Goal: Information Seeking & Learning: Check status

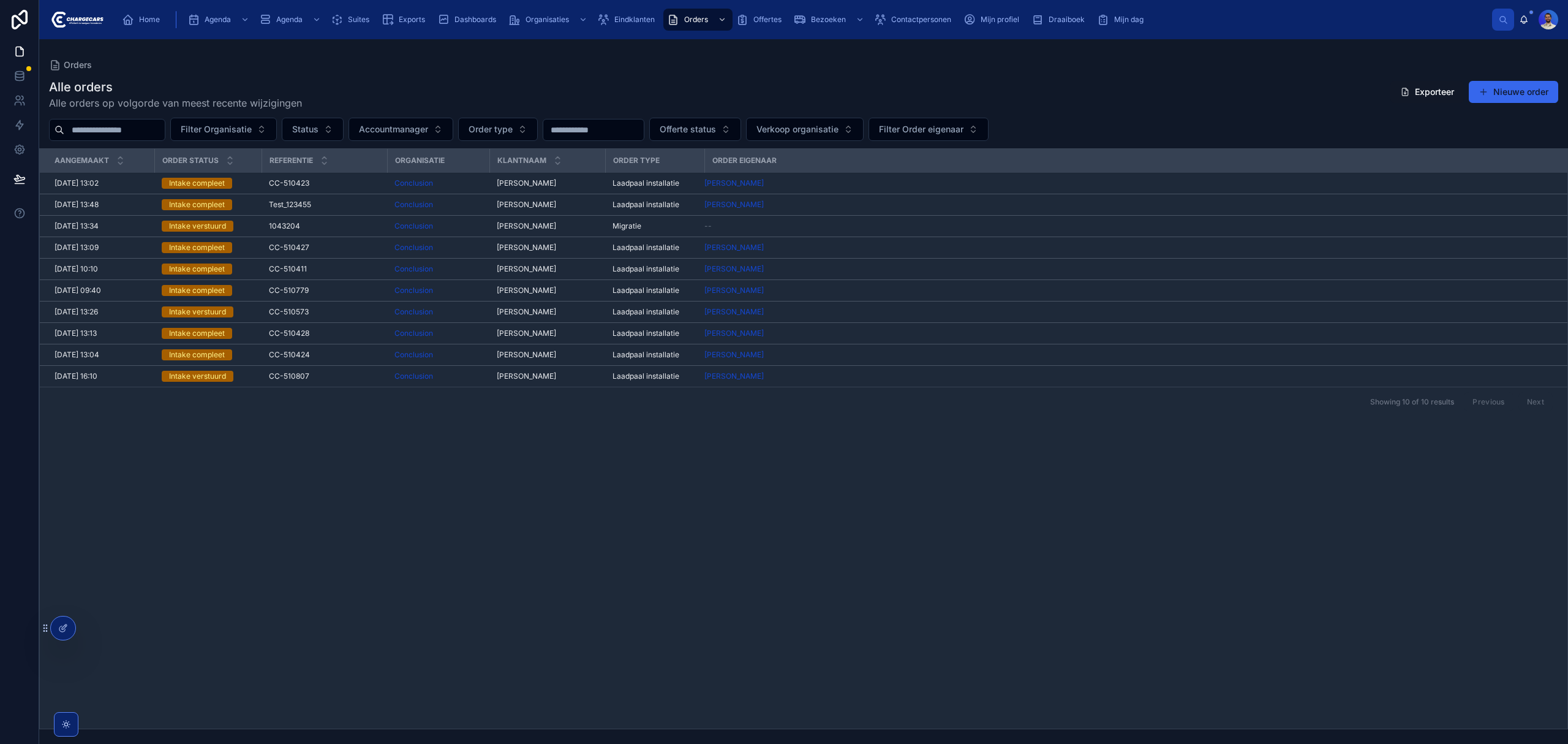
click at [146, 16] on span "Home" at bounding box center [149, 19] width 21 height 10
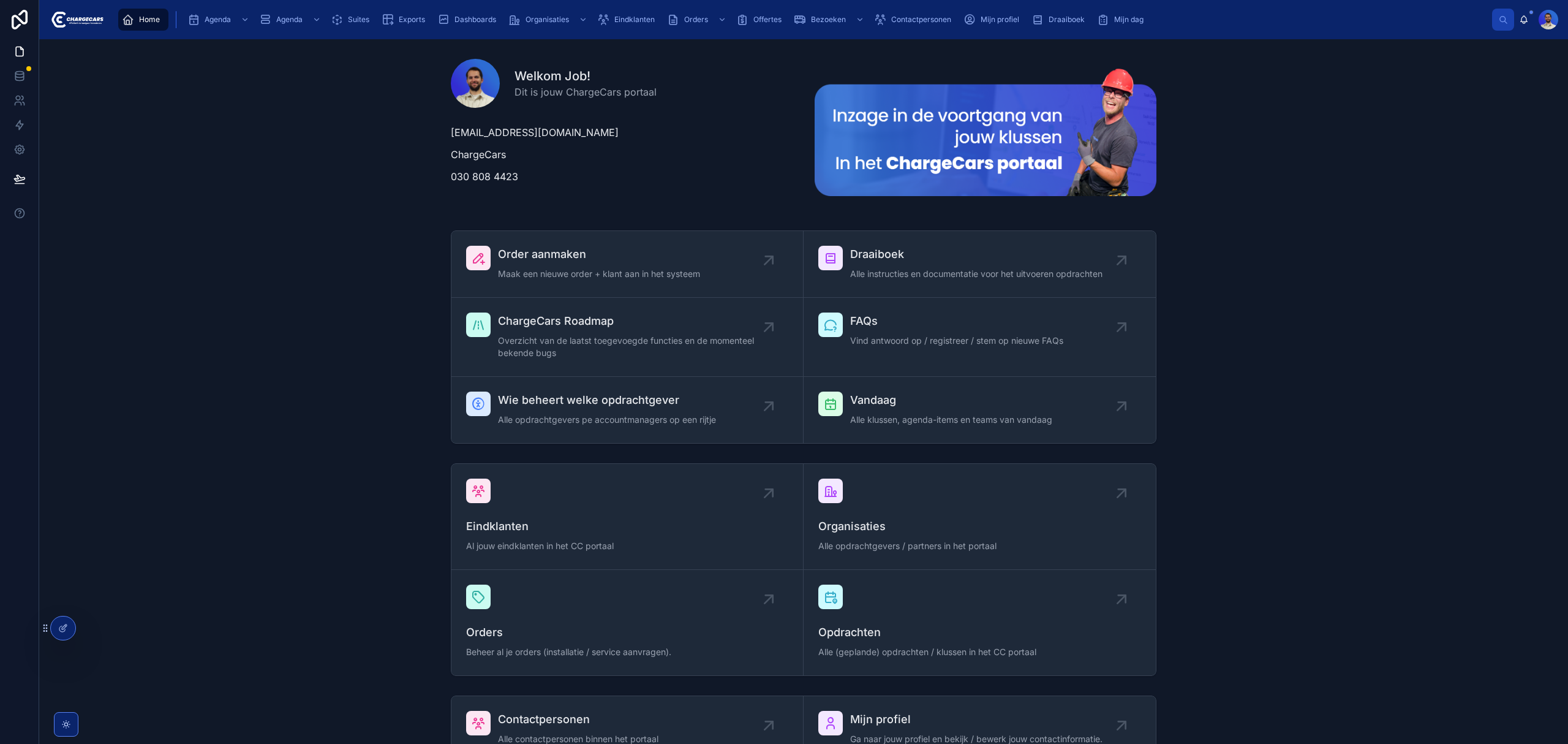
click at [626, 20] on span "Eindklanten" at bounding box center [635, 19] width 41 height 10
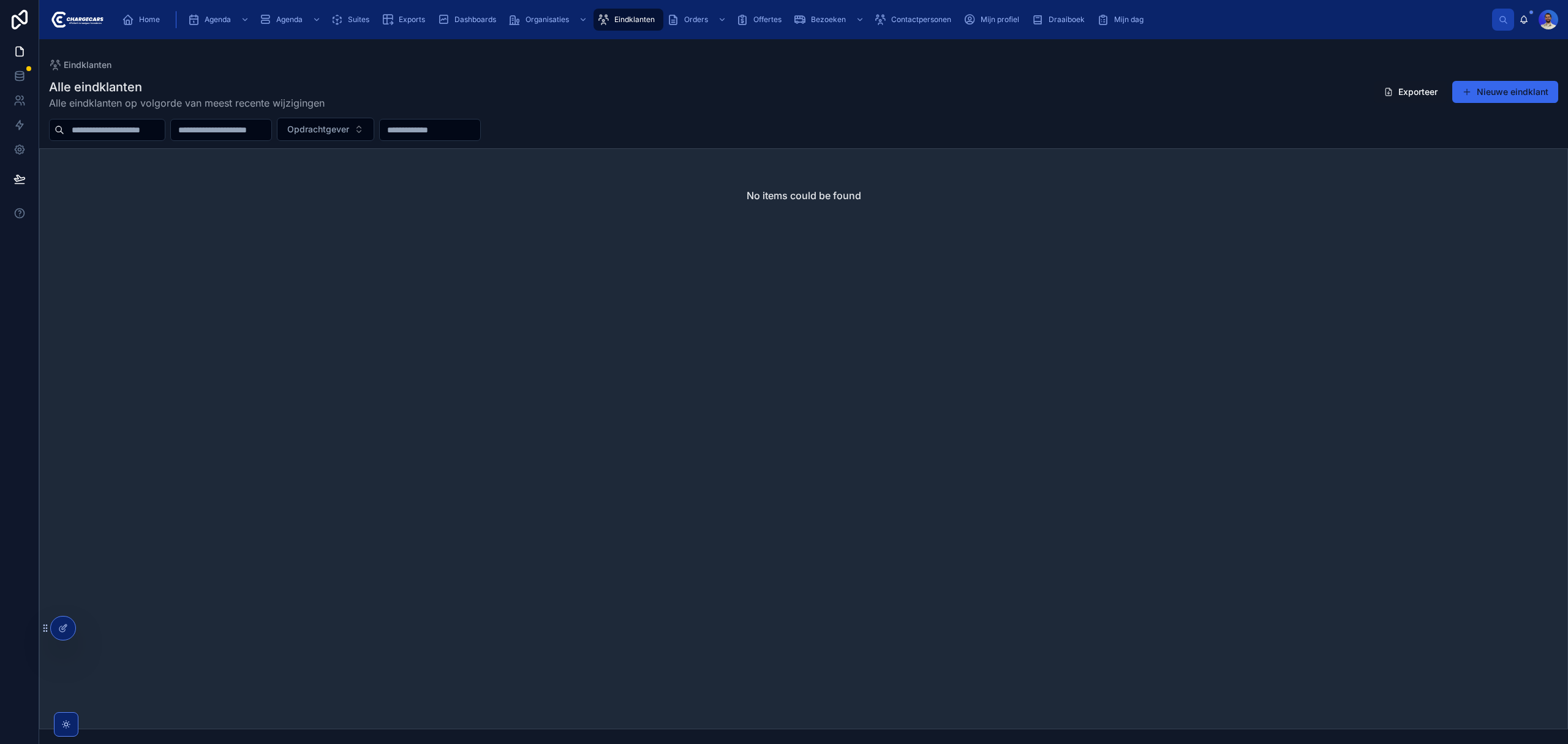
click at [88, 632] on div "No items could be found" at bounding box center [804, 439] width 1529 height 581
click at [0, 0] on div at bounding box center [0, 0] width 0 height 0
click at [0, 0] on icon at bounding box center [0, 0] width 0 height 0
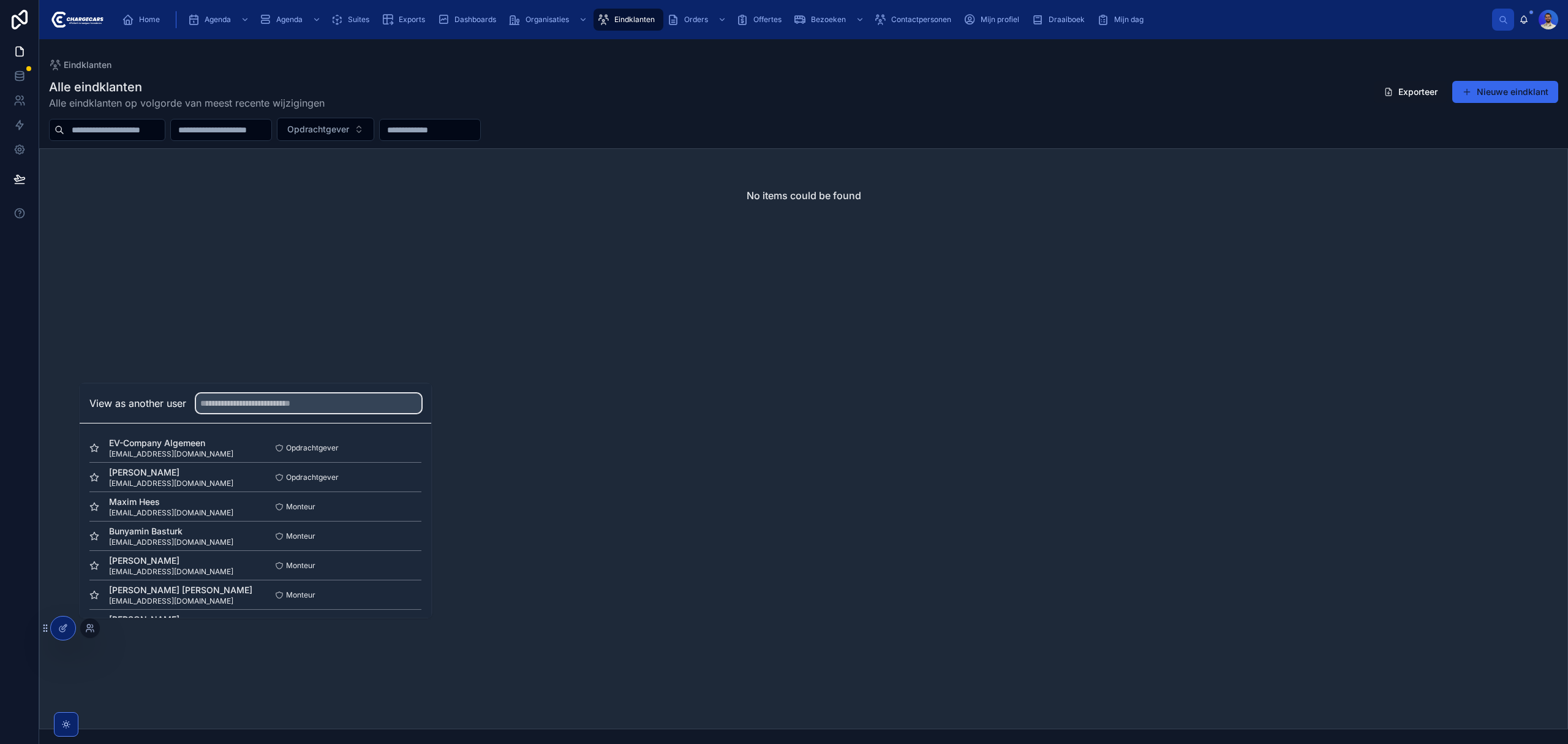
click at [327, 410] on input "text" at bounding box center [309, 403] width 225 height 20
type input "********"
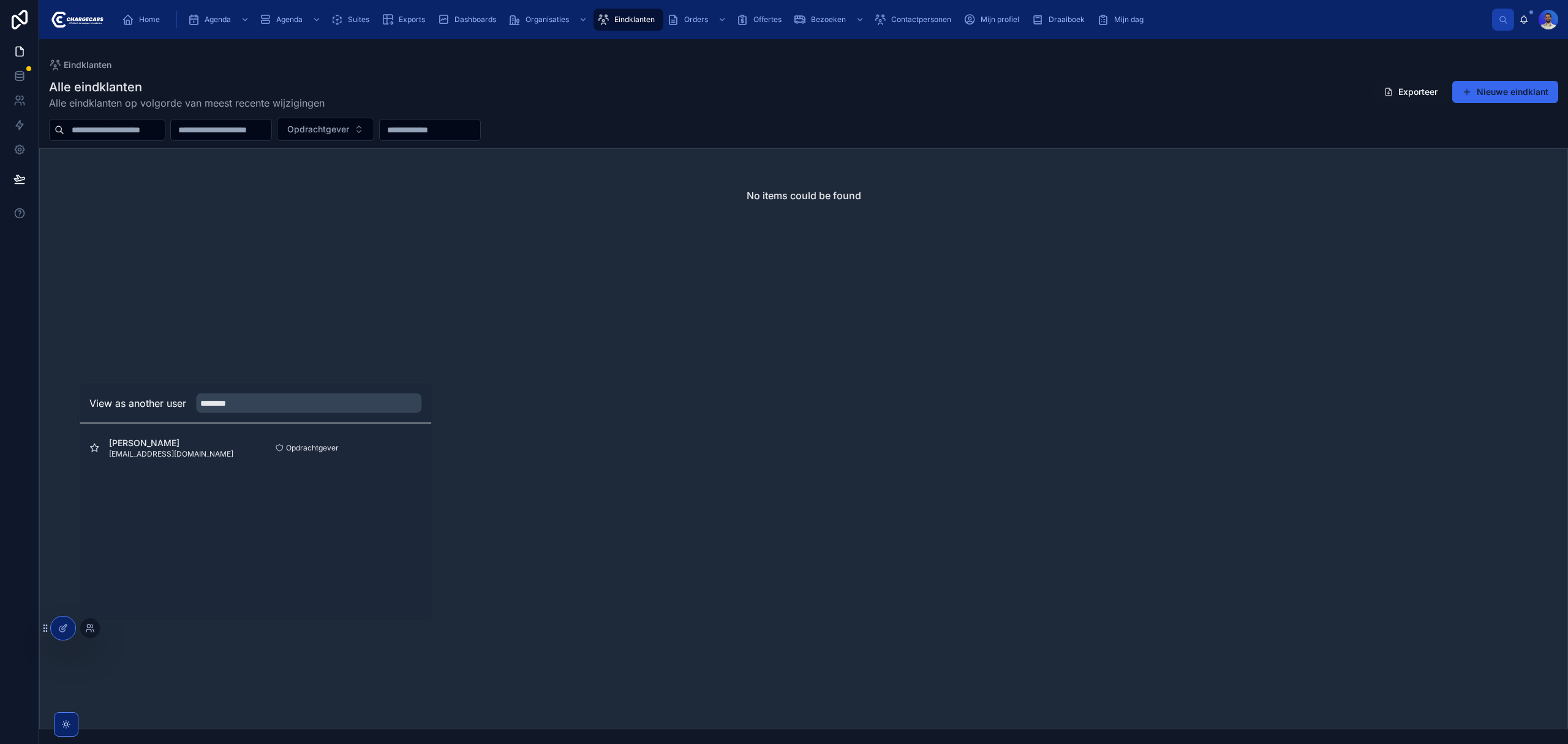
click at [0, 0] on button "Select" at bounding box center [0, 0] width 0 height 0
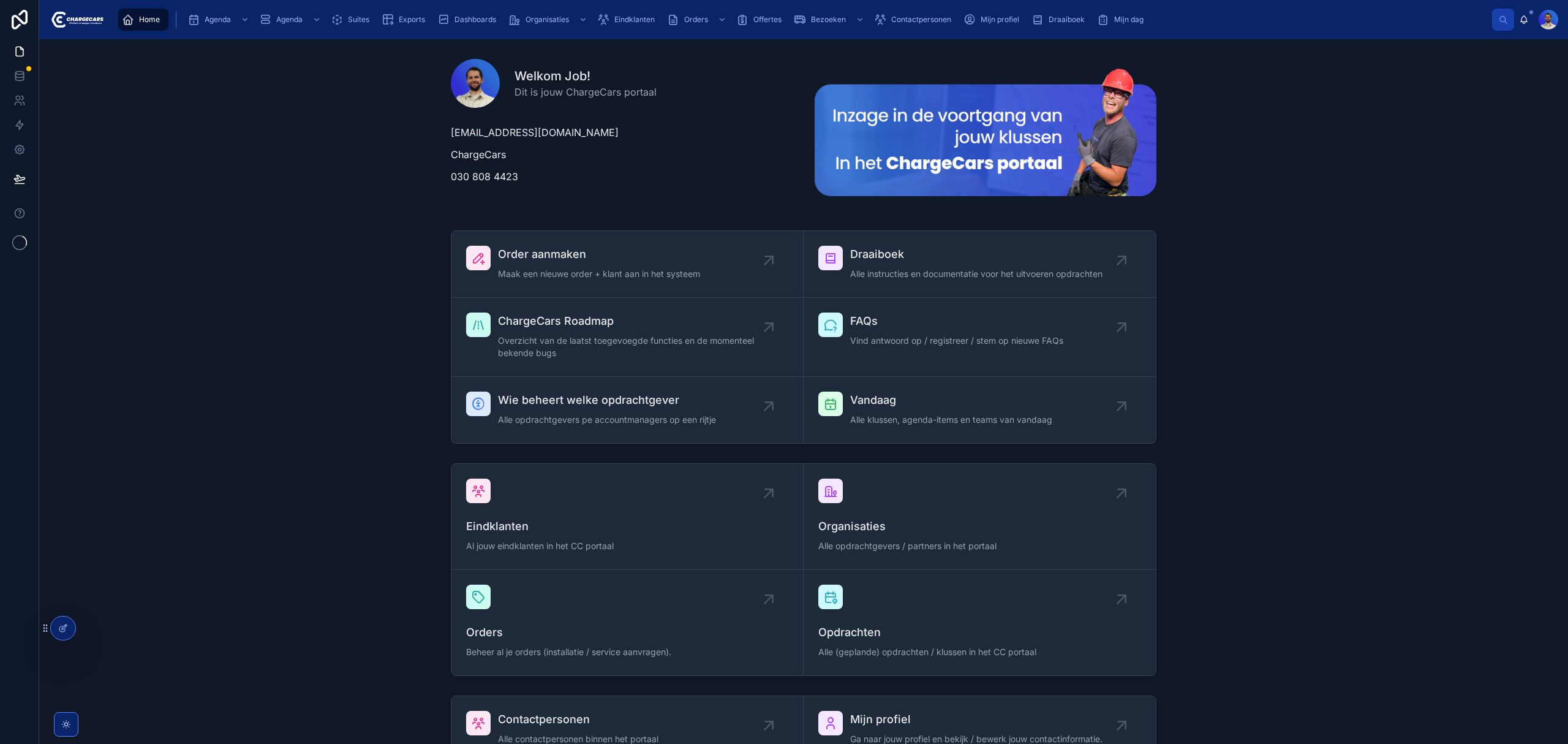
click at [623, 25] on div "Eindklanten" at bounding box center [628, 20] width 63 height 20
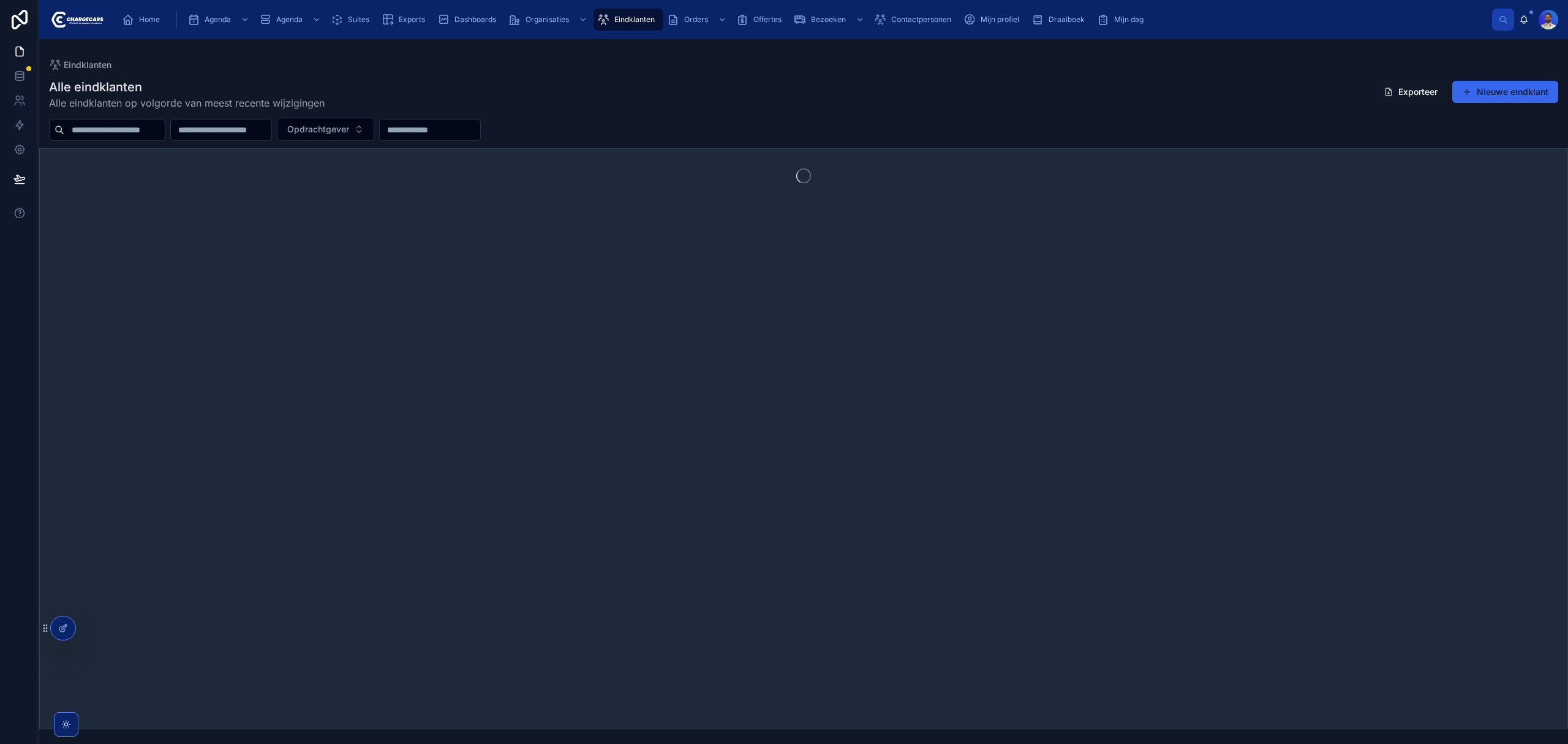
click at [109, 129] on input "text" at bounding box center [114, 130] width 101 height 17
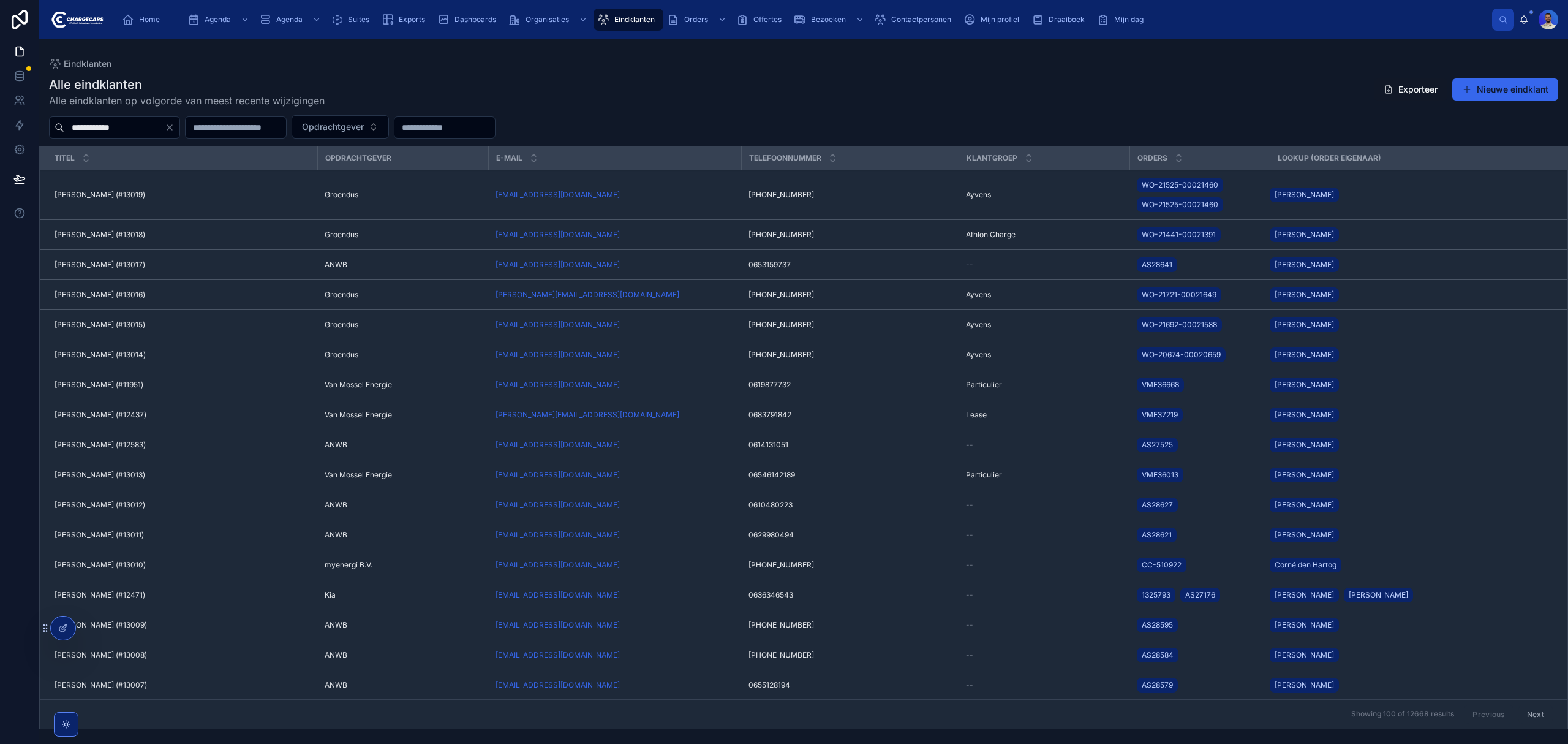
type input "**********"
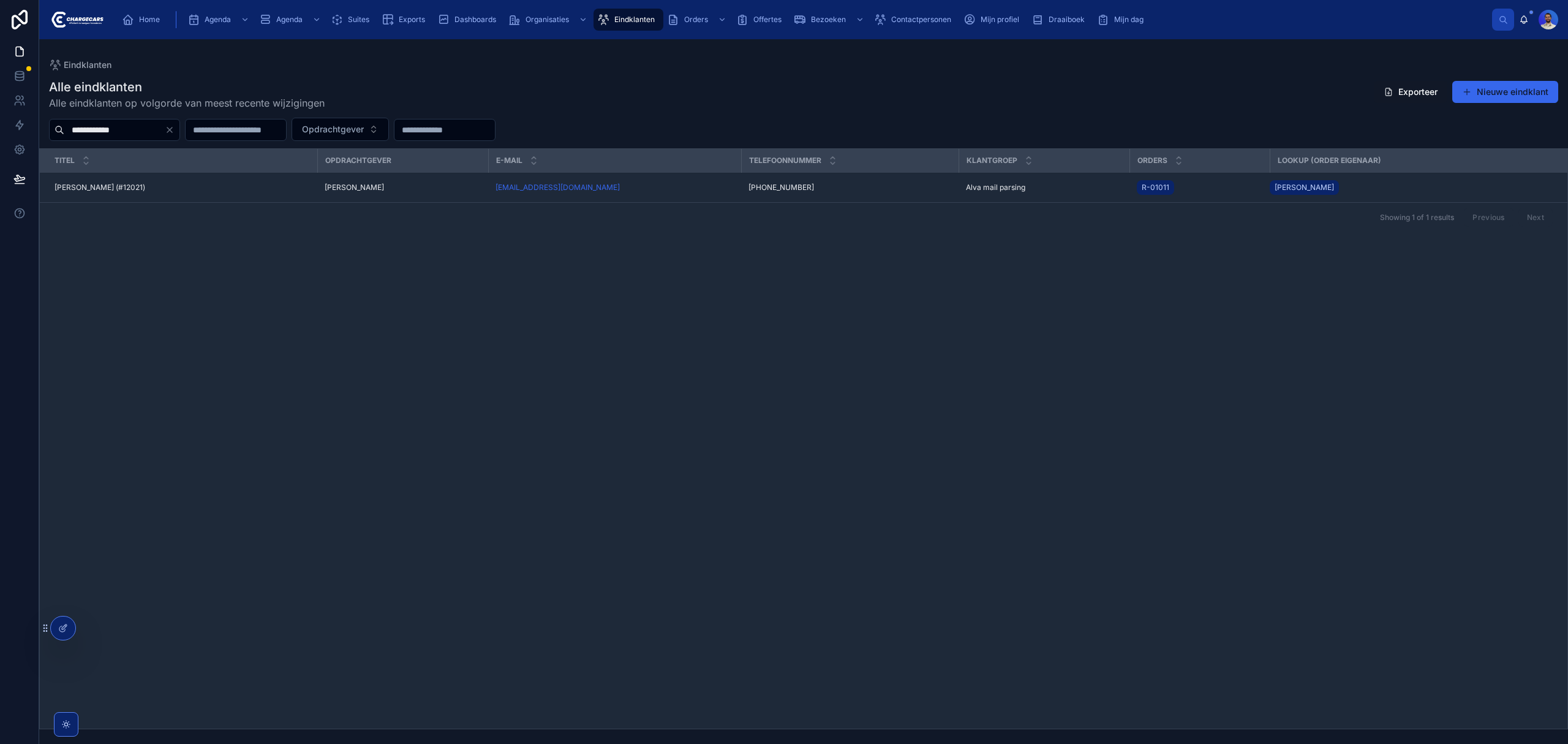
click at [121, 185] on span "Gerben Janse (#12021)" at bounding box center [100, 187] width 91 height 10
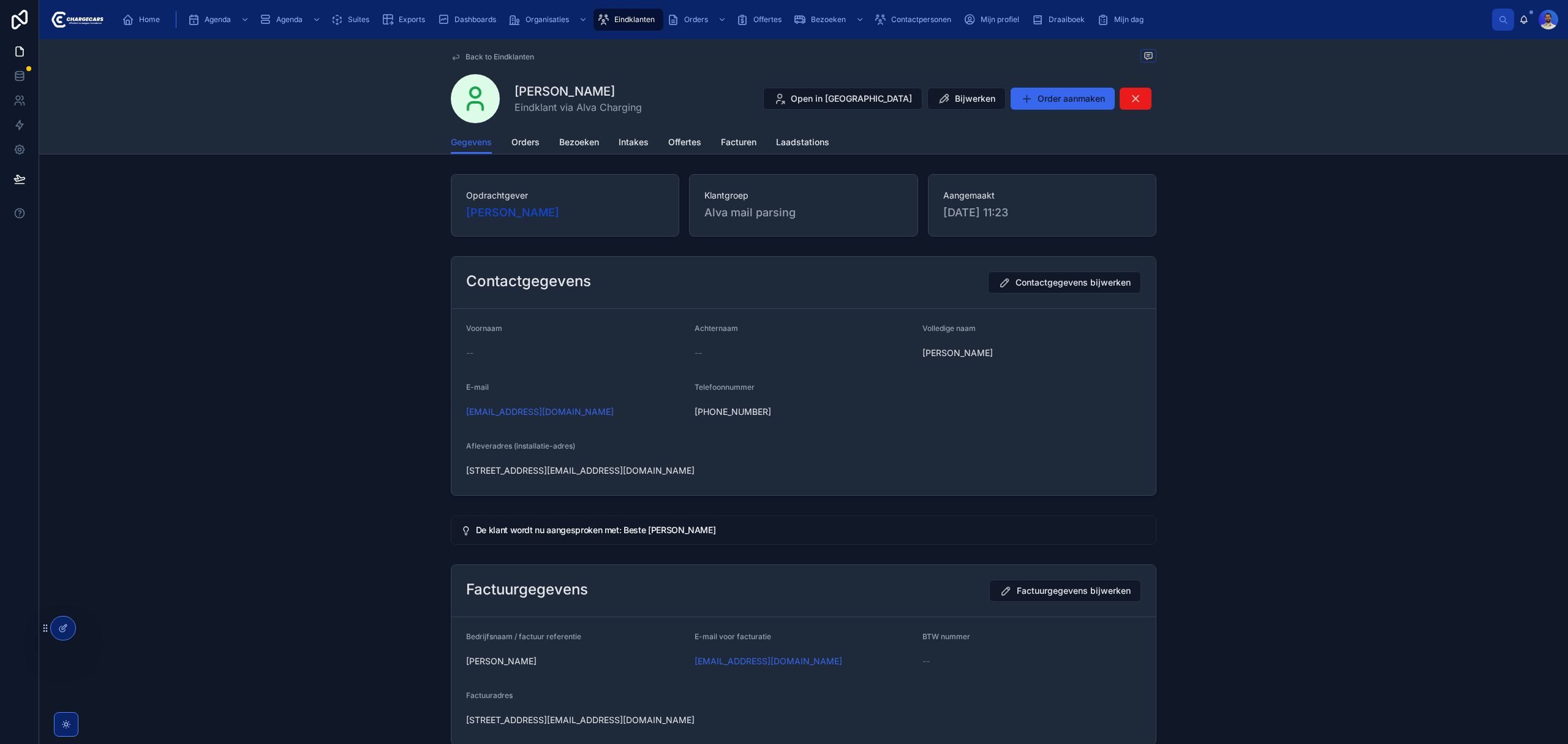
click at [569, 137] on span "Bezoeken" at bounding box center [579, 142] width 40 height 12
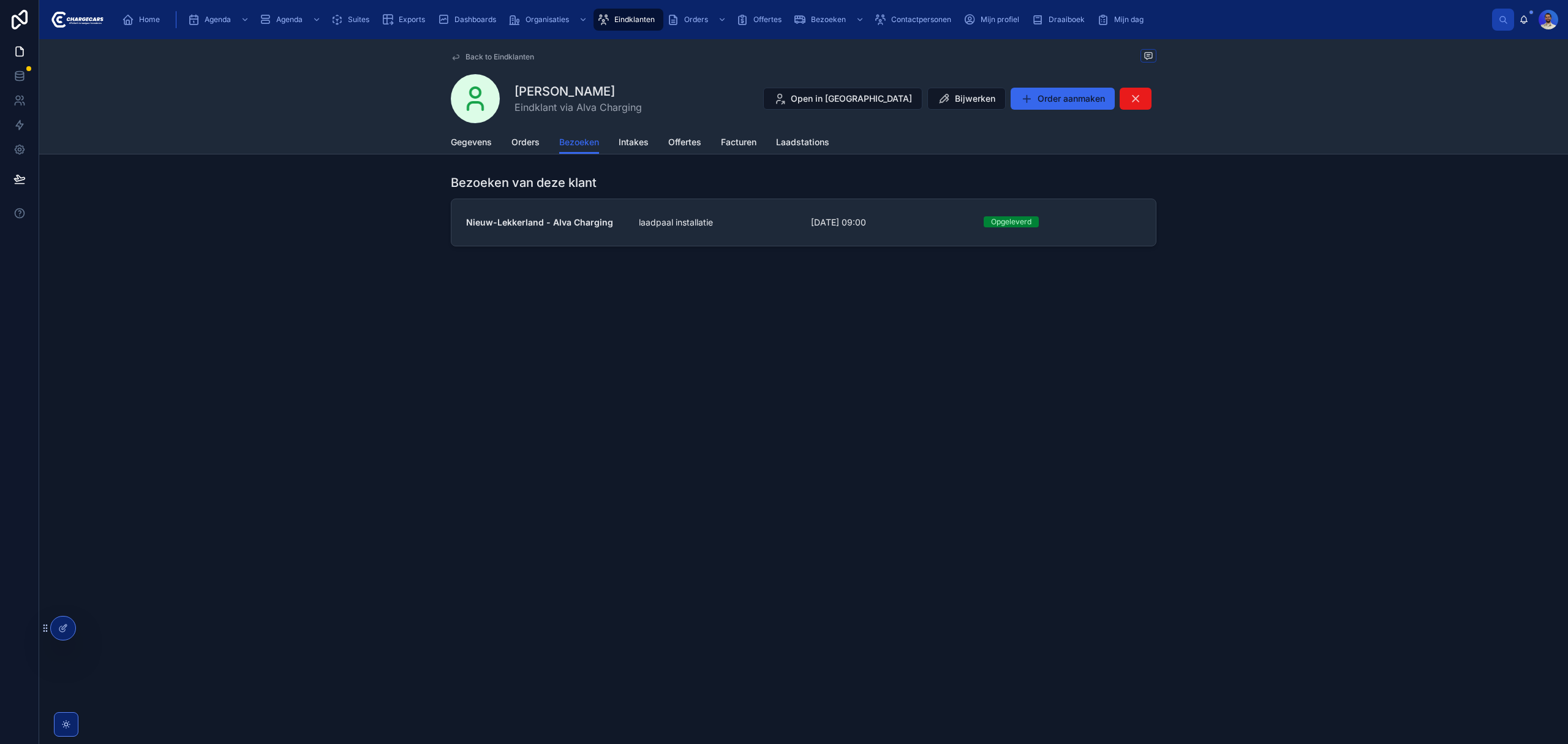
click at [562, 223] on strong "Nieuw-Lekkerland - Alva Charging" at bounding box center [539, 222] width 147 height 10
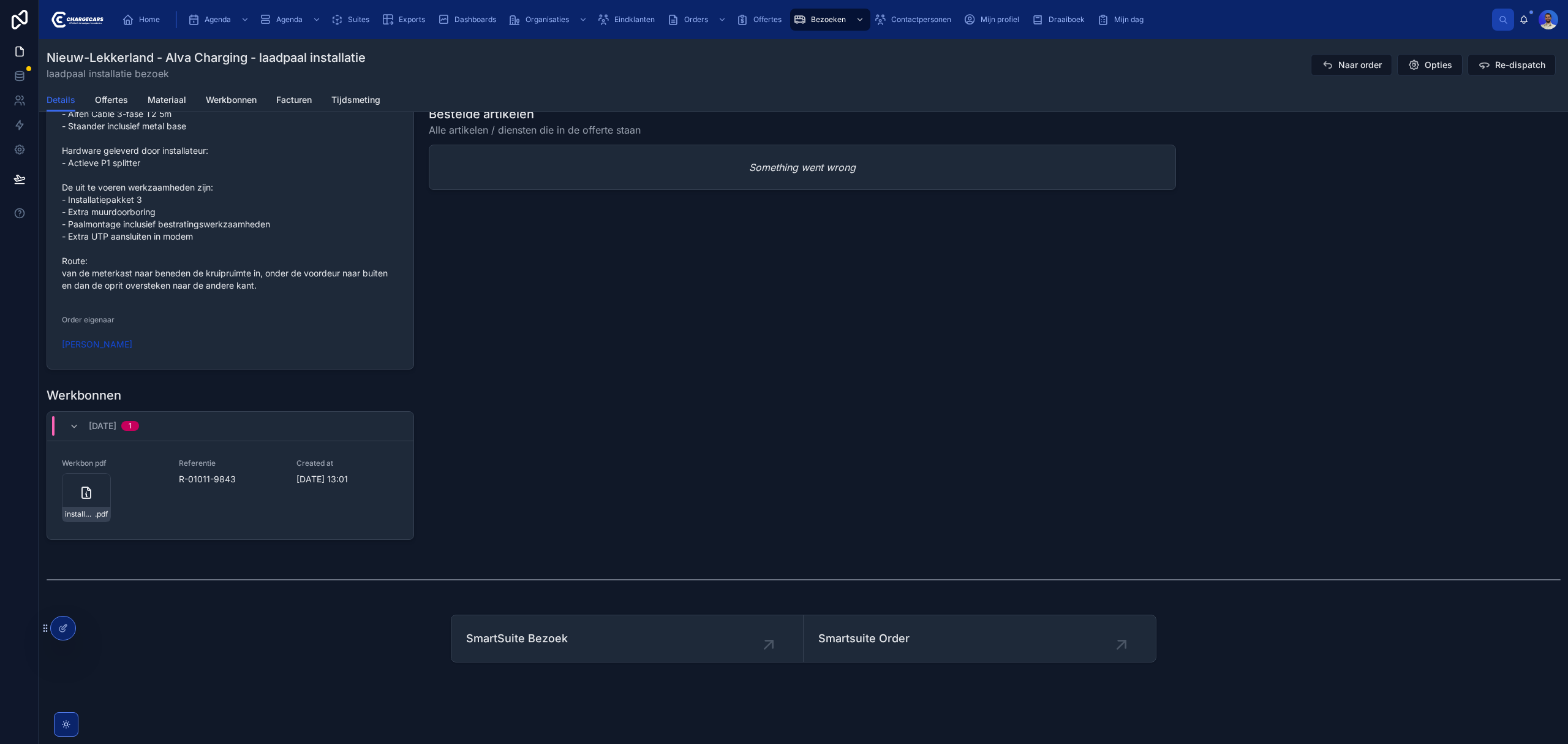
scroll to position [1323, 0]
click at [95, 515] on span ".pdf" at bounding box center [102, 512] width 13 height 10
click at [266, 313] on div "Order eigenaar" at bounding box center [230, 321] width 337 height 15
click at [643, 15] on span "Eindklanten" at bounding box center [635, 19] width 41 height 10
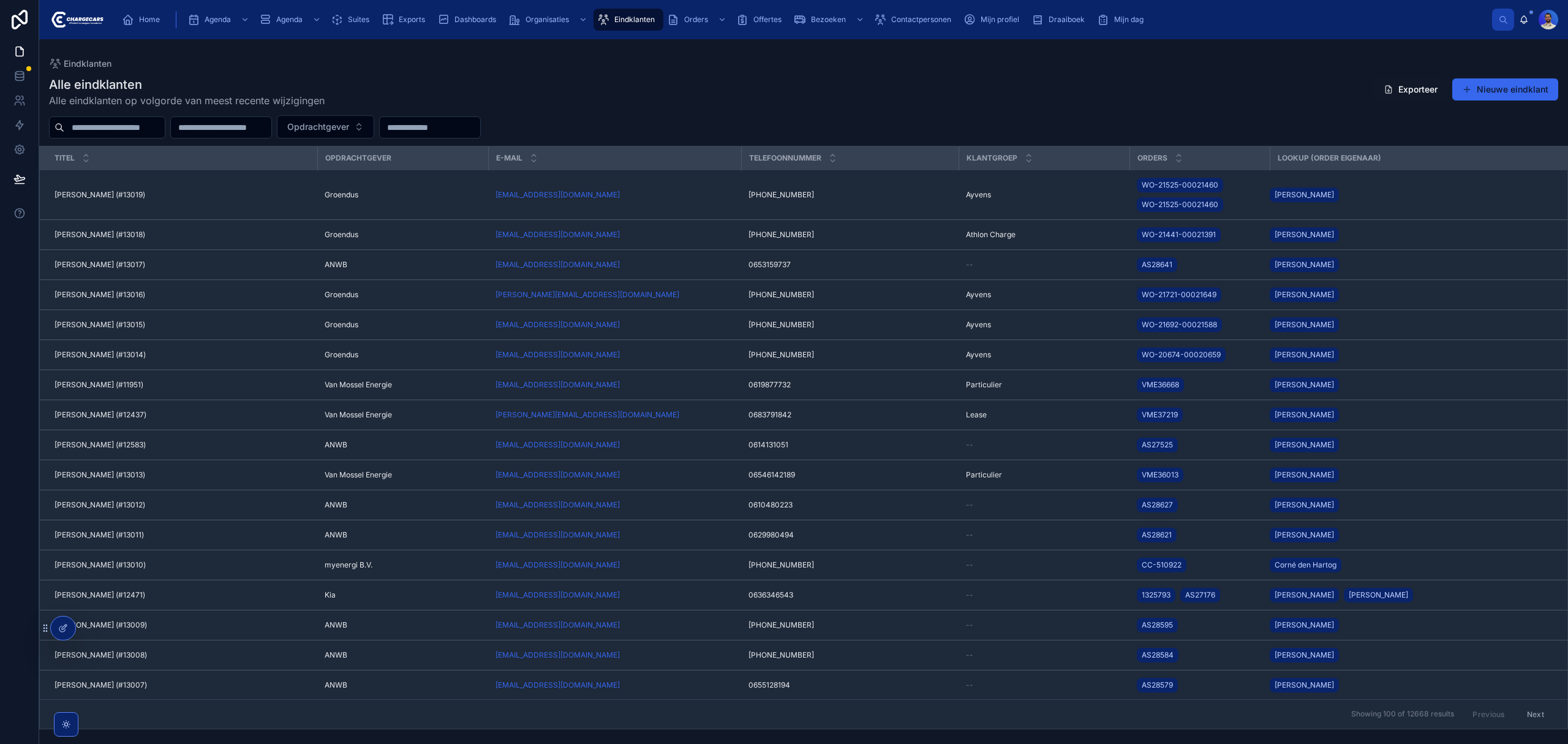
click at [127, 134] on input "text" at bounding box center [114, 127] width 101 height 17
type input "******"
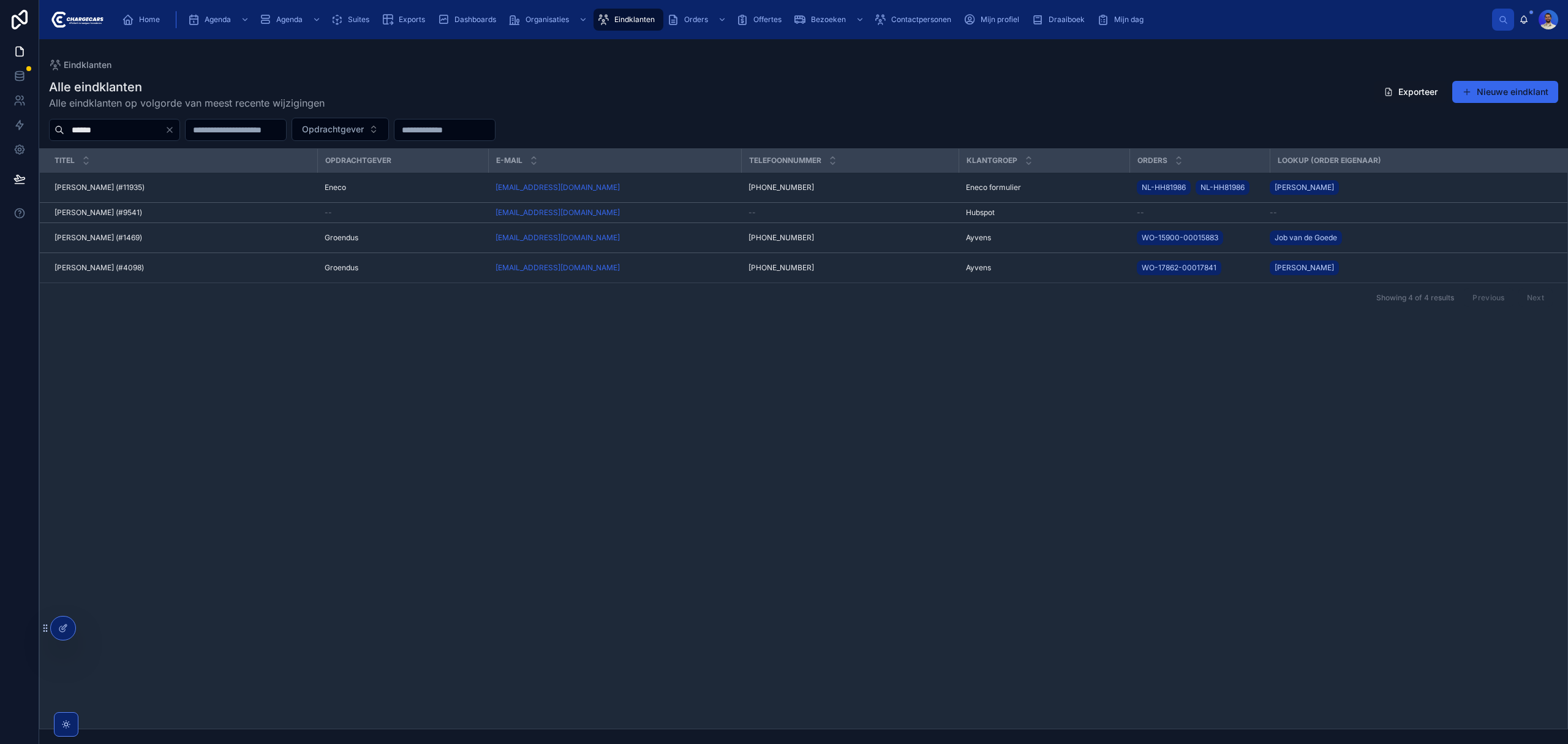
click at [148, 189] on div "Bob van Kouwen (#11935) Bob van Kouwen (#11935)" at bounding box center [182, 187] width 255 height 10
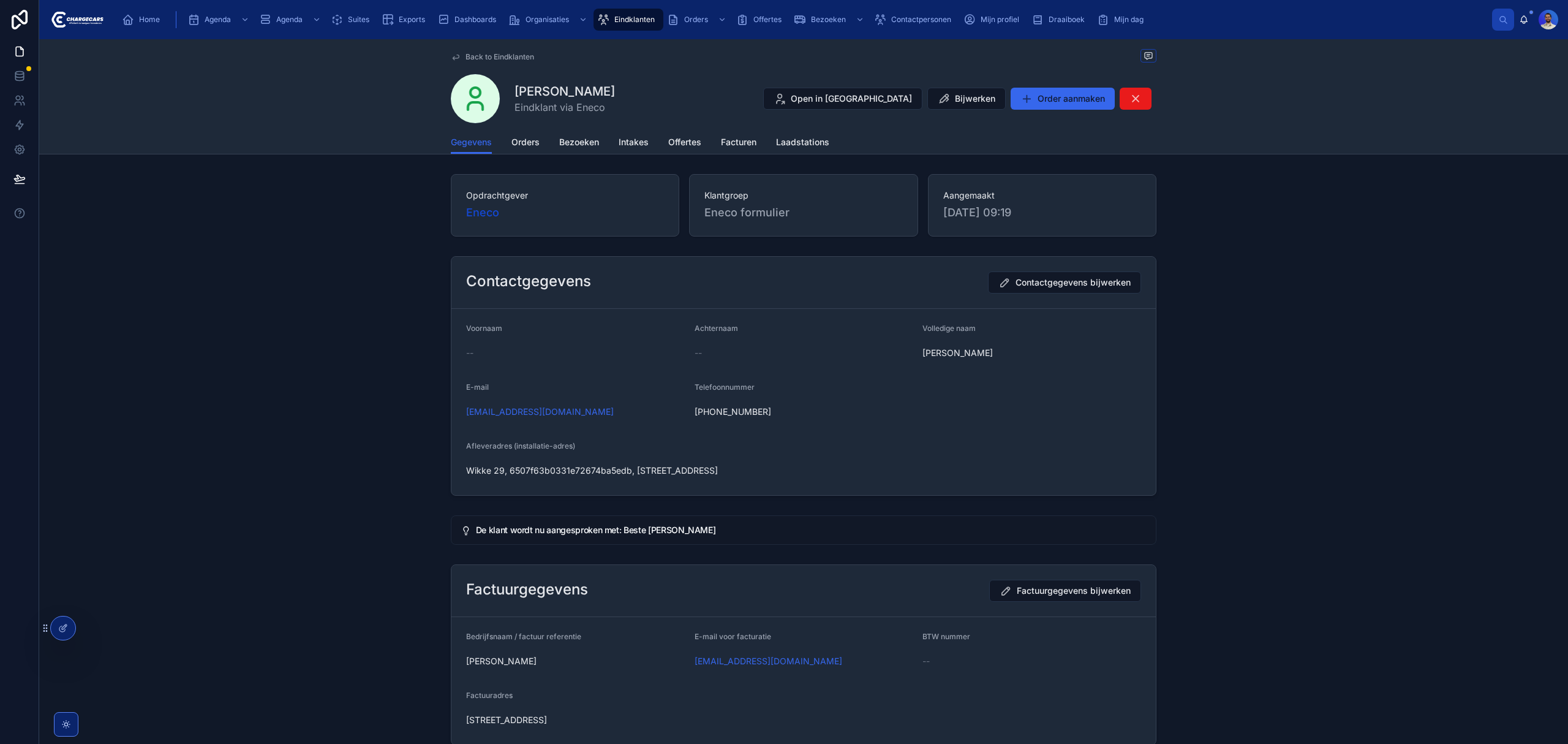
click at [575, 138] on span "Bezoeken" at bounding box center [579, 142] width 40 height 12
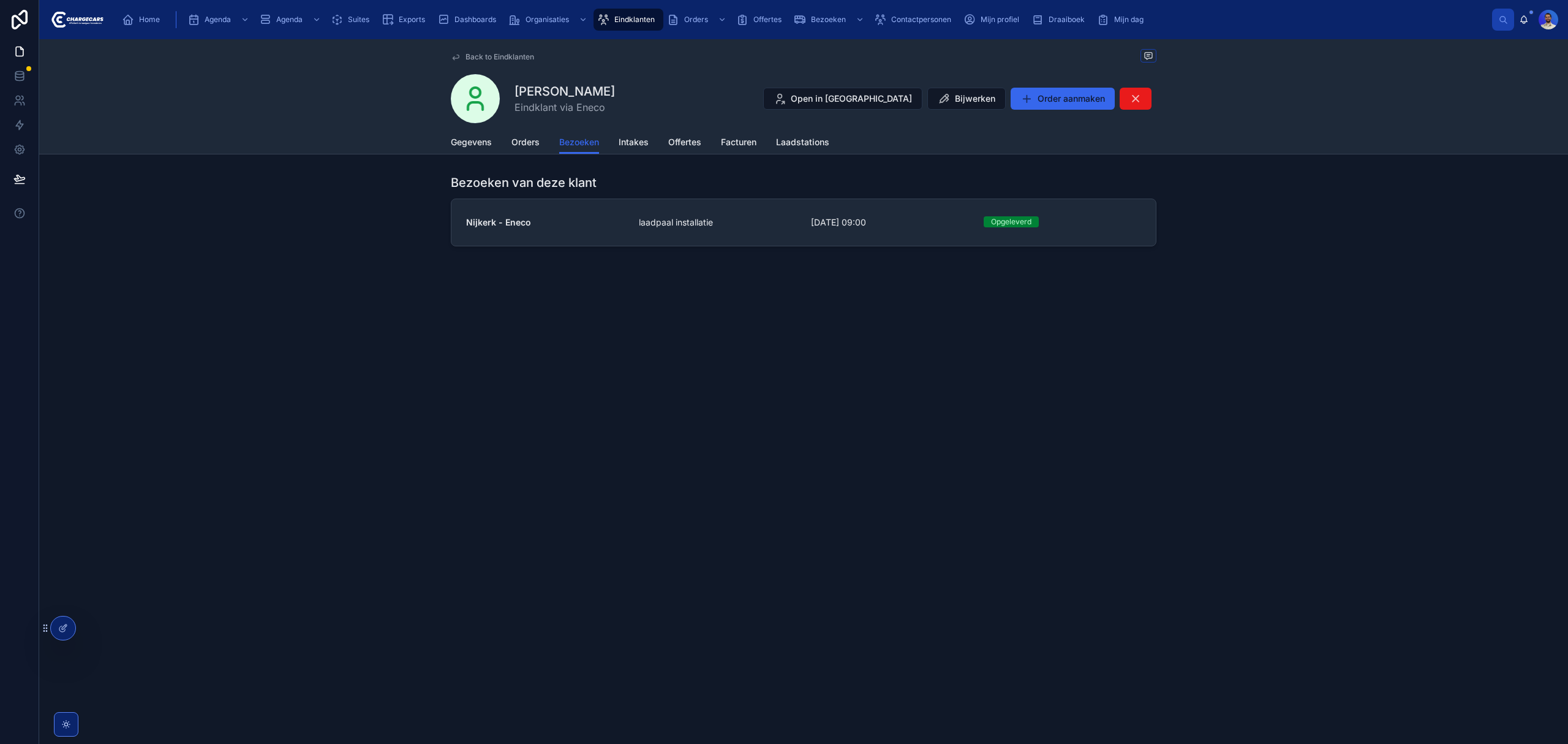
click at [656, 223] on span "laadpaal installatie" at bounding box center [676, 222] width 74 height 12
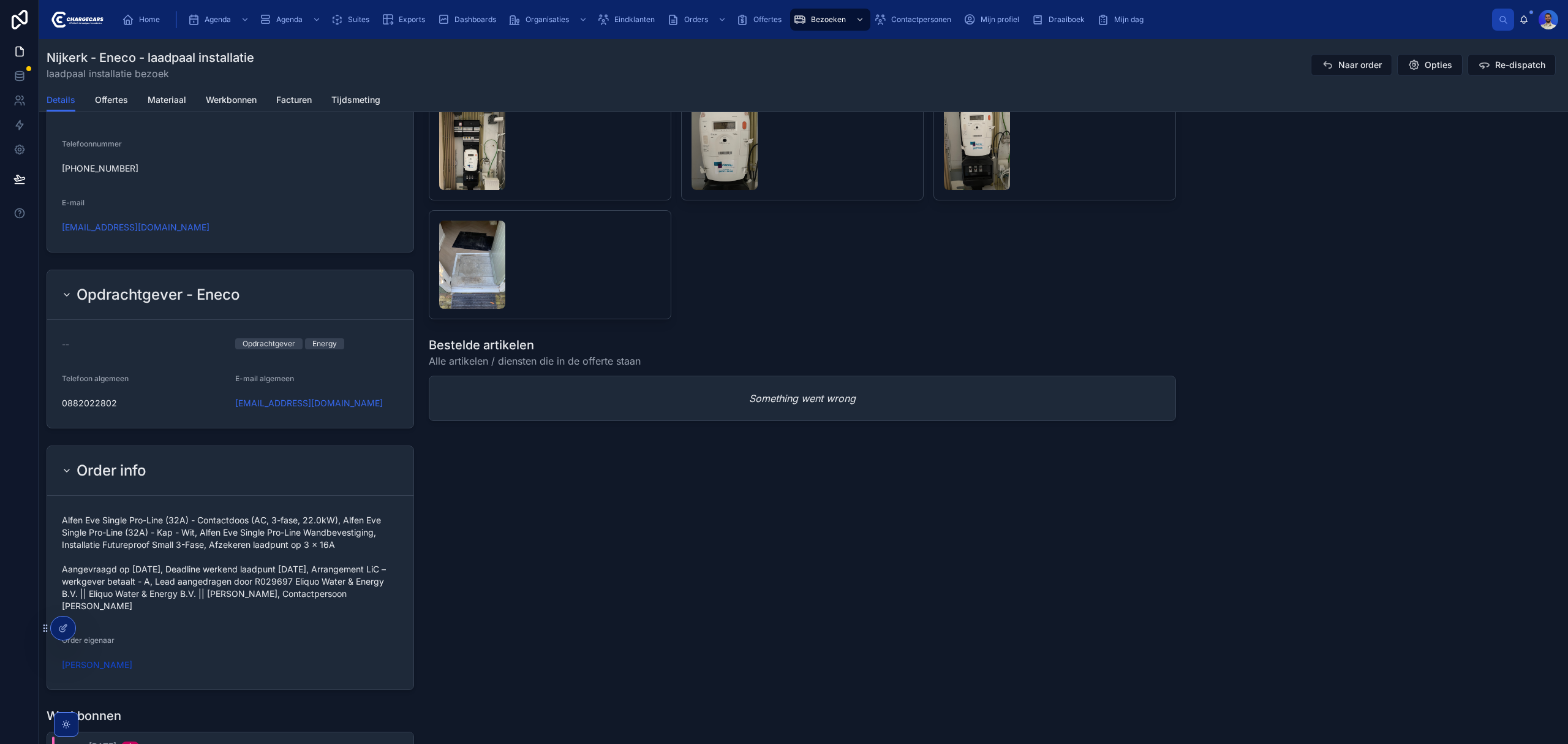
scroll to position [1176, 0]
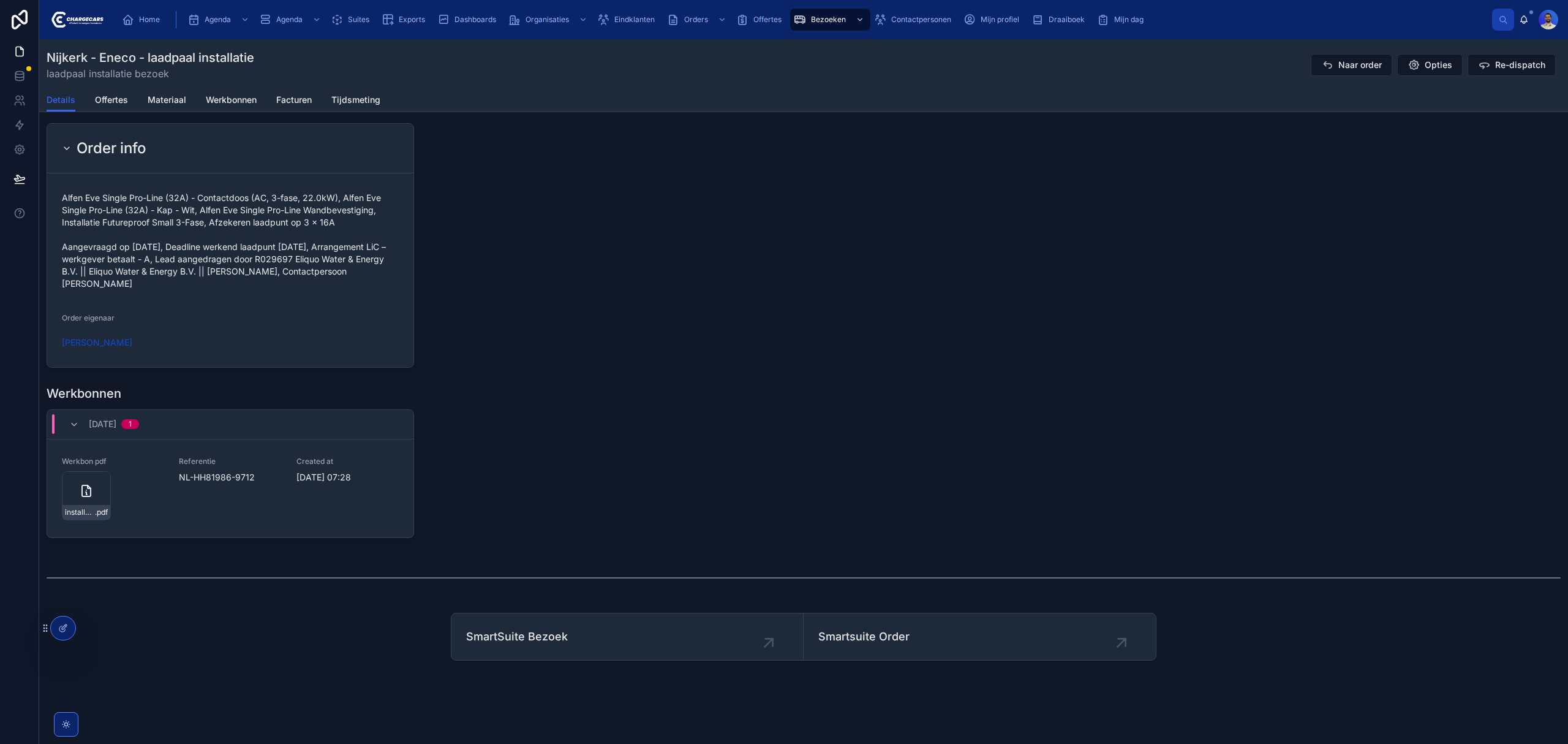
click at [77, 505] on div "installatie-werkbon_nl-hh81986-9712_undefined-bob-van-kouwen_86c5hhahf .pdf" at bounding box center [86, 512] width 48 height 15
click at [0, 0] on icon at bounding box center [0, 0] width 0 height 0
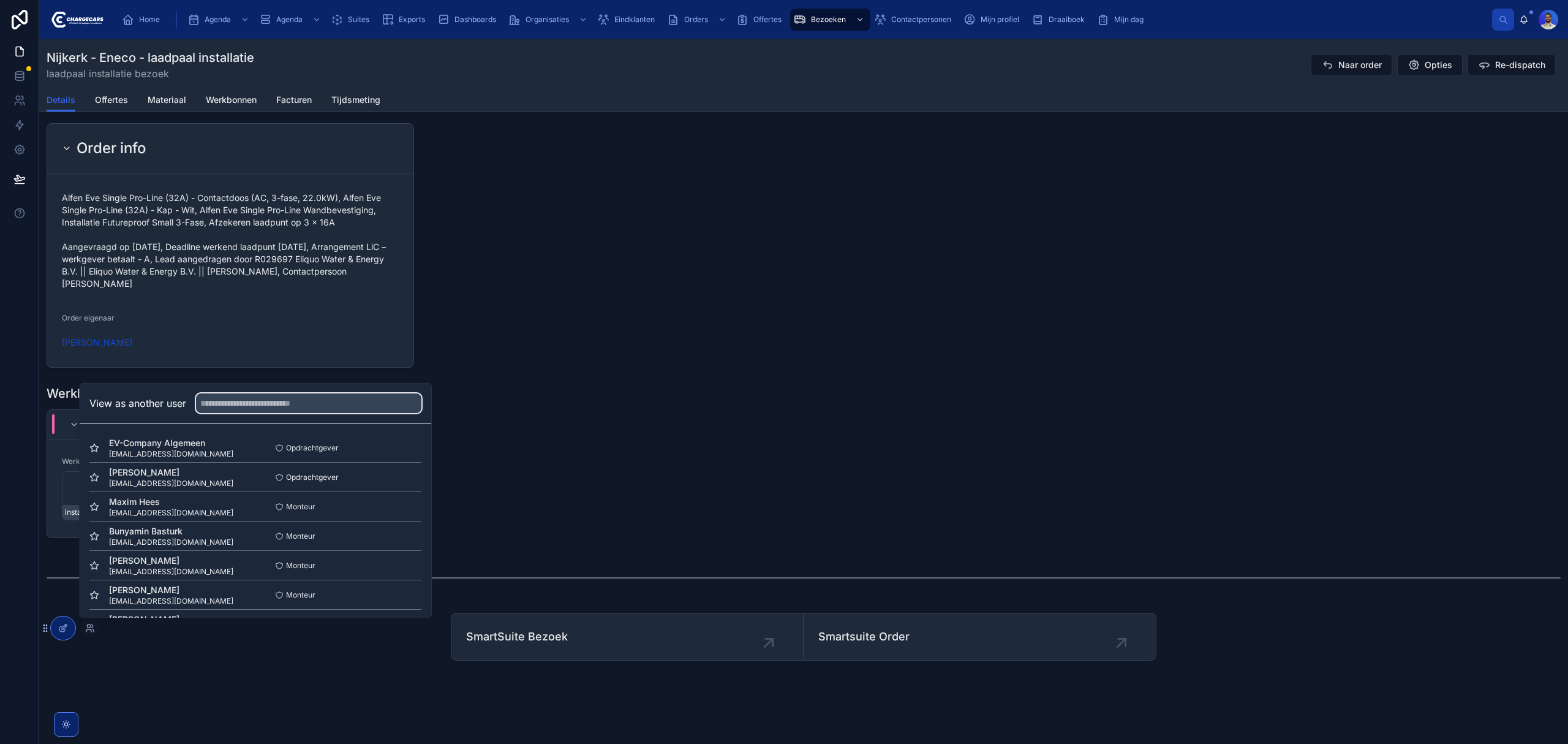
click at [240, 399] on input "text" at bounding box center [309, 403] width 225 height 20
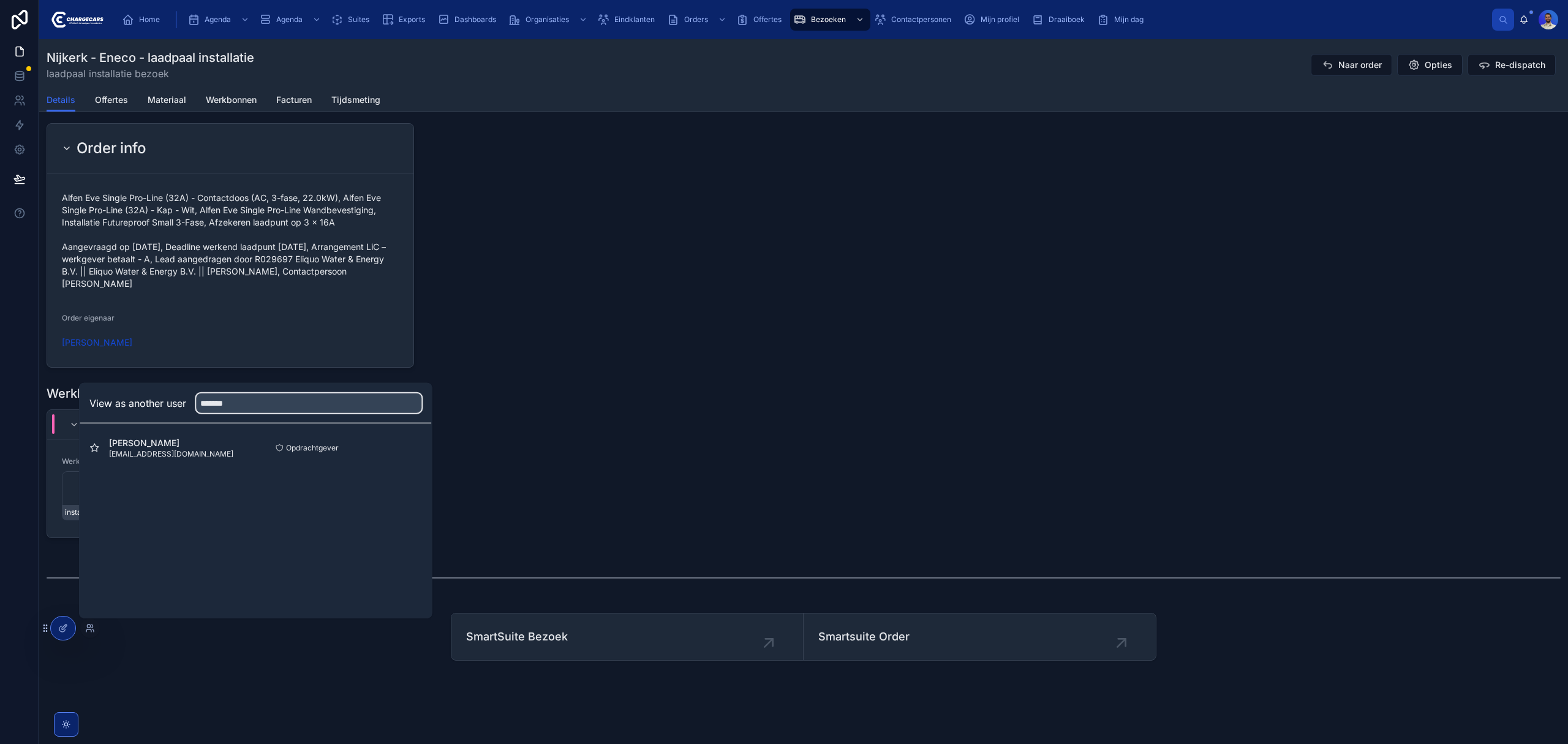
type input "*******"
click at [0, 0] on button "Select" at bounding box center [0, 0] width 0 height 0
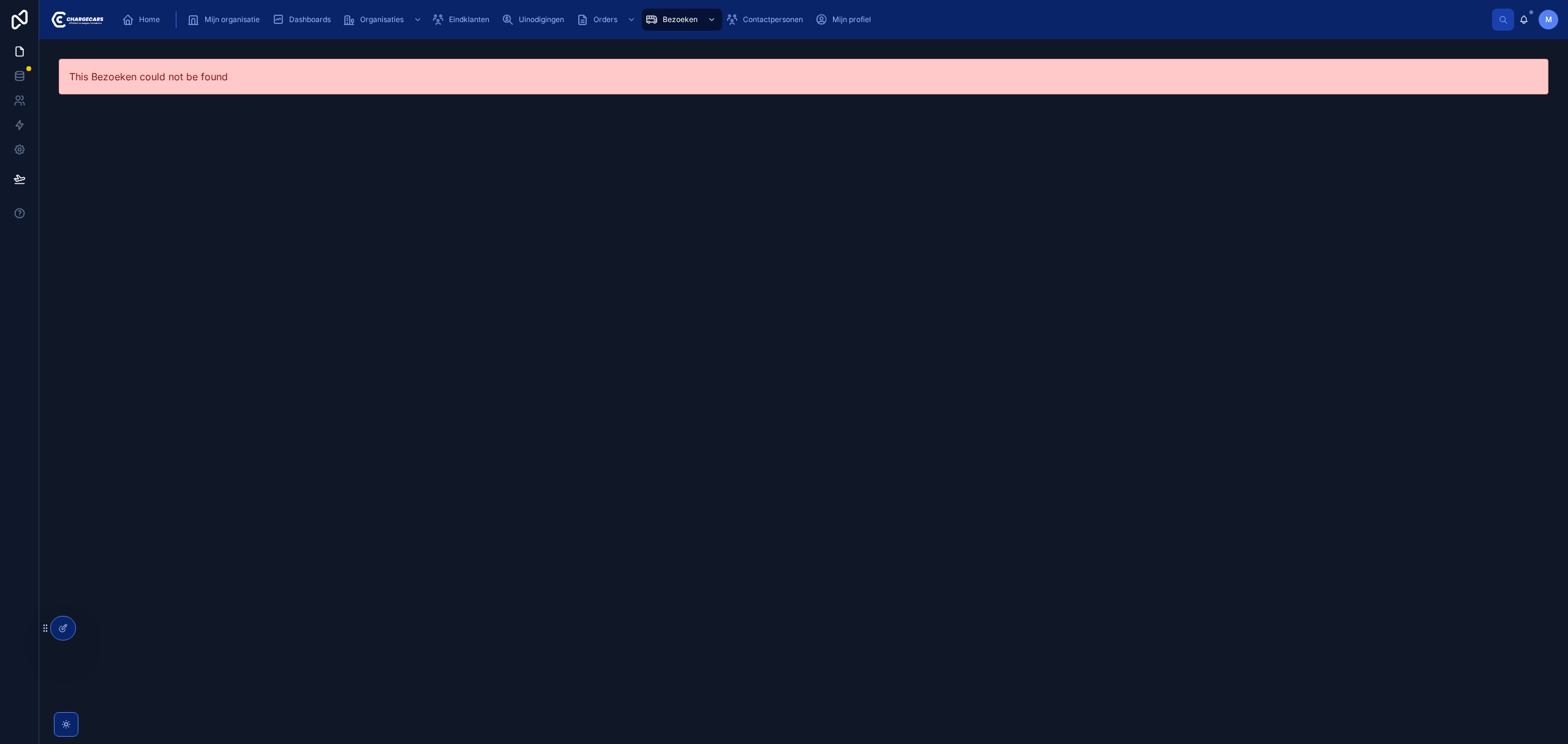
click at [134, 31] on div "Home Mijn organisatie Dashboards Organisaties Eindklanten Uinodigingen Orders B…" at bounding box center [803, 20] width 1379 height 27
click at [131, 14] on icon "scrollable content" at bounding box center [127, 19] width 12 height 12
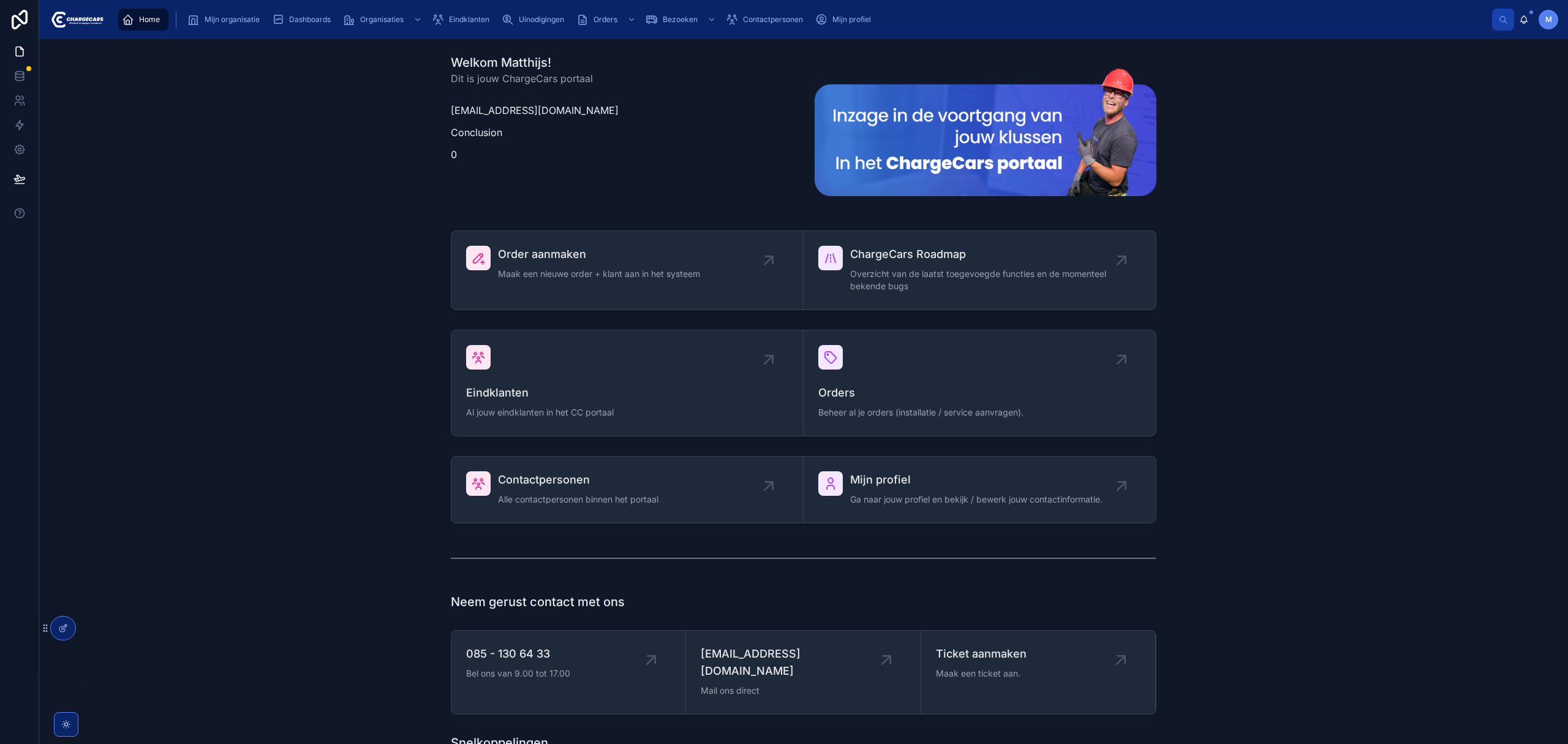
click at [532, 12] on div "Uinodigingen" at bounding box center [536, 20] width 67 height 20
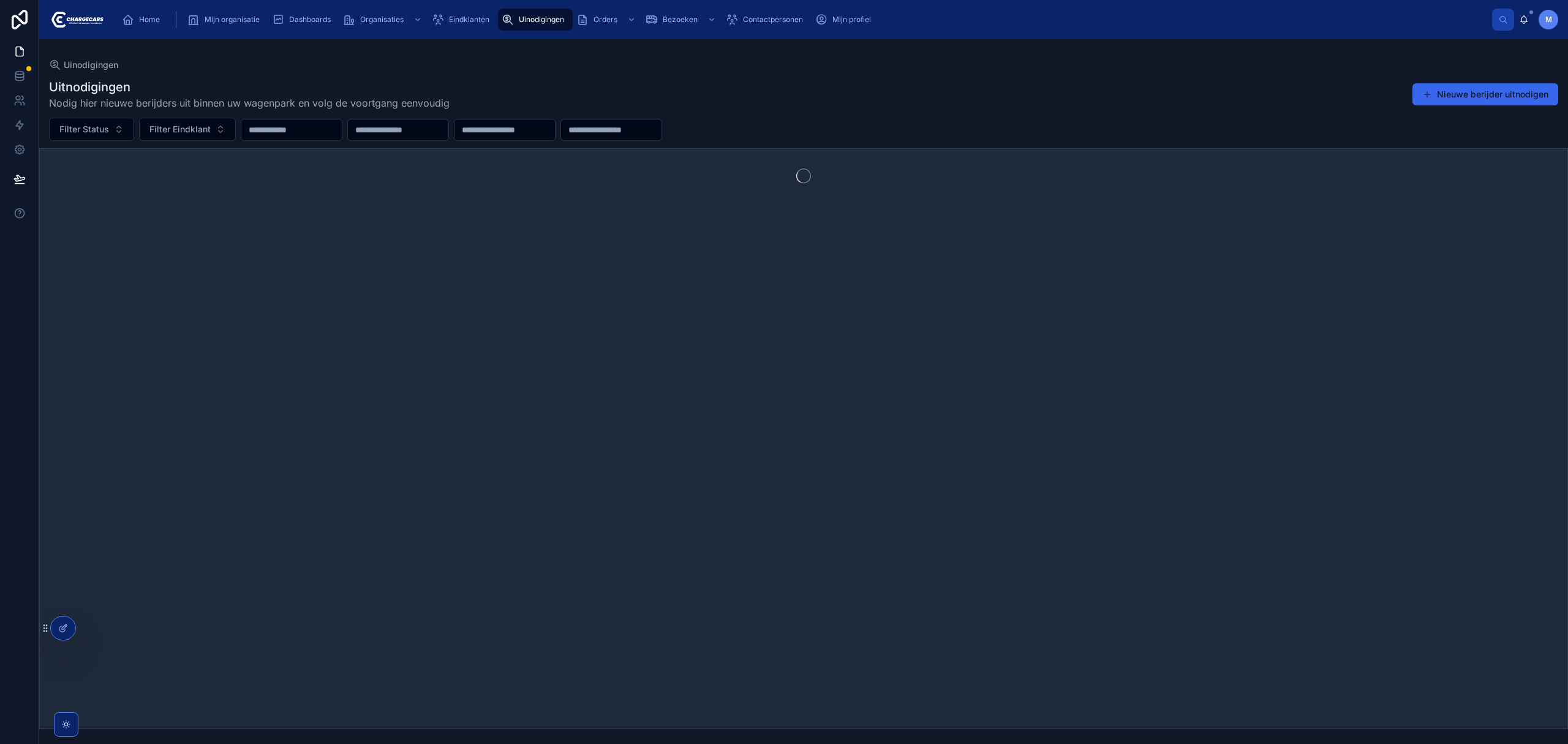
click at [1469, 97] on button "Nieuwe berijder uitnodigen" at bounding box center [1485, 94] width 146 height 22
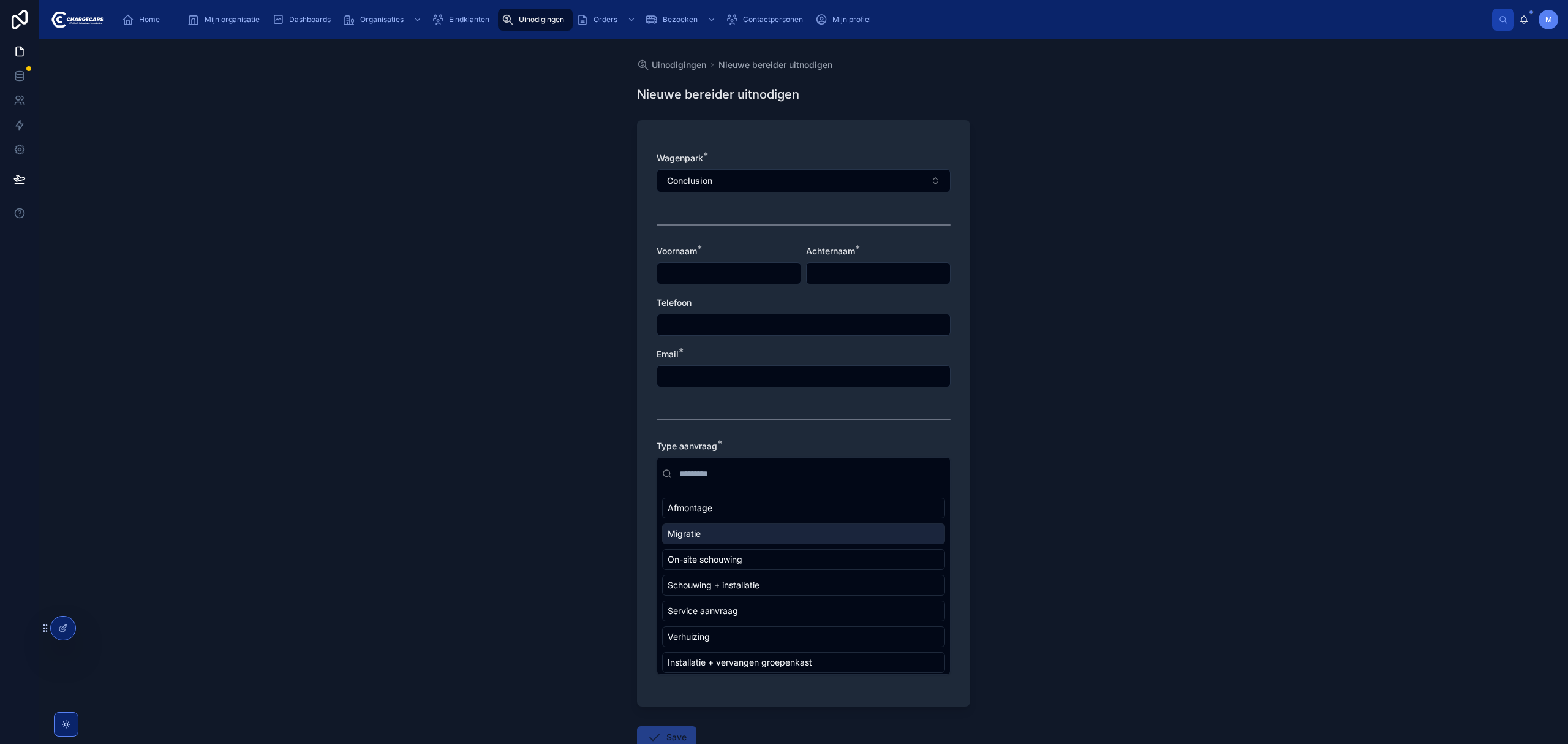
click at [66, 629] on icon at bounding box center [63, 628] width 10 height 10
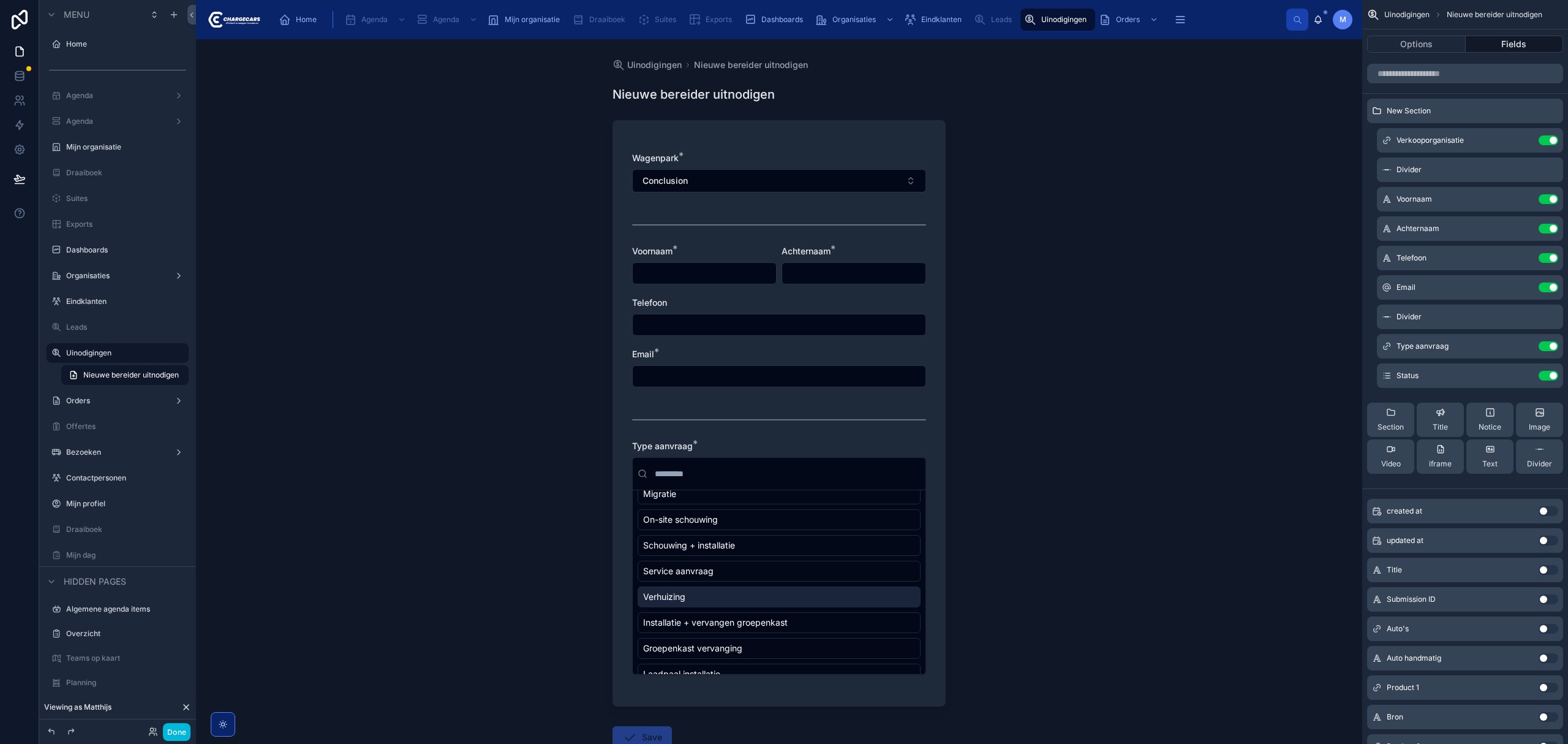
scroll to position [61, 0]
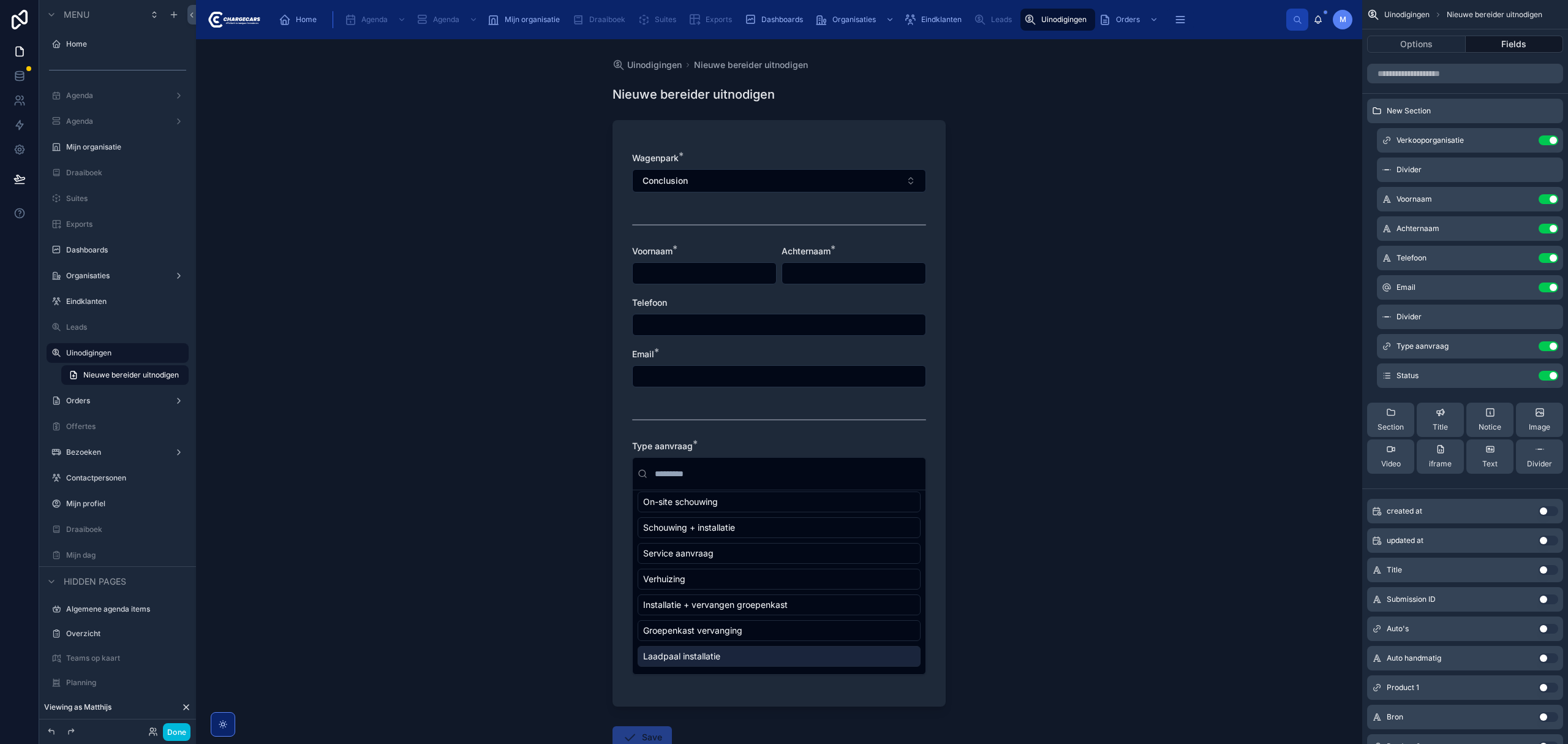
click at [802, 704] on div "Wagenpark * Conclusion Voornaam * Achternaam * Telefoon Email * Type aanvraag *…" at bounding box center [779, 413] width 333 height 587
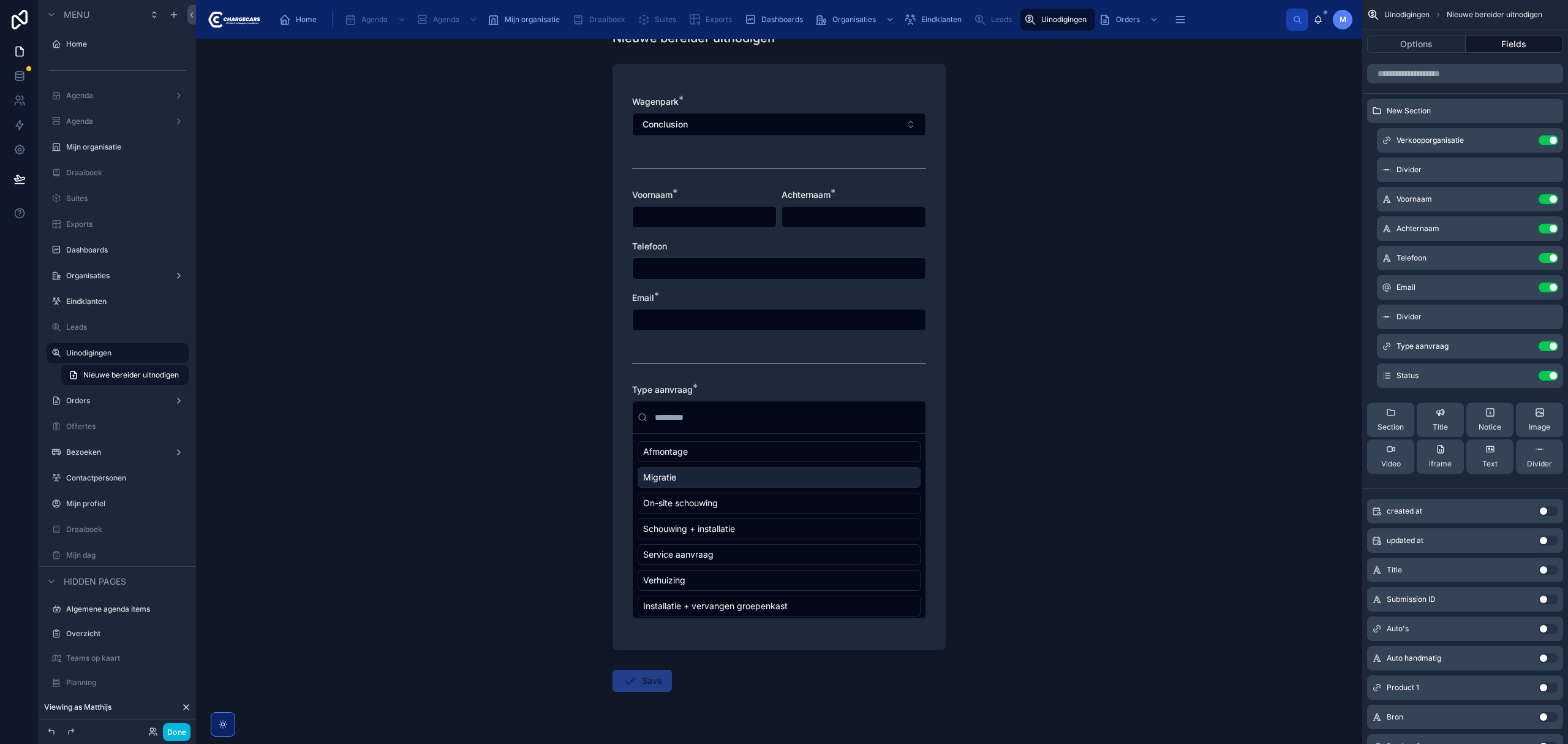
scroll to position [82, 0]
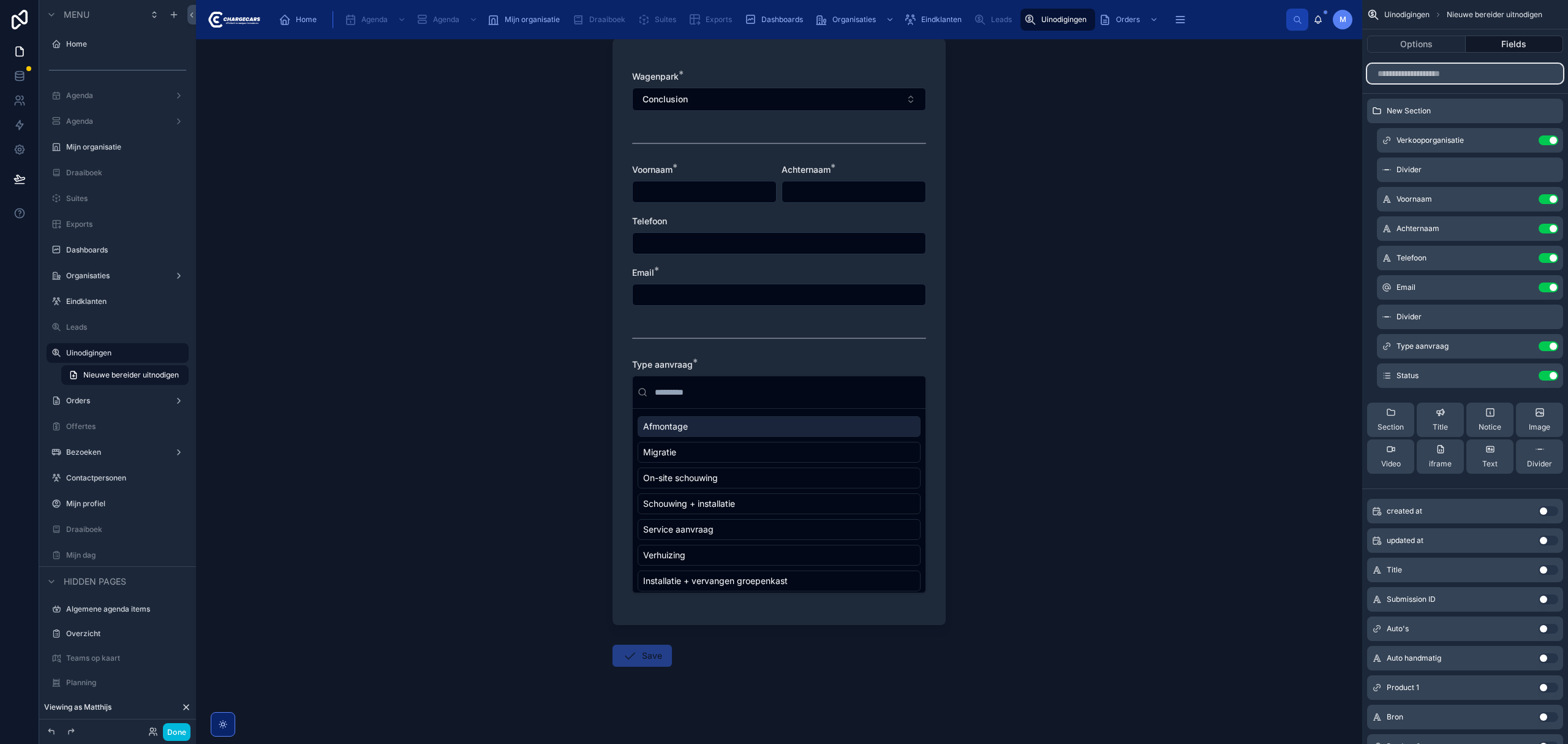
click at [1425, 78] on input "scrollable content" at bounding box center [1465, 74] width 196 height 20
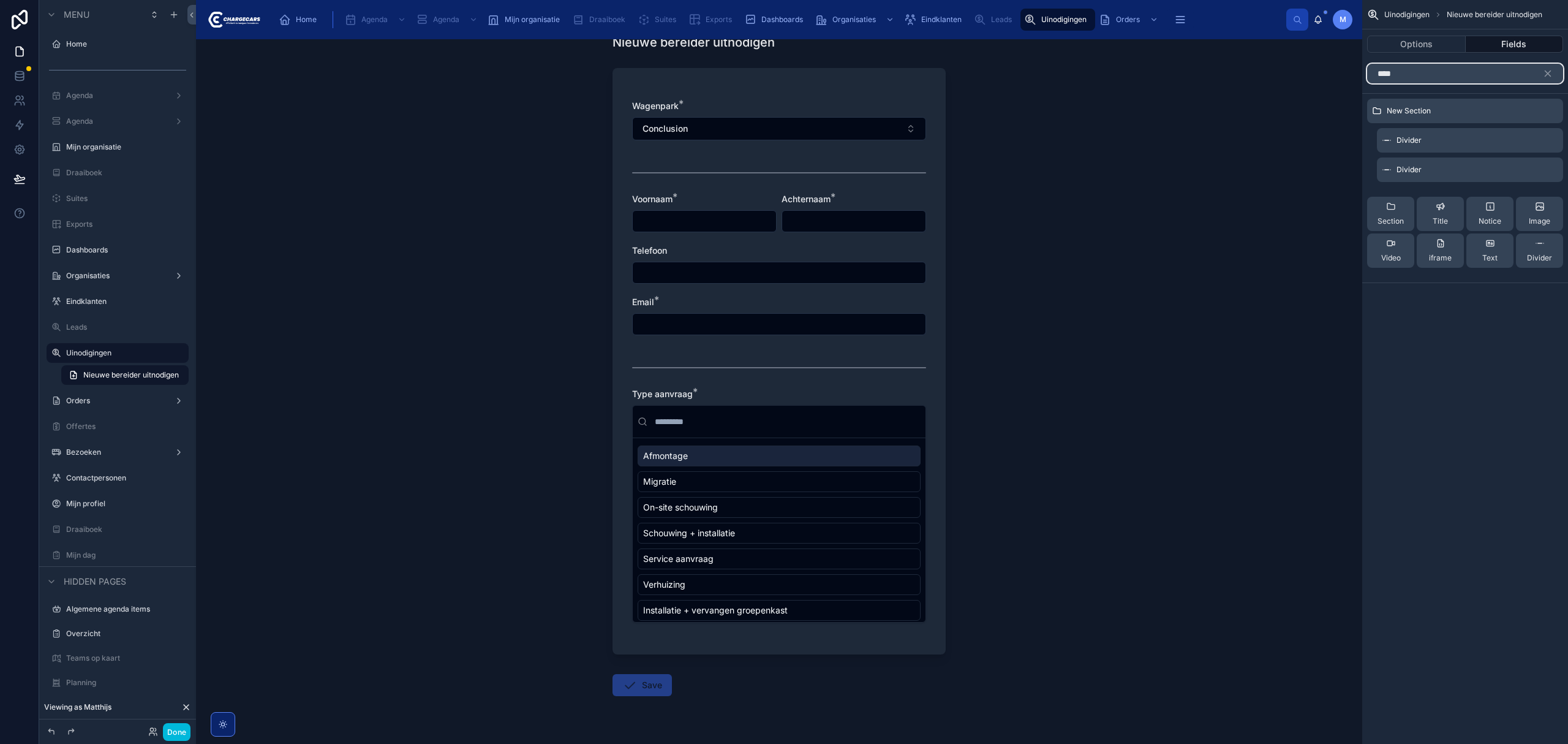
scroll to position [82, 0]
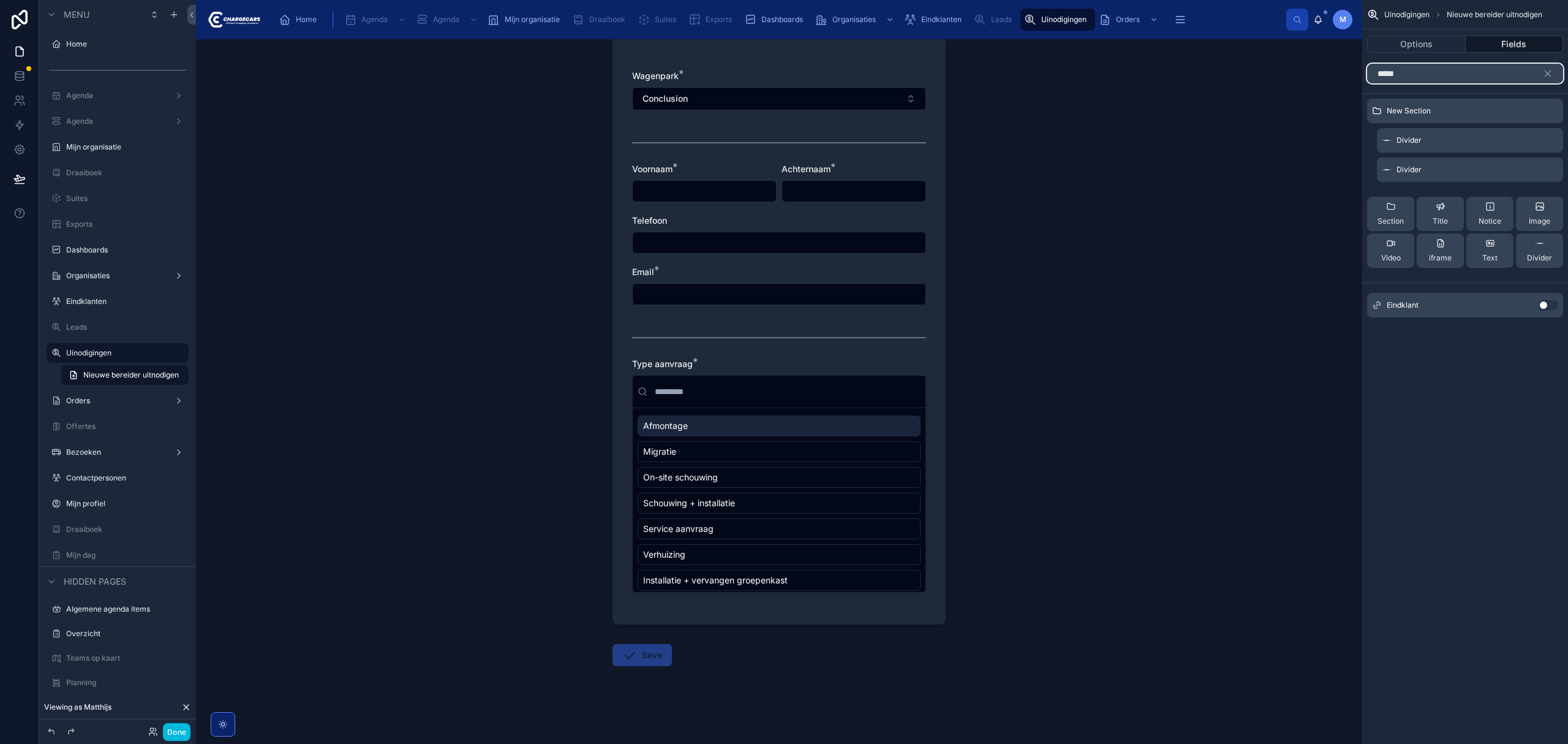
type input "*****"
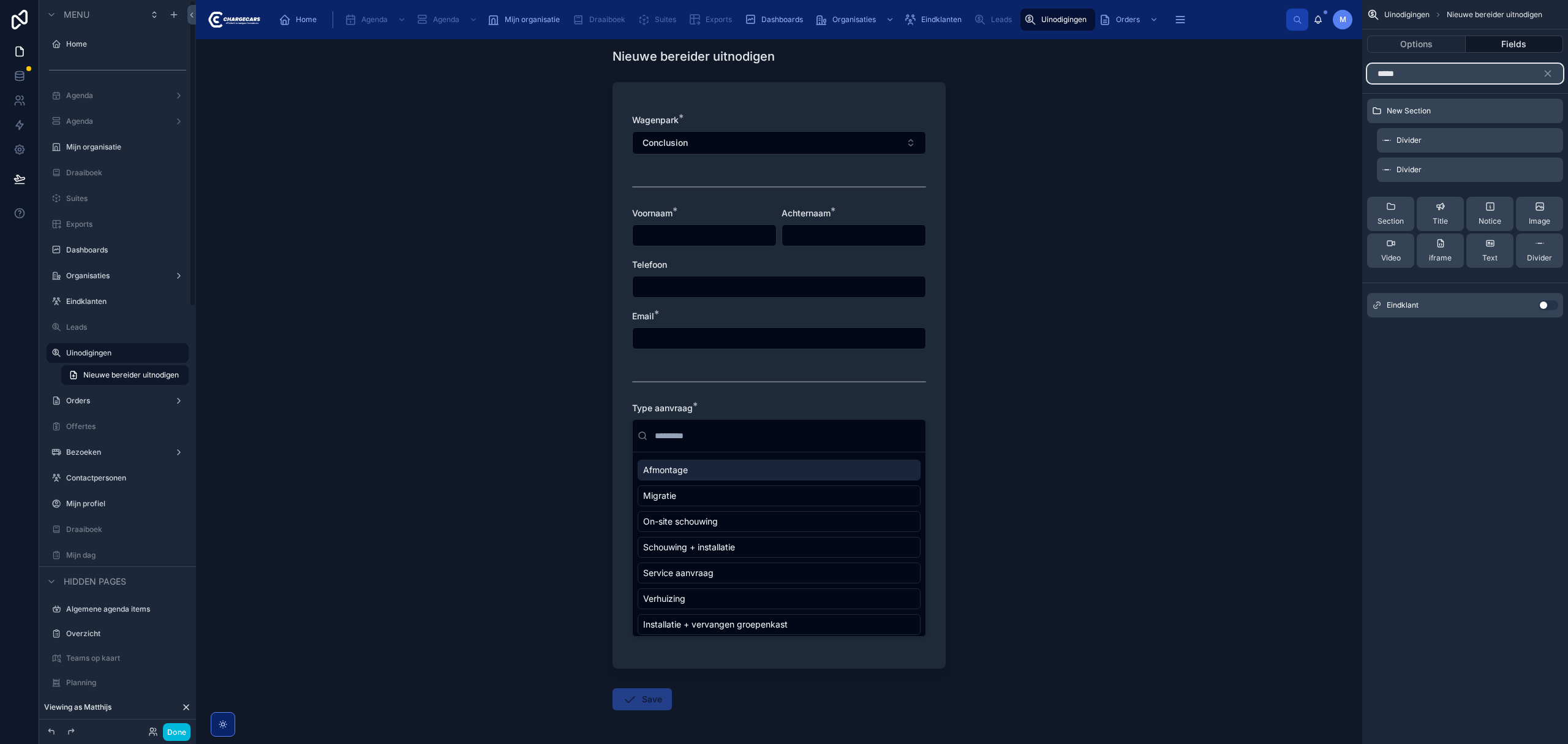
scroll to position [0, 0]
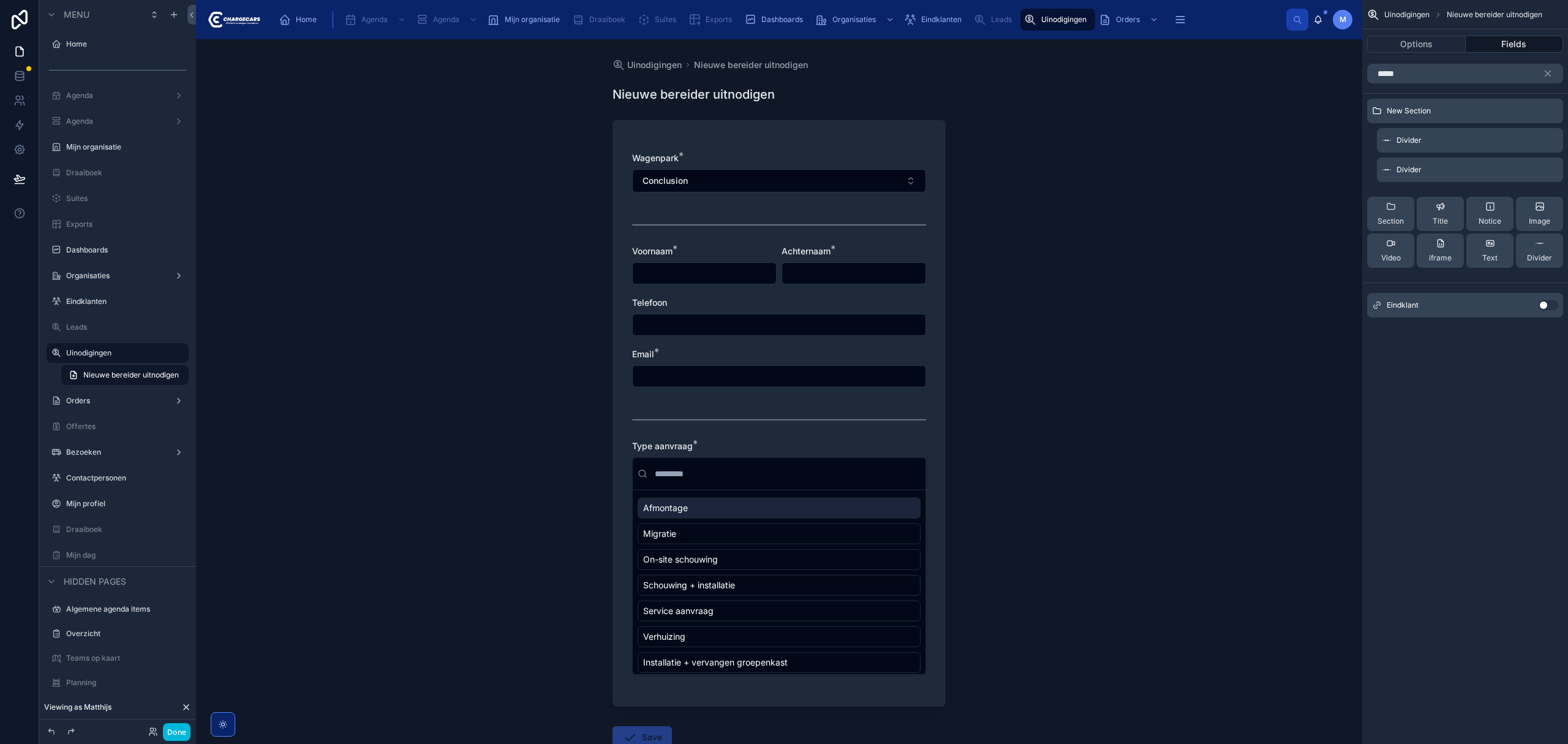
click at [505, 440] on div "Uinodigingen Nieuwe bereider uitnodigen Nieuwe bereider uitnodigen Wagenpark * …" at bounding box center [779, 392] width 1167 height 705
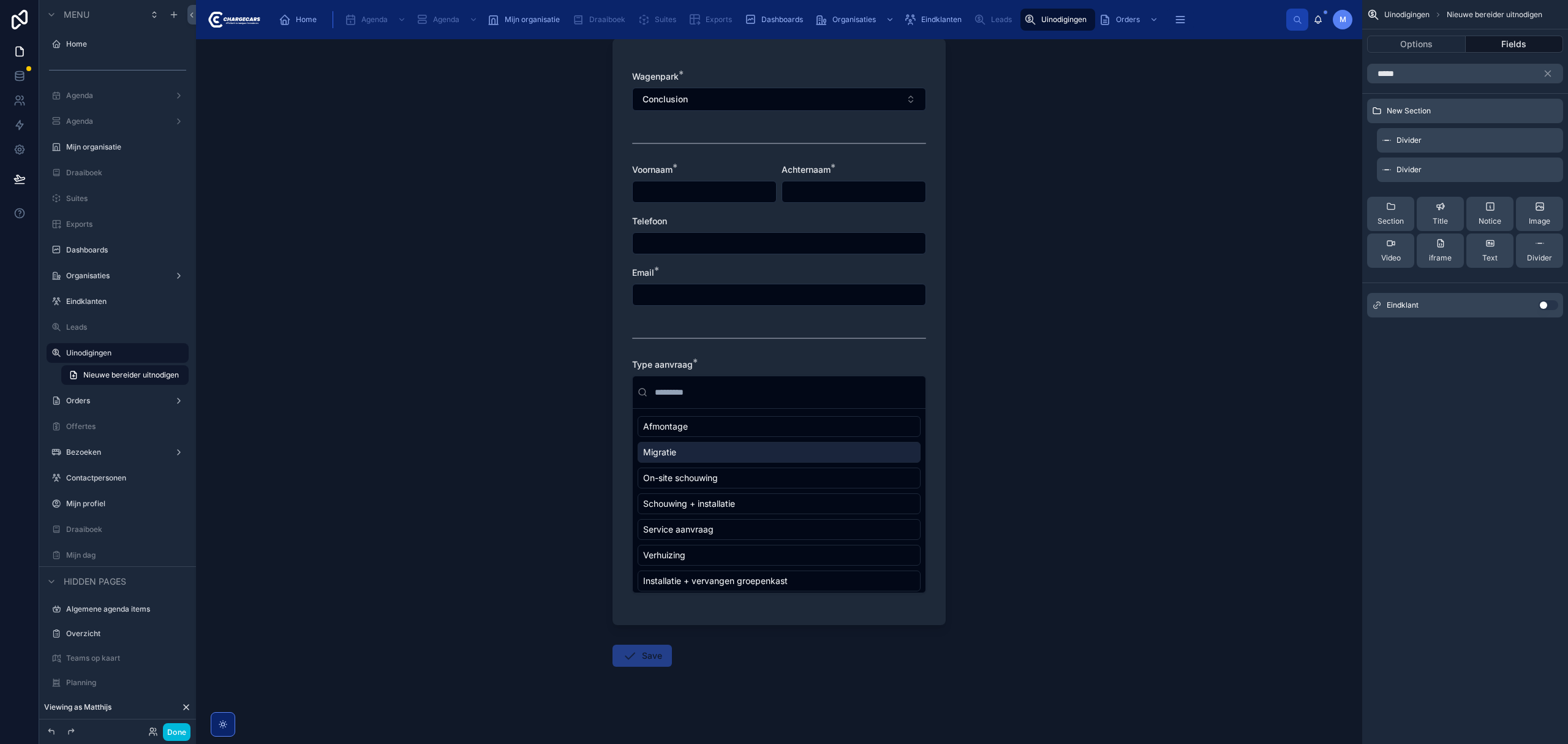
click at [1211, 450] on div "Uinodigingen Nieuwe bereider uitnodigen Nieuwe bereider uitnodigen Wagenpark * …" at bounding box center [779, 392] width 1167 height 705
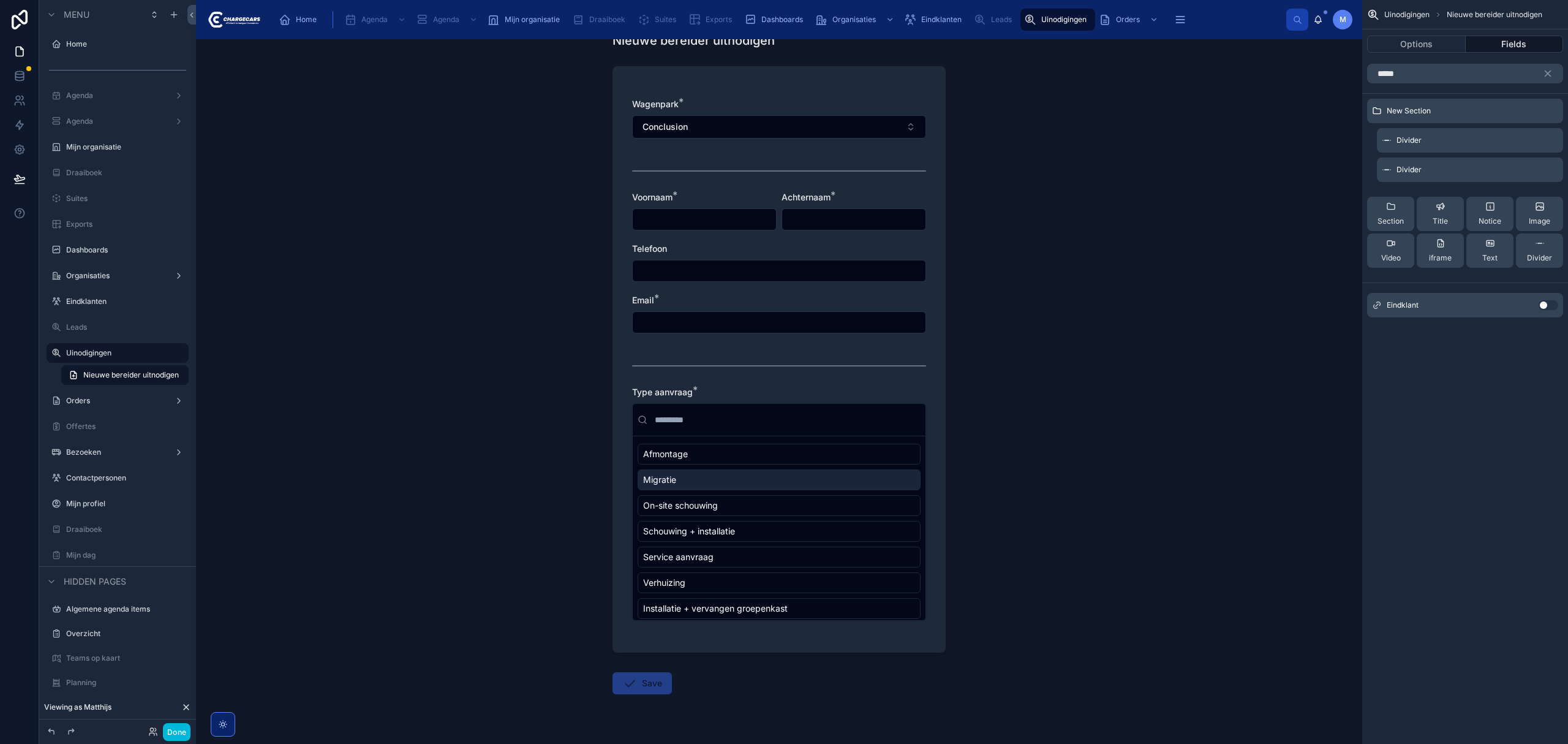
scroll to position [82, 0]
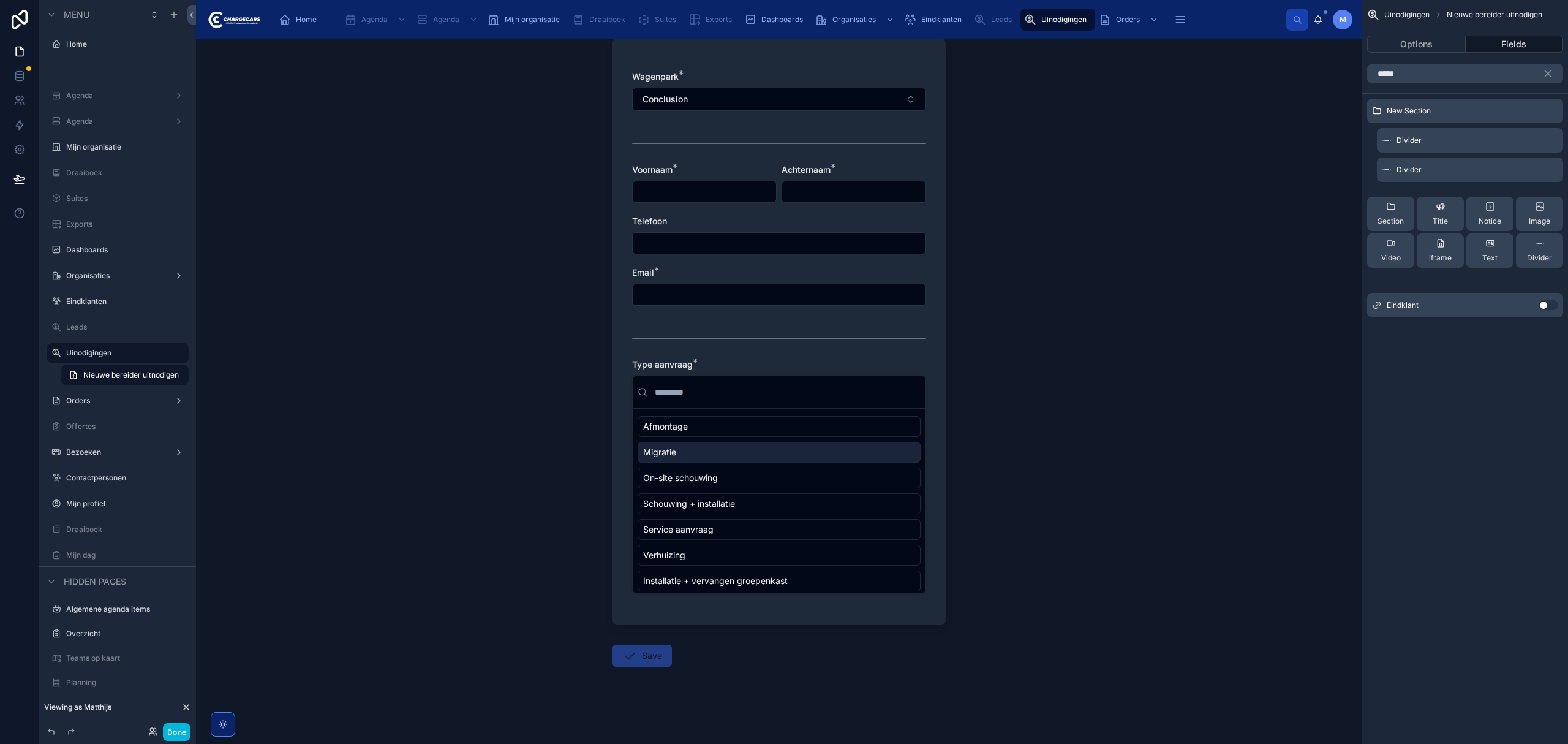
click at [856, 96] on button "Conclusion" at bounding box center [779, 99] width 294 height 24
click at [1077, 203] on div "Uinodigingen Nieuwe bereider uitnodigen Nieuwe bereider uitnodigen Wagenpark * …" at bounding box center [779, 392] width 1167 height 705
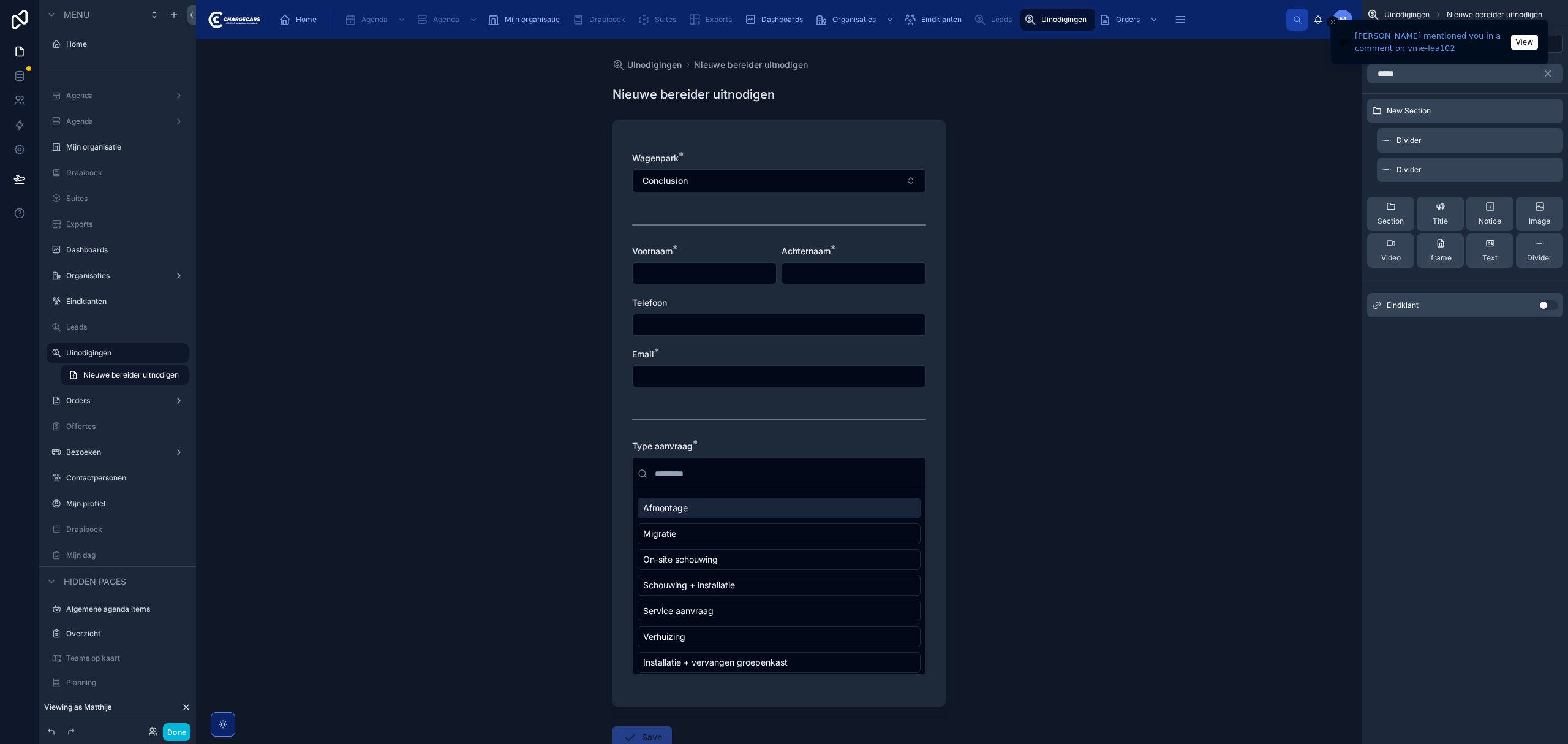
click at [318, 150] on div "Uinodigingen Nieuwe bereider uitnodigen Nieuwe bereider uitnodigen Wagenpark * …" at bounding box center [779, 392] width 1167 height 705
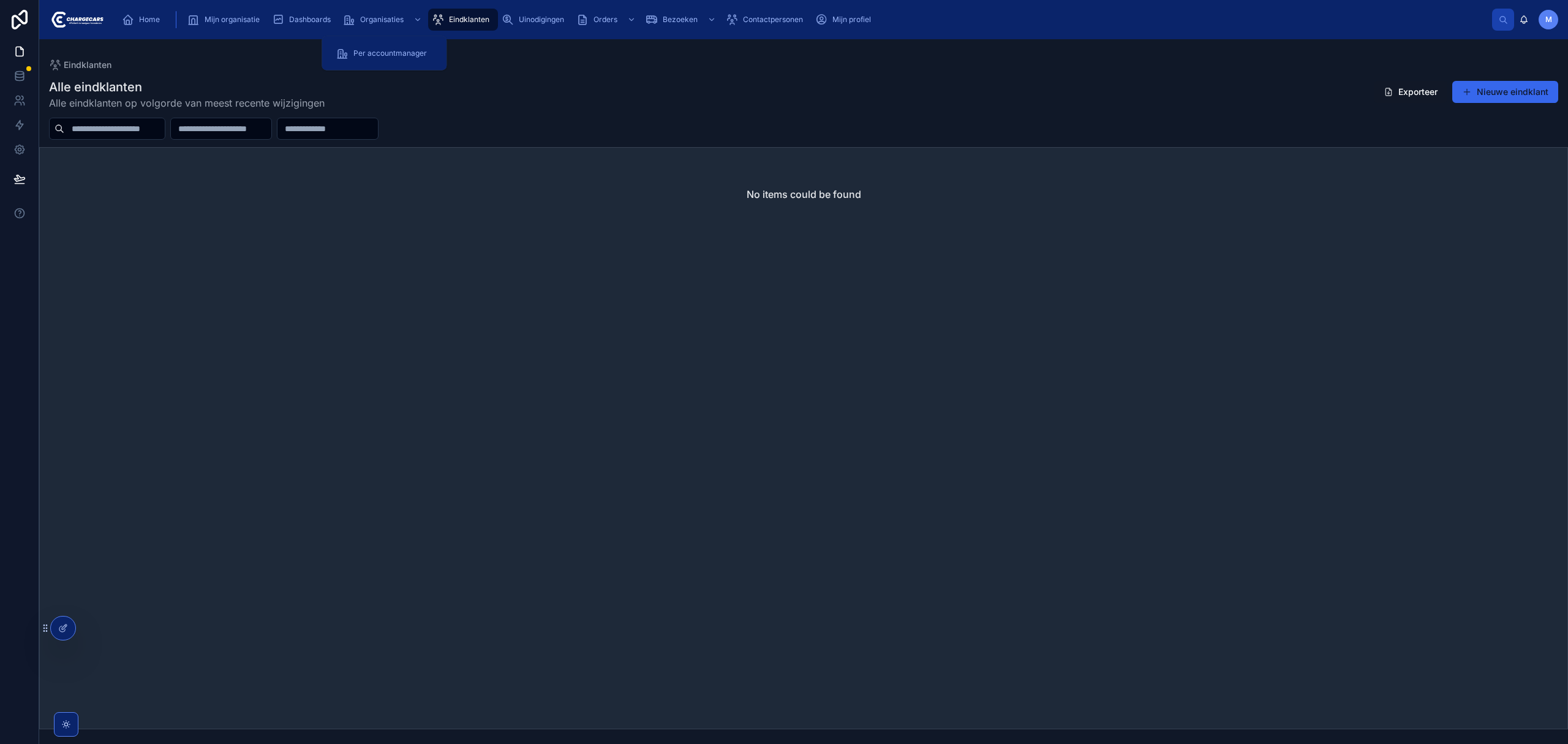
click at [389, 17] on span "Organisaties" at bounding box center [382, 19] width 44 height 10
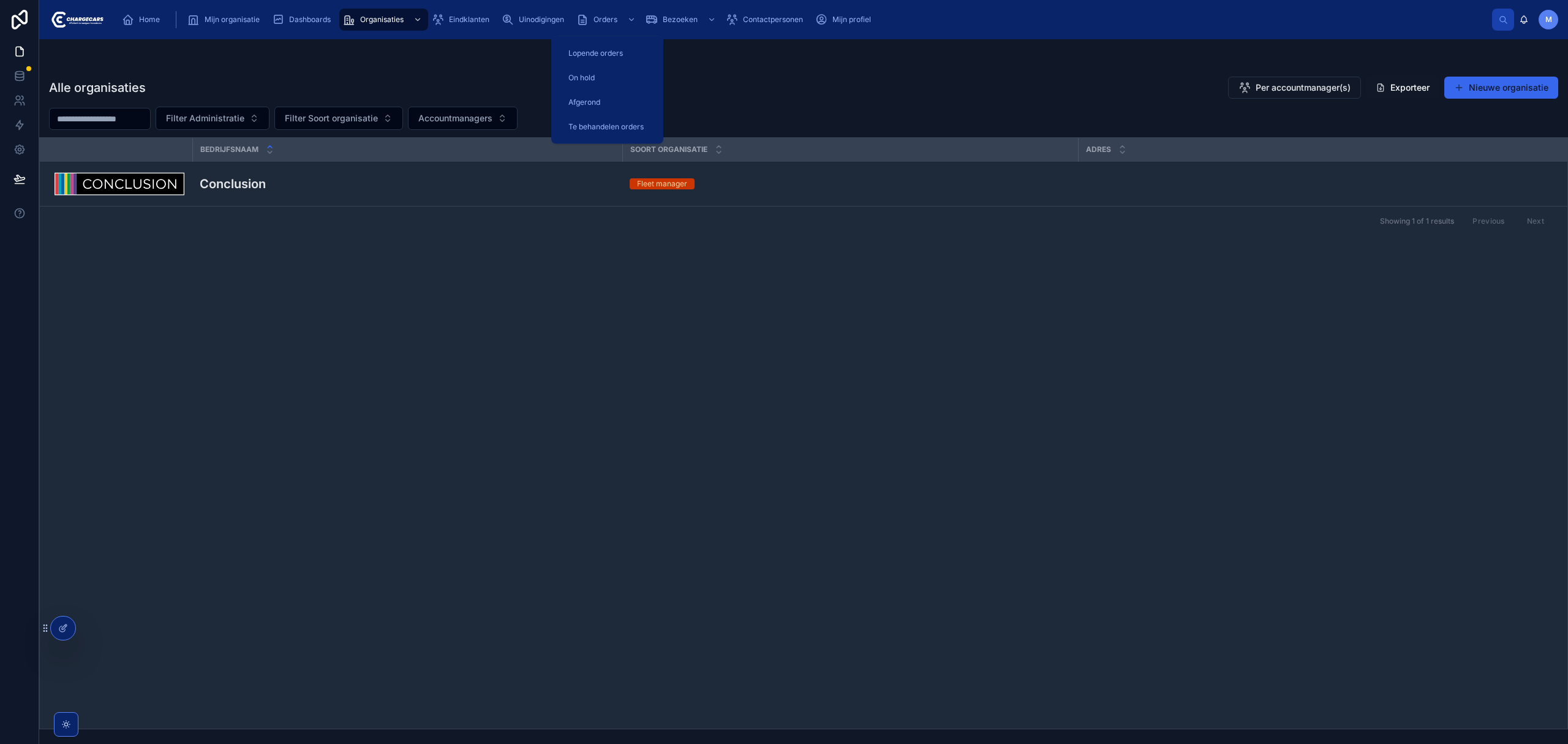
click at [537, 24] on span "Uinodigingen" at bounding box center [542, 19] width 45 height 10
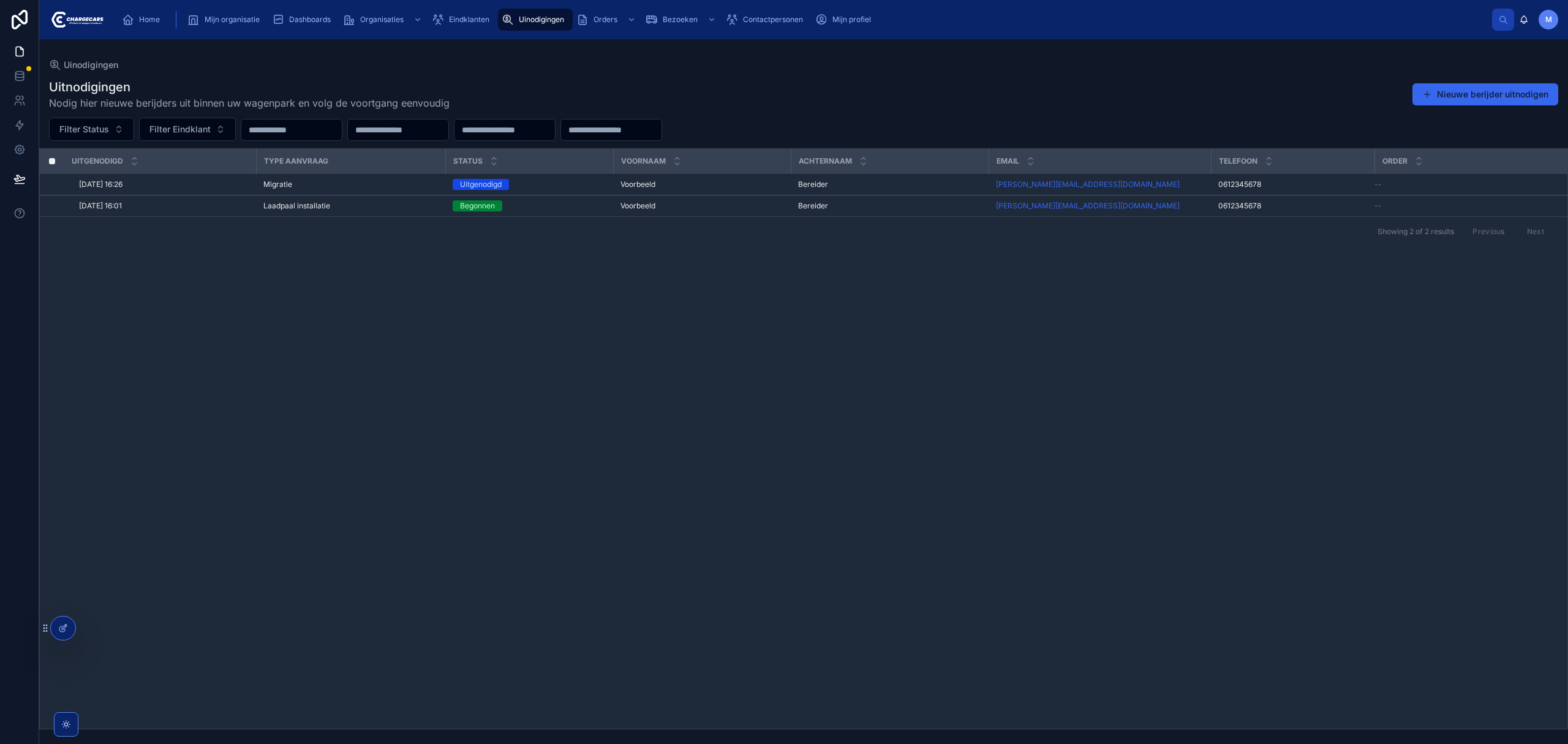
click at [159, 27] on div "Home" at bounding box center [143, 20] width 43 height 20
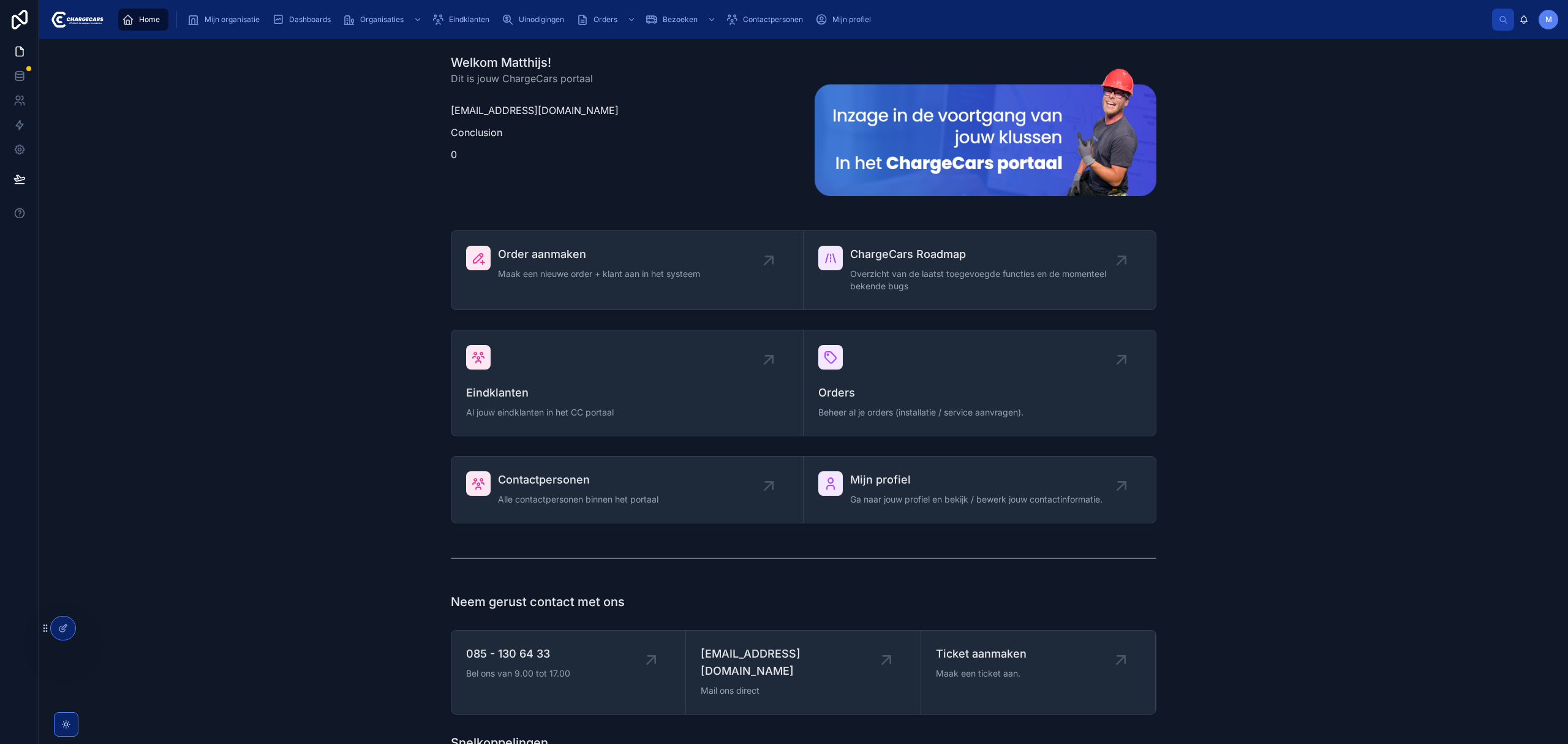
click at [537, 11] on div "Uinodigingen" at bounding box center [536, 20] width 67 height 20
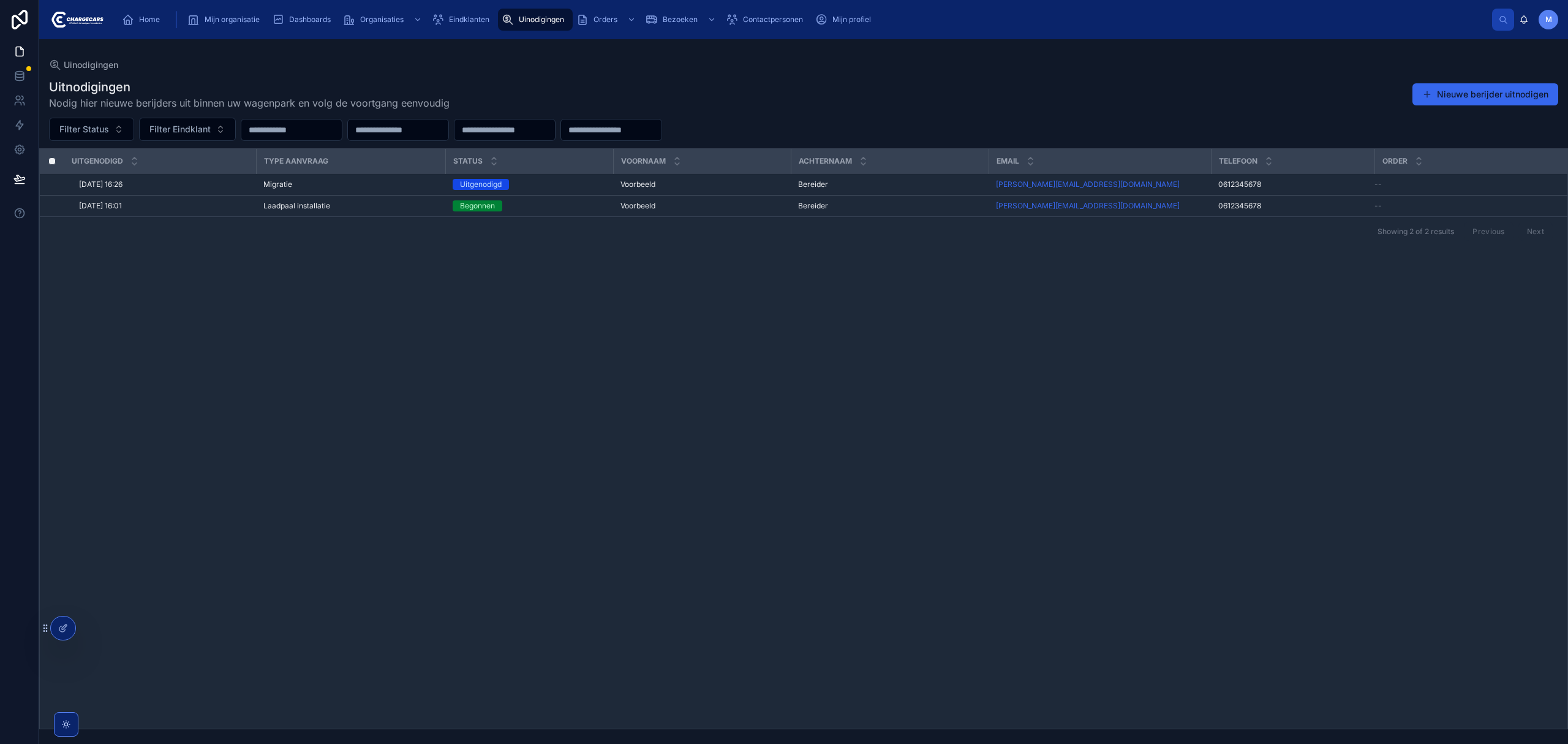
click at [468, 24] on span "Eindklanten" at bounding box center [469, 19] width 41 height 10
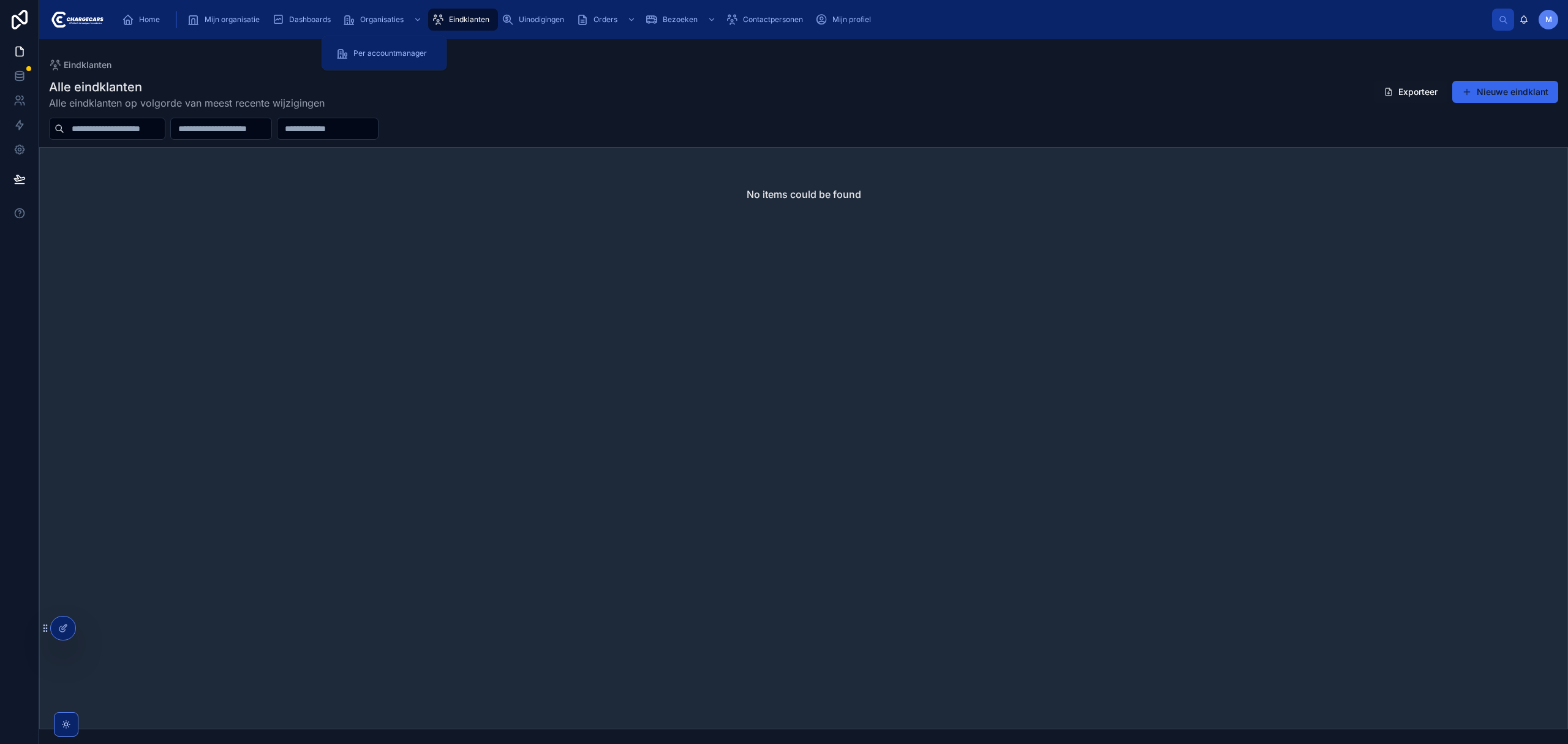
click at [395, 22] on span "Organisaties" at bounding box center [382, 19] width 44 height 10
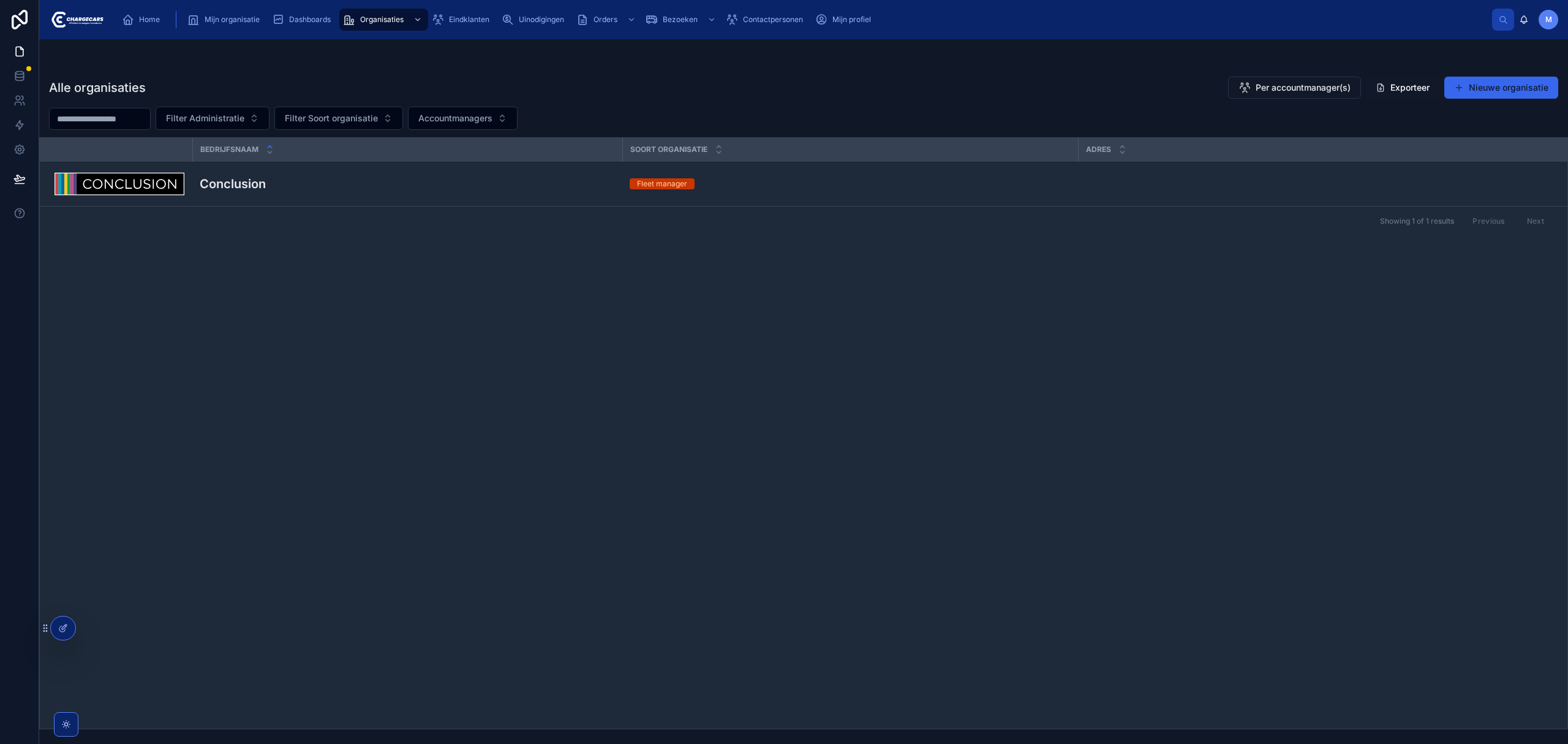
click at [473, 18] on span "Eindklanten" at bounding box center [469, 19] width 41 height 10
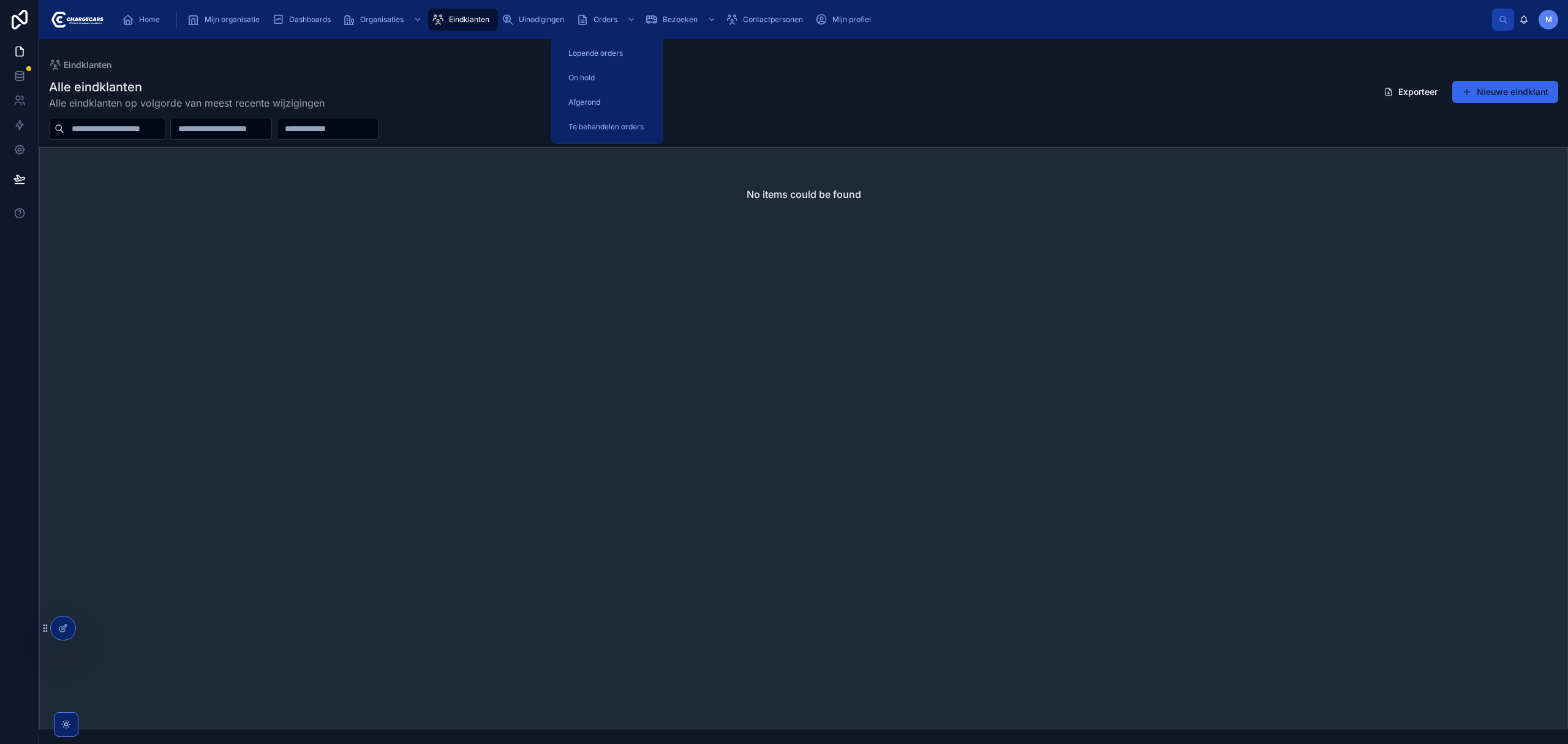
click at [596, 20] on span "Orders" at bounding box center [606, 19] width 24 height 10
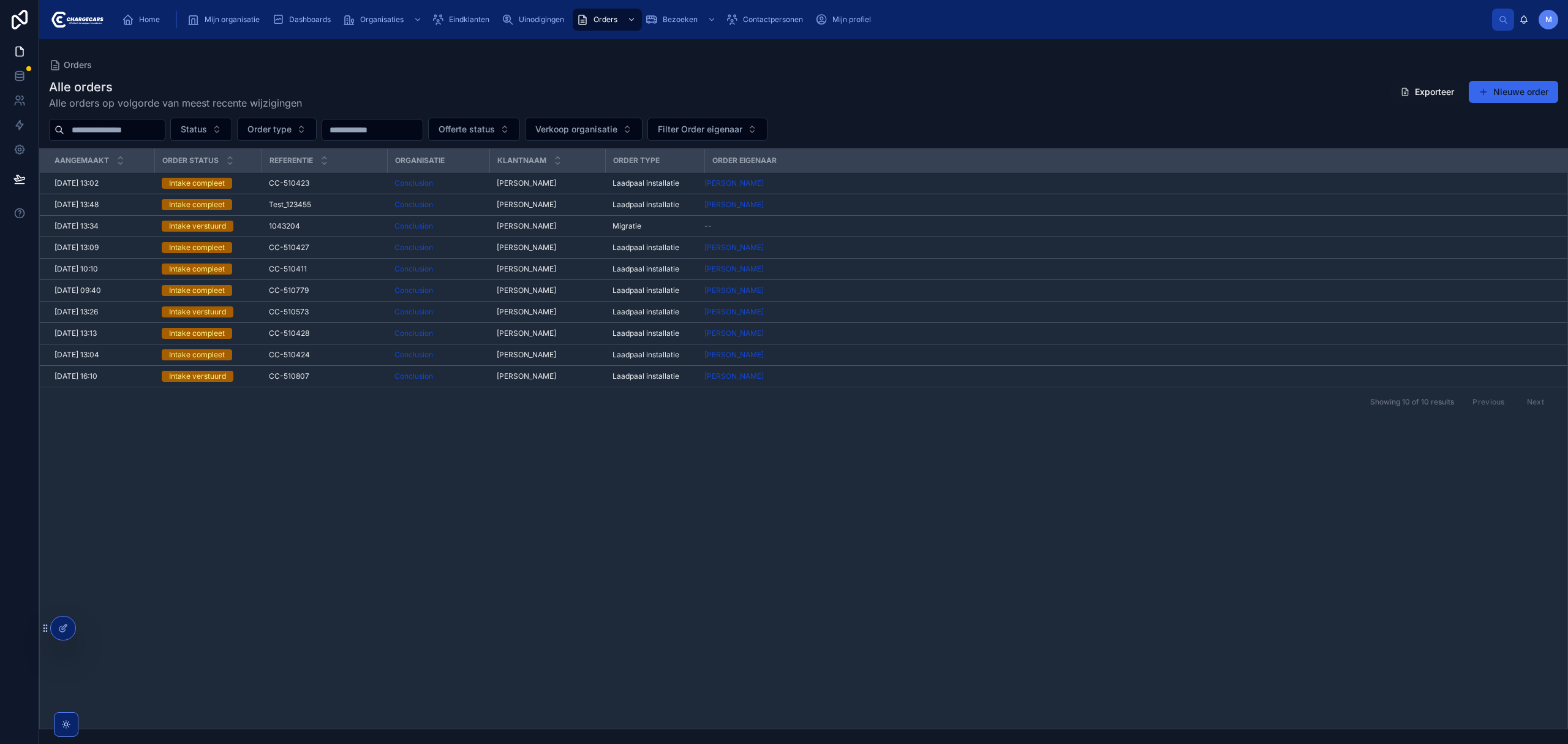
click at [535, 20] on span "Uinodigingen" at bounding box center [542, 19] width 45 height 10
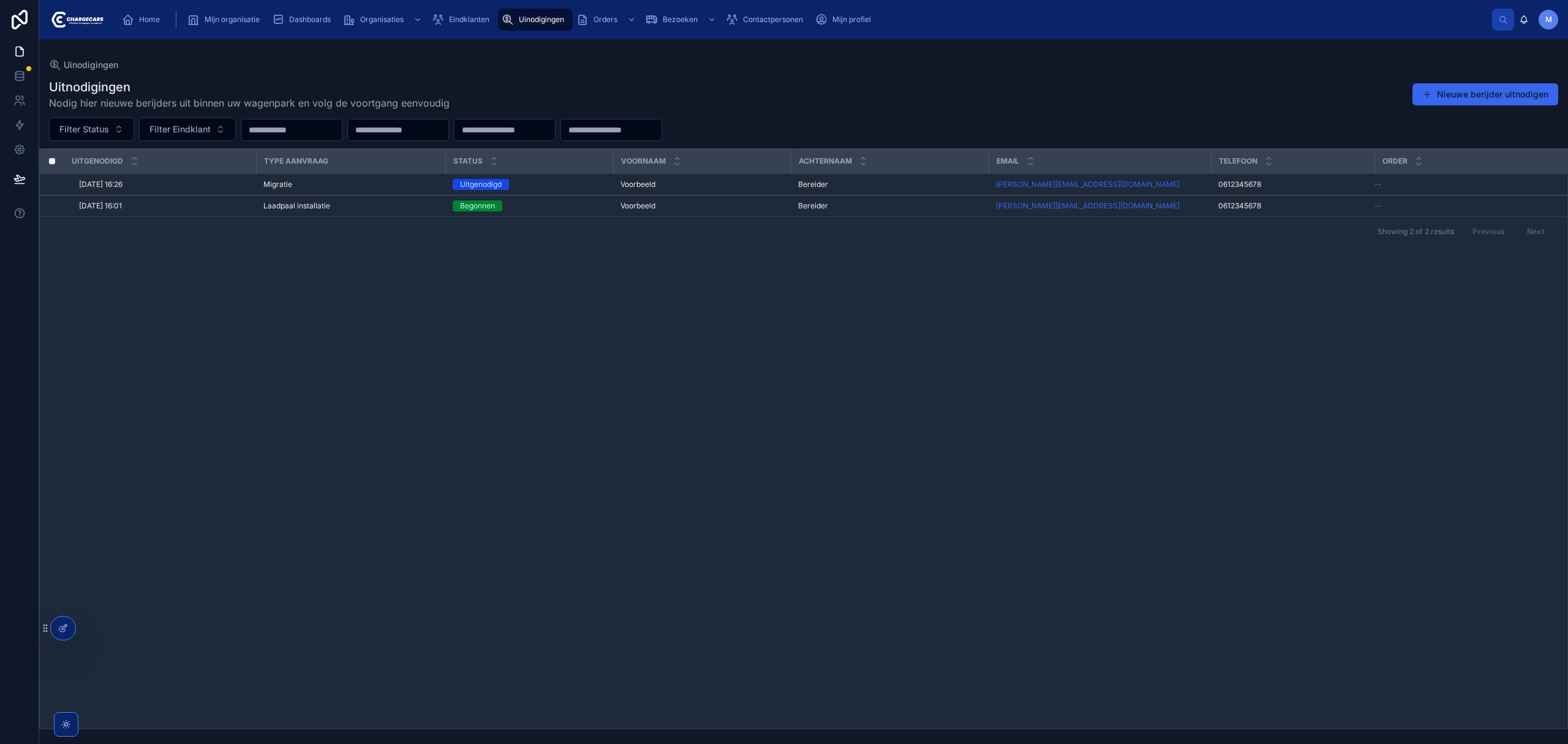
click at [333, 186] on div "Migratie" at bounding box center [350, 184] width 174 height 10
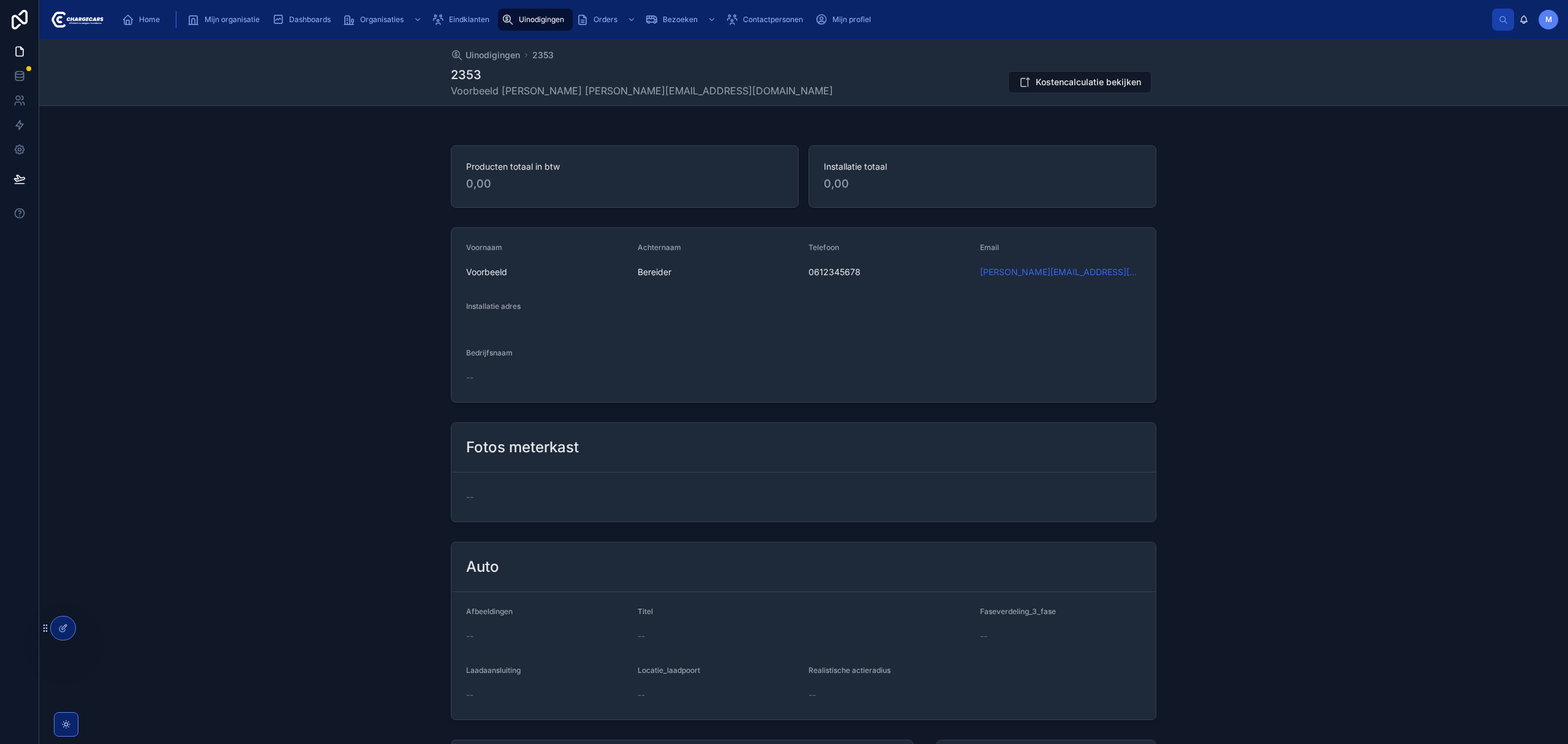
click at [238, 244] on div "Voornaam Voorbeeld Achternaam Bereider Telefoon 0612345678 Email lorenzo@charge…" at bounding box center [804, 315] width 1529 height 185
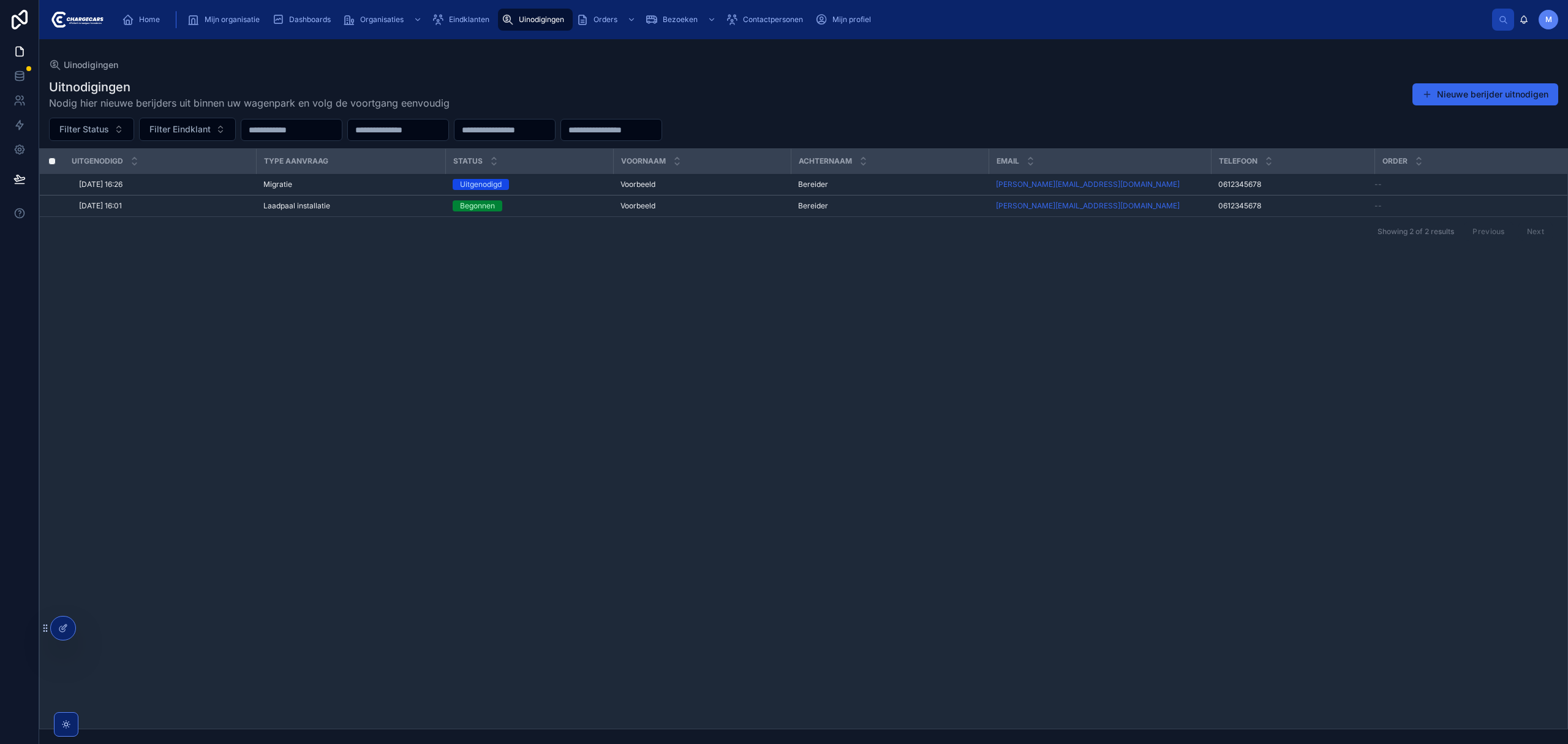
click at [577, 393] on div "Uitgenodigd Type aanvraag Status Voornaam Achternaam Email Telefoon Order 3-10-…" at bounding box center [804, 439] width 1528 height 580
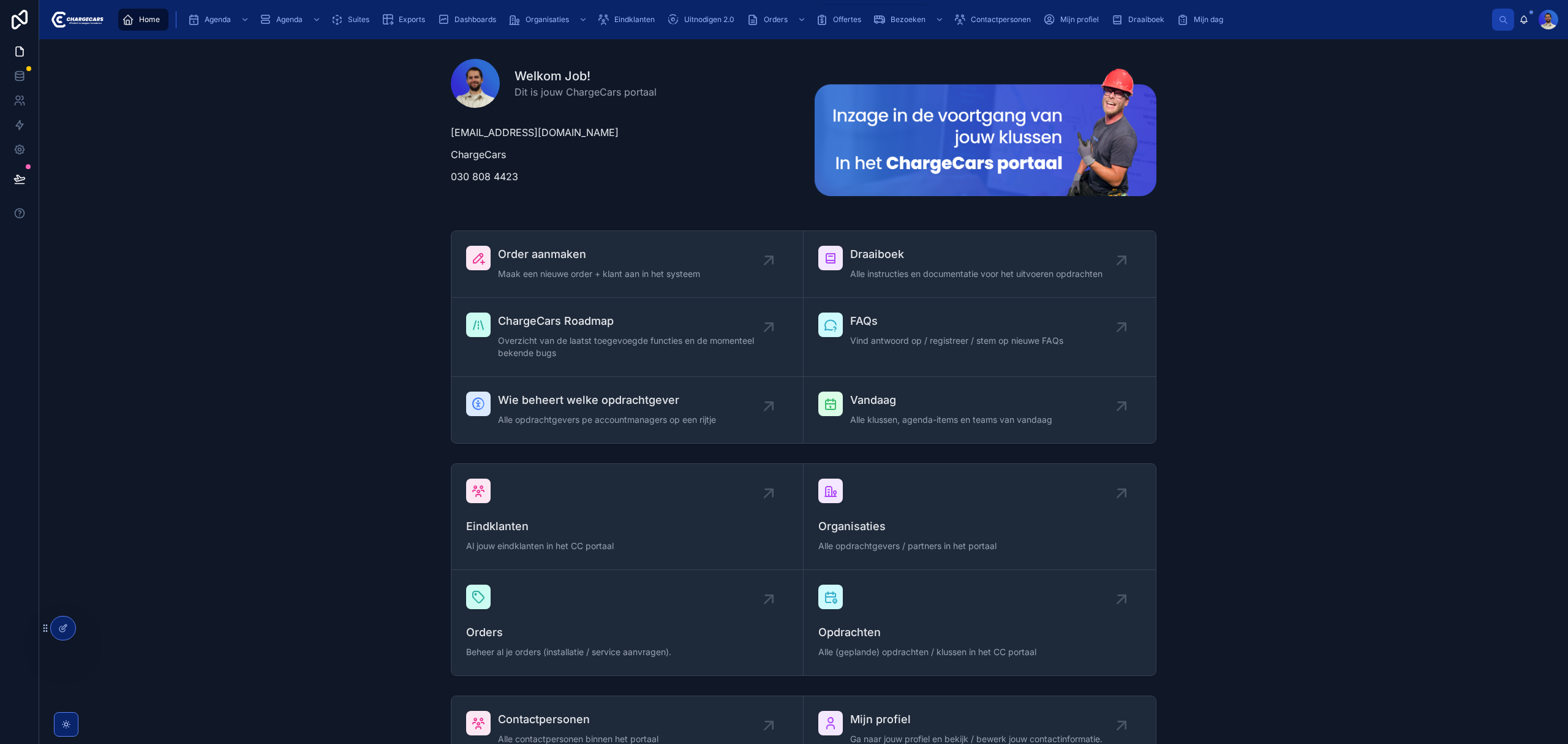
click at [772, 25] on div "Orders" at bounding box center [778, 20] width 62 height 20
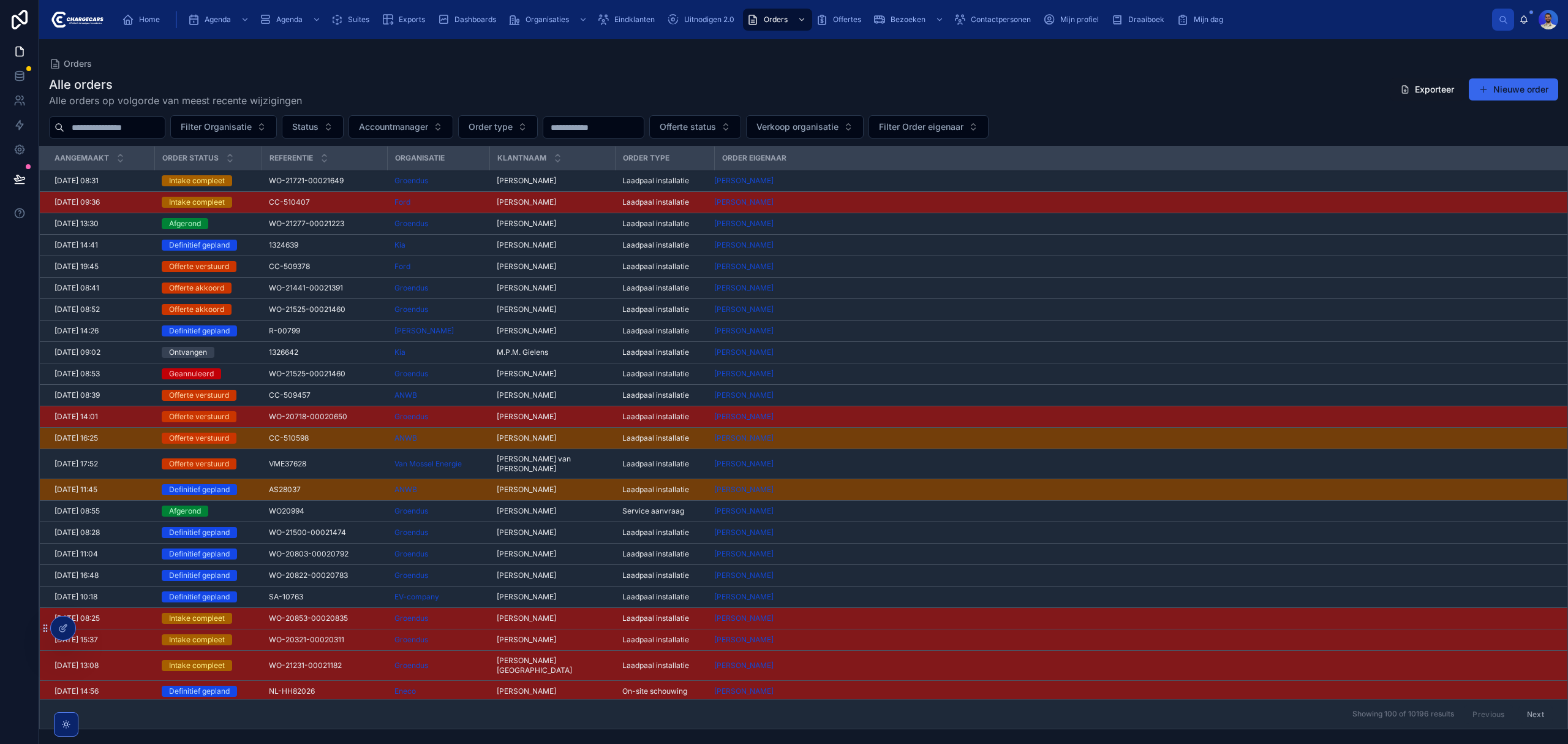
click at [315, 309] on span "WO-21525-00021460" at bounding box center [307, 309] width 76 height 10
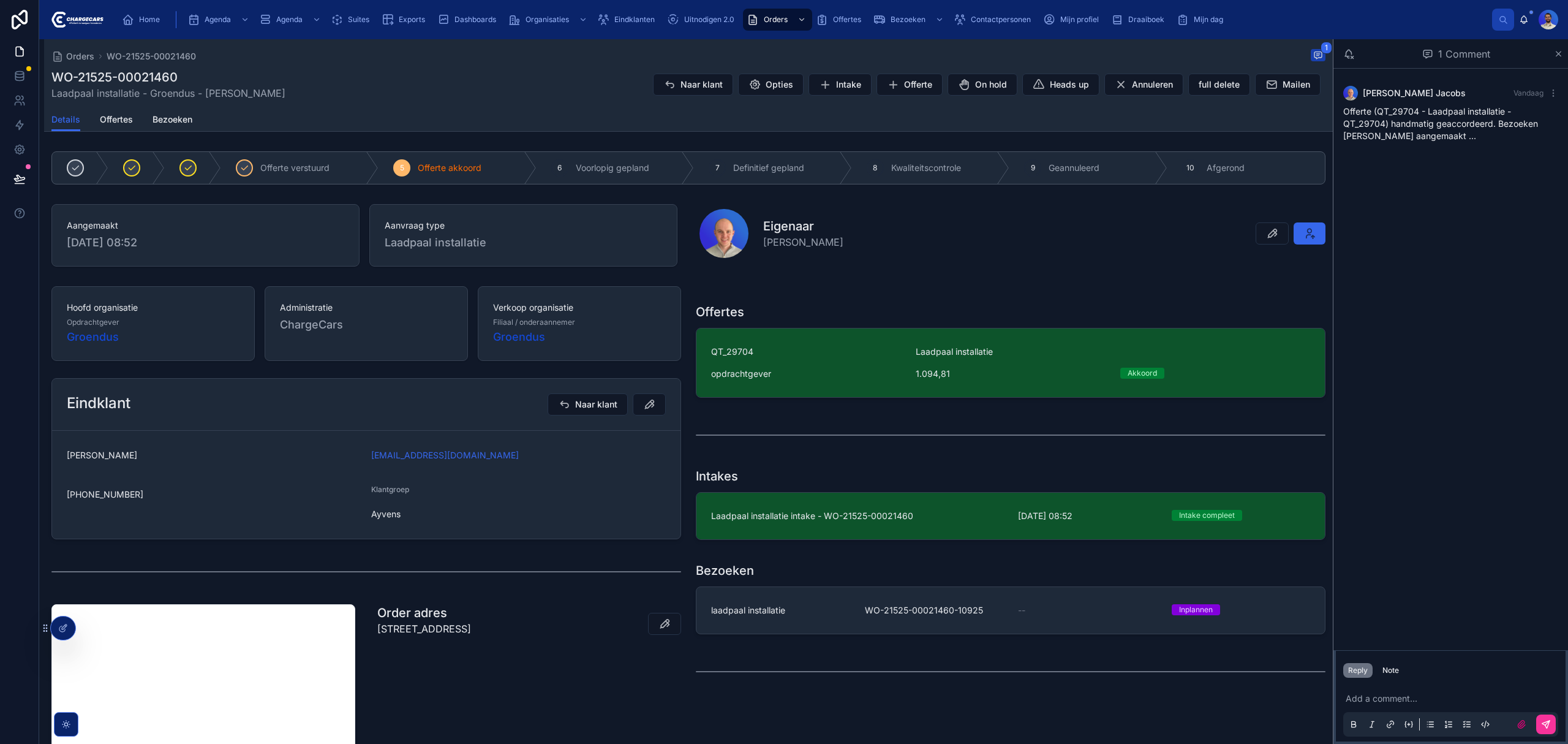
click at [875, 516] on span "Laadpaal installatie intake - WO-21525-00021460" at bounding box center [857, 515] width 292 height 12
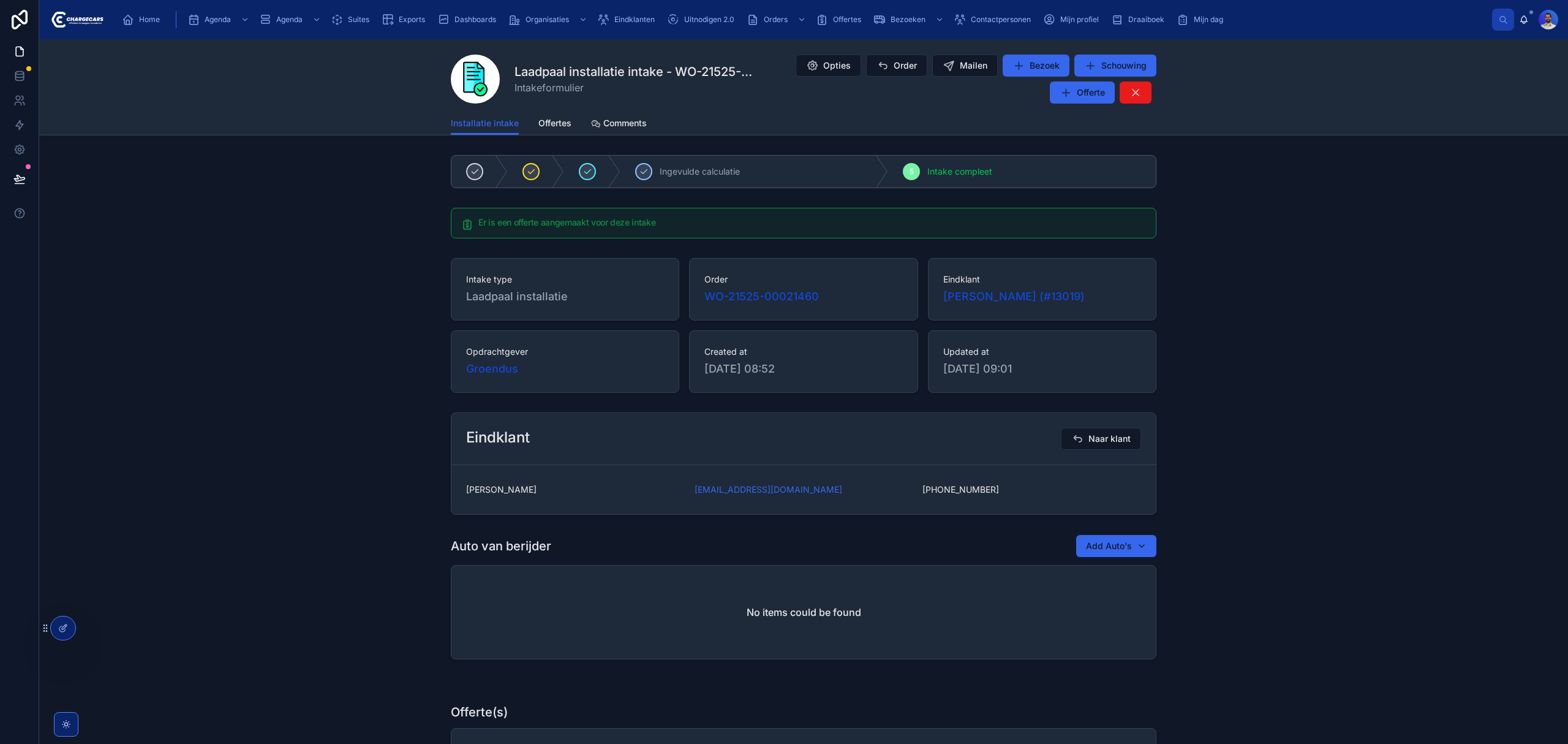
click at [0, 0] on icon at bounding box center [0, 0] width 0 height 0
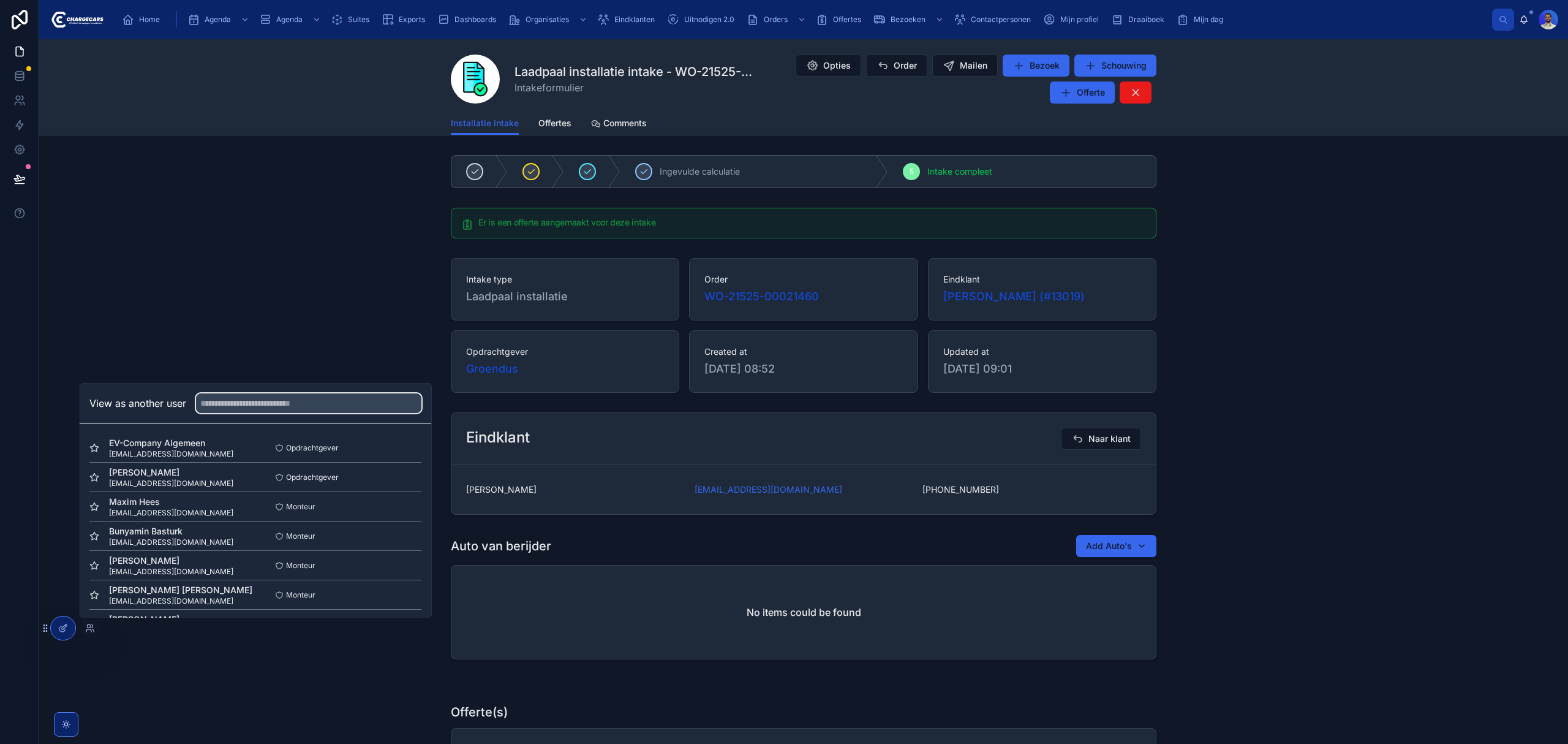
click at [235, 403] on input "text" at bounding box center [309, 403] width 225 height 20
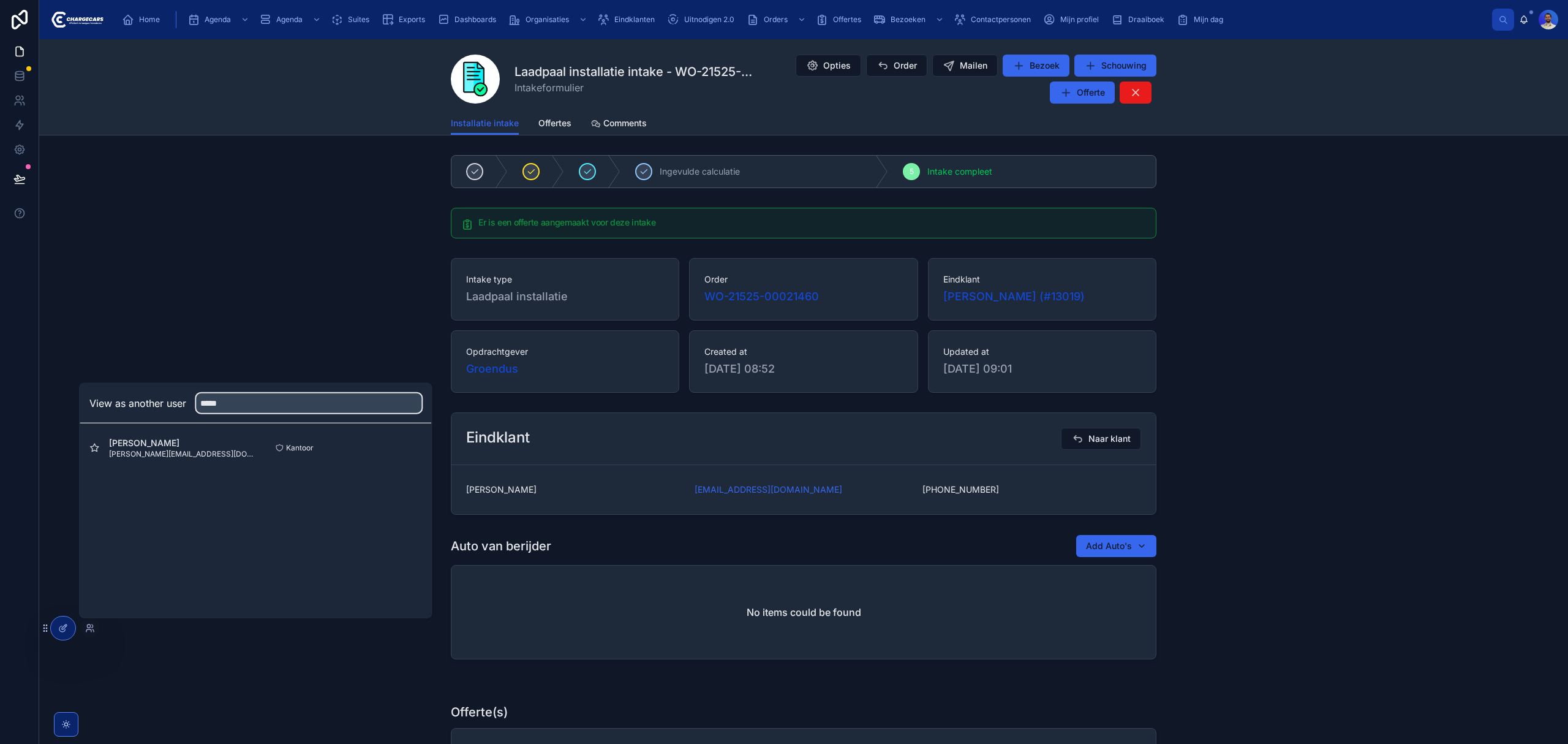
type input "*****"
click at [0, 0] on button "Select" at bounding box center [0, 0] width 0 height 0
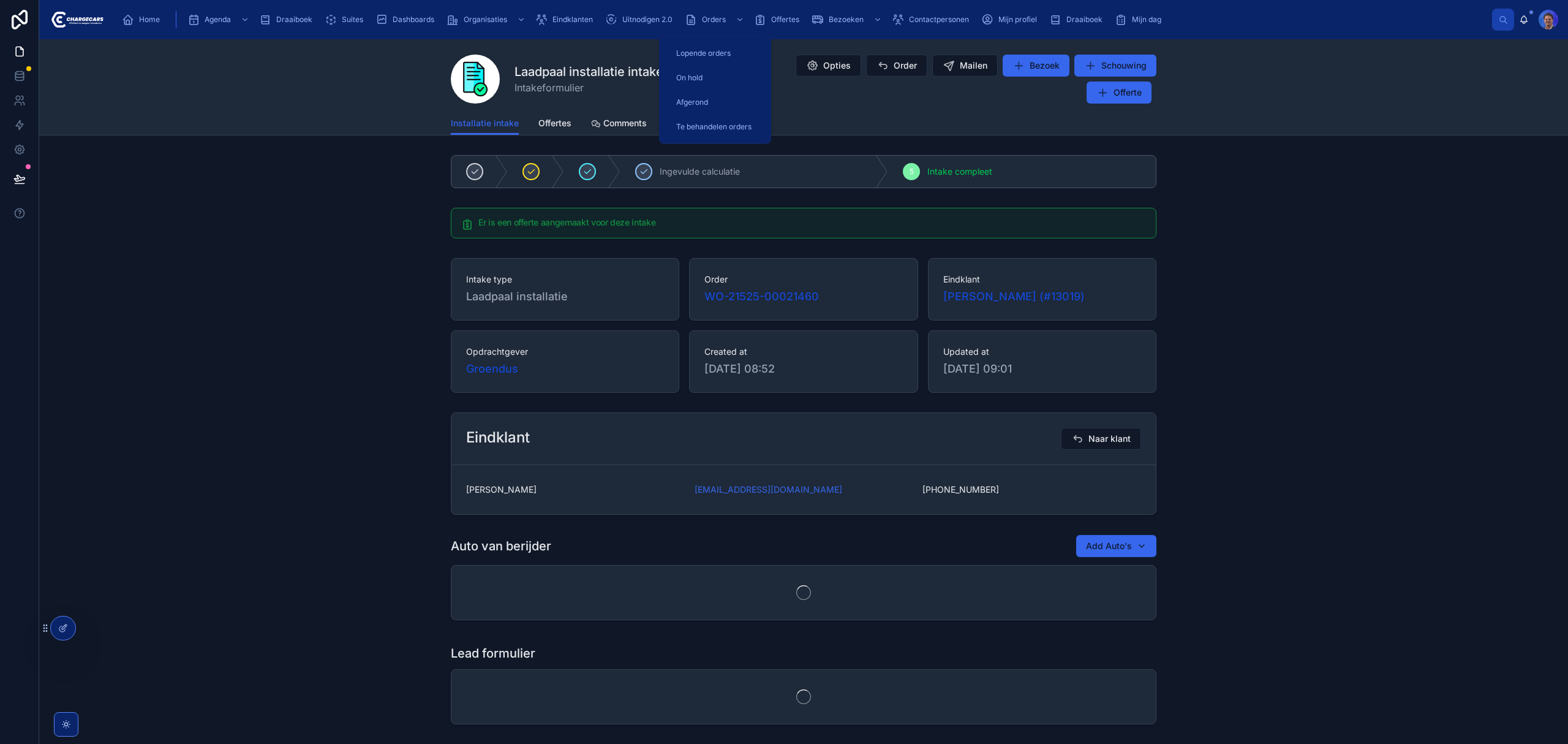
click at [694, 18] on icon "scrollable content" at bounding box center [690, 19] width 12 height 12
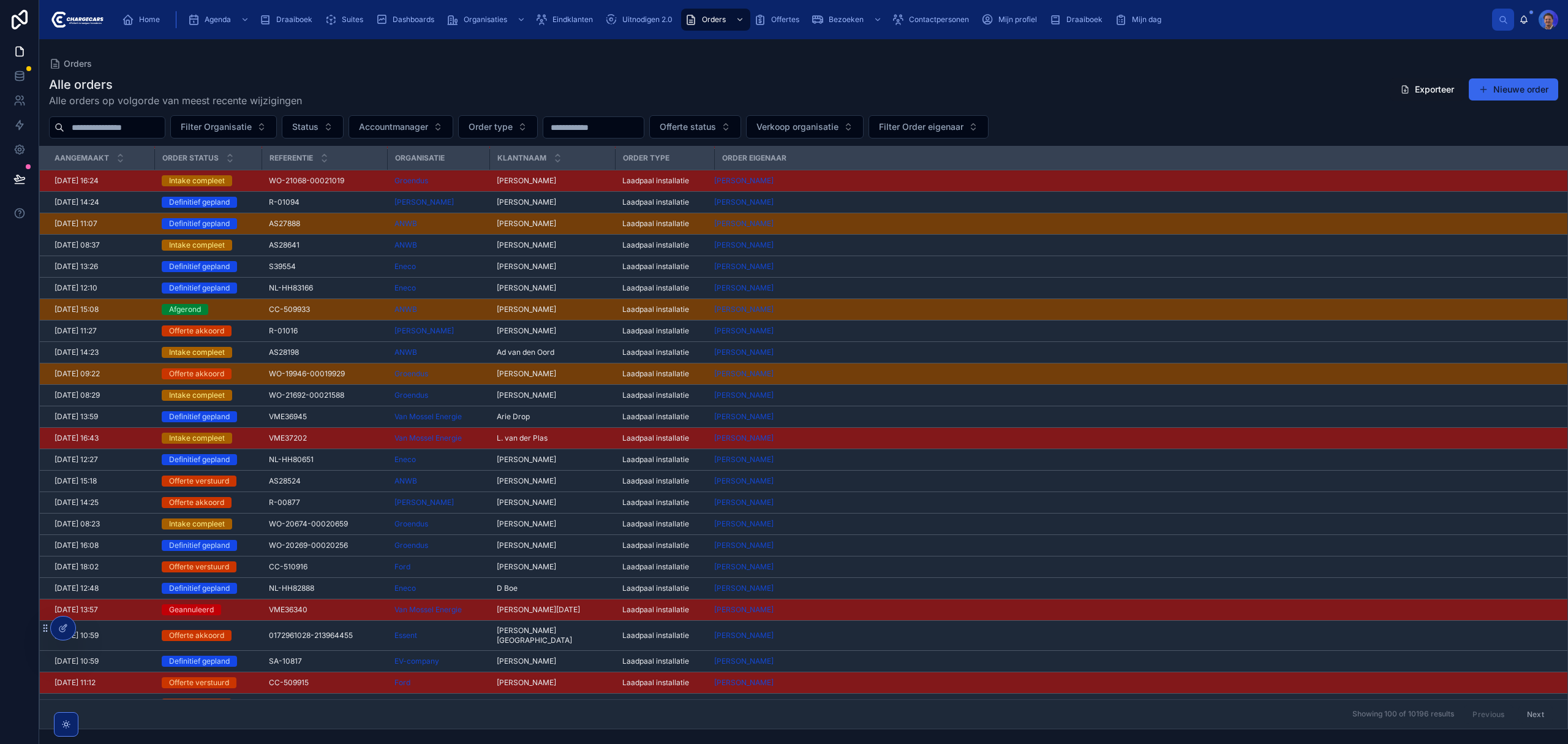
scroll to position [568, 0]
click at [301, 417] on span "VME36945" at bounding box center [288, 415] width 38 height 10
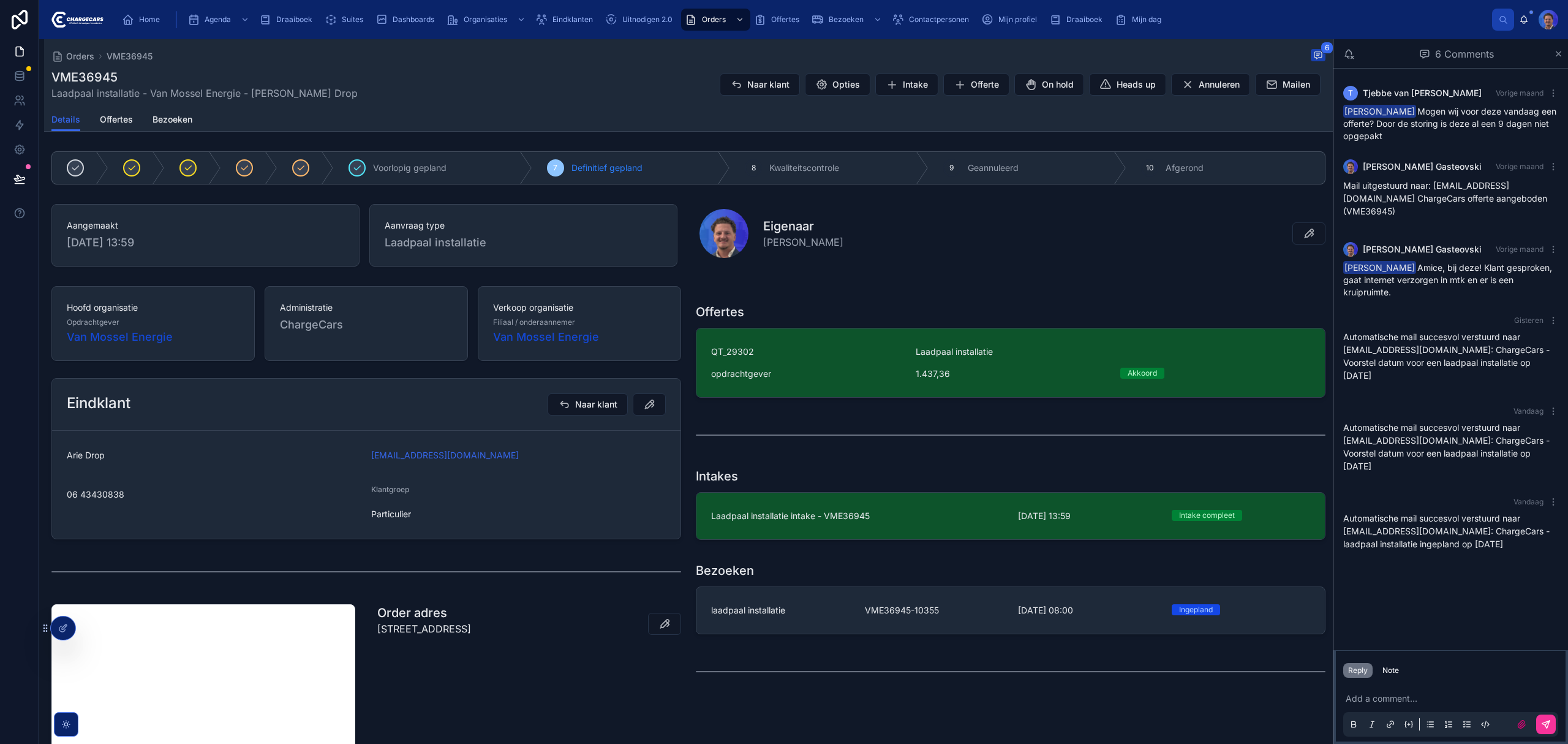
click at [841, 536] on link "Laadpaal installatie intake - VME36945 [DATE] 13:59 Intake compleet" at bounding box center [1011, 515] width 628 height 46
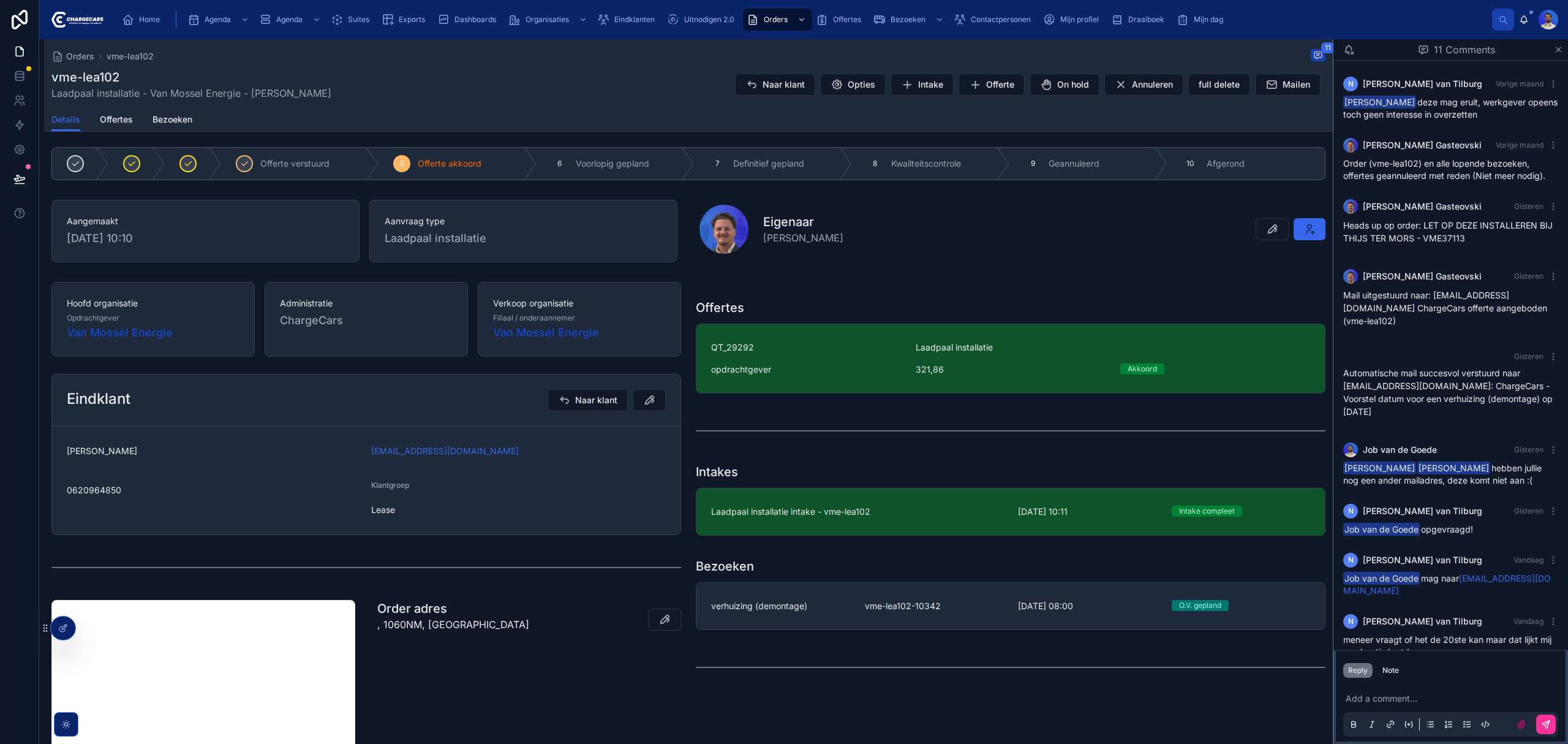
scroll to position [163, 0]
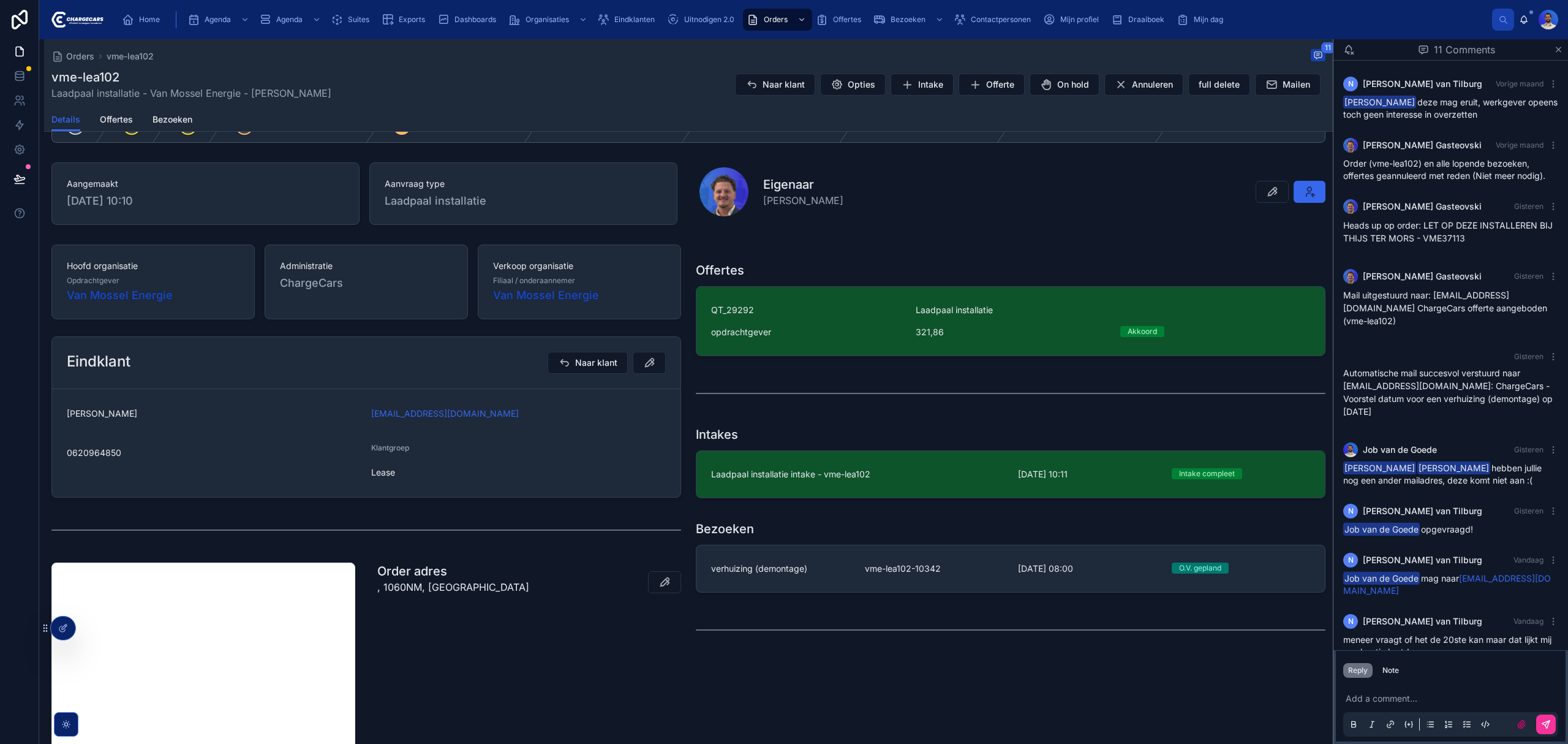
click at [643, 363] on icon at bounding box center [648, 362] width 12 height 12
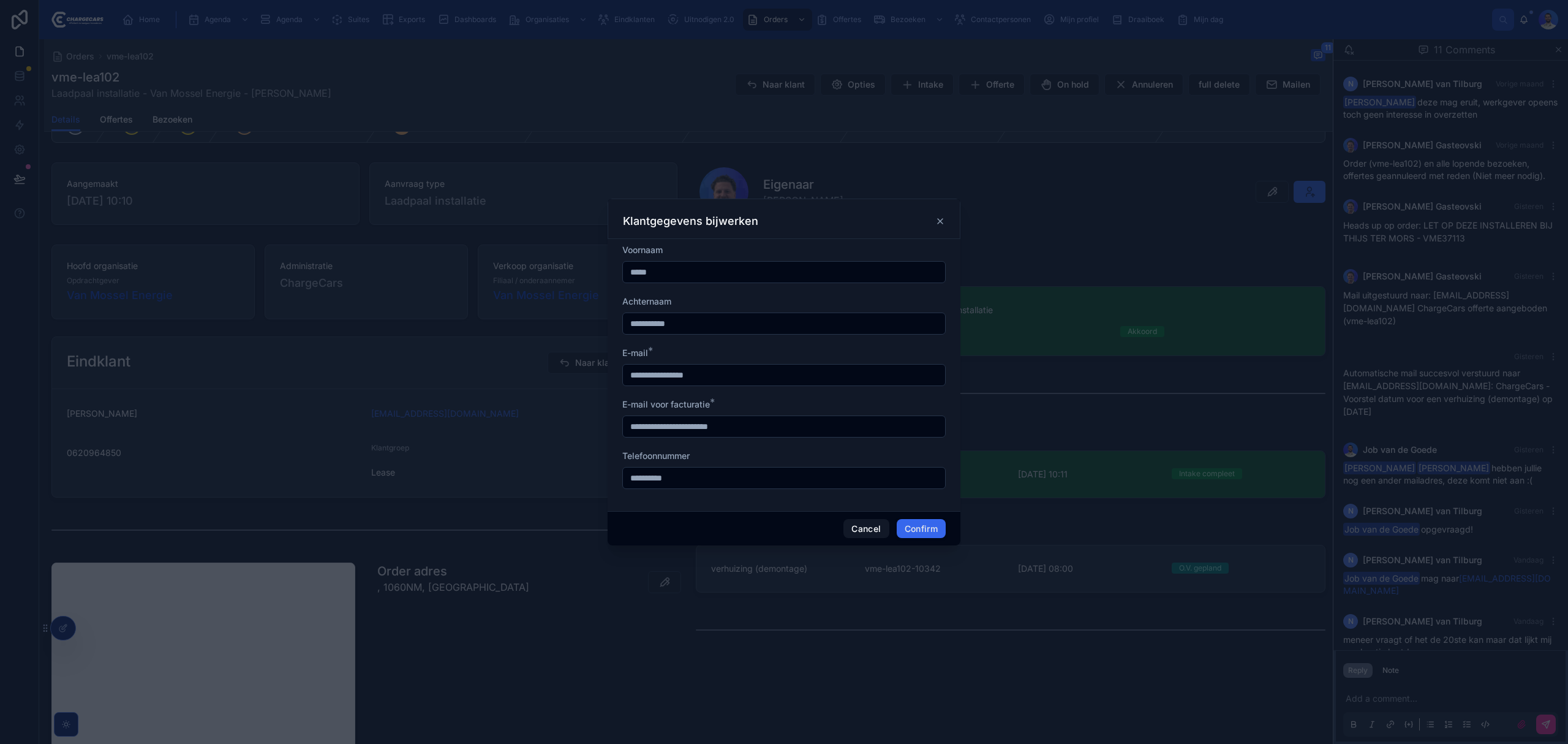
click at [929, 216] on div "Klantgegevens bijwerken" at bounding box center [784, 221] width 322 height 15
click at [937, 221] on icon at bounding box center [940, 221] width 10 height 10
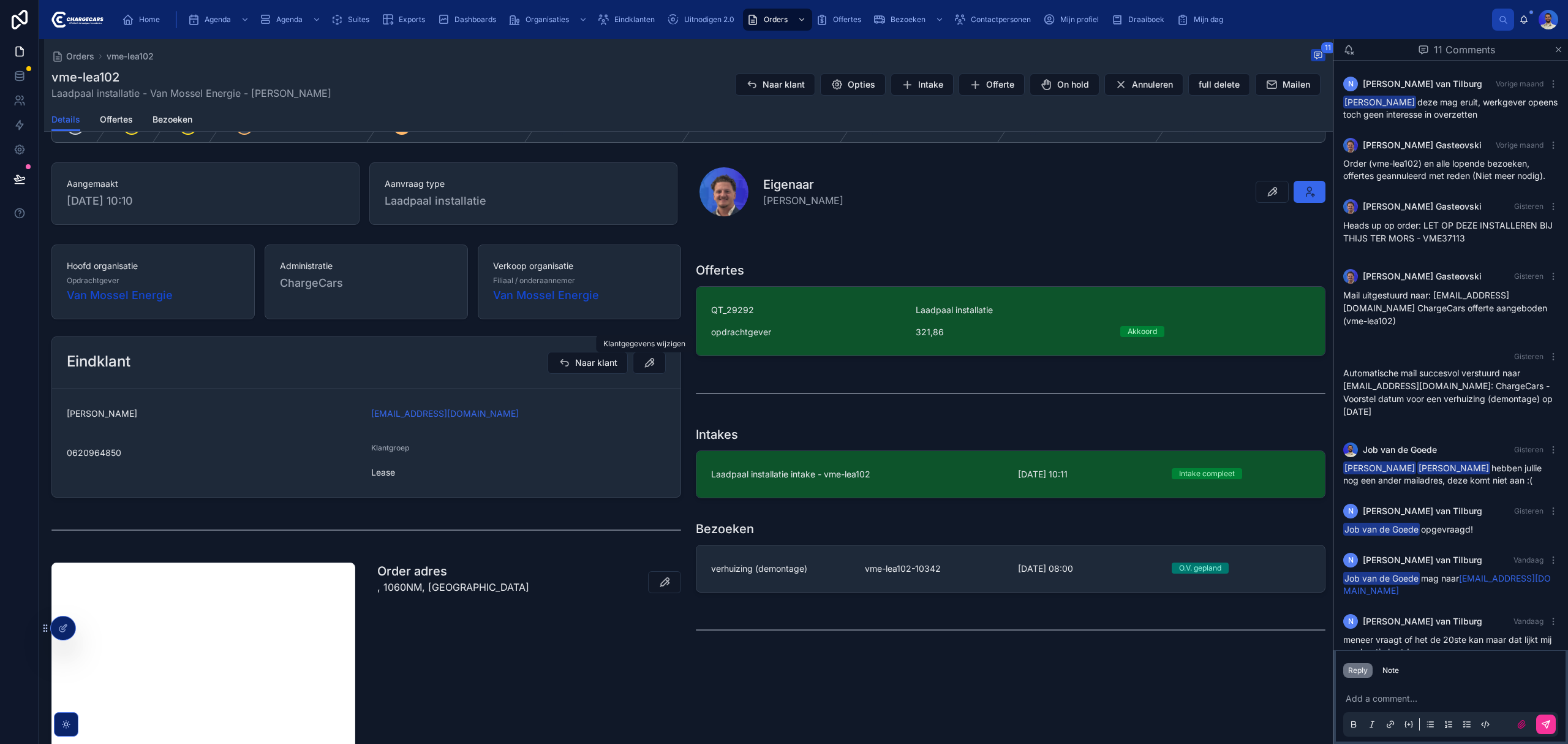
click at [643, 369] on icon at bounding box center [648, 362] width 12 height 12
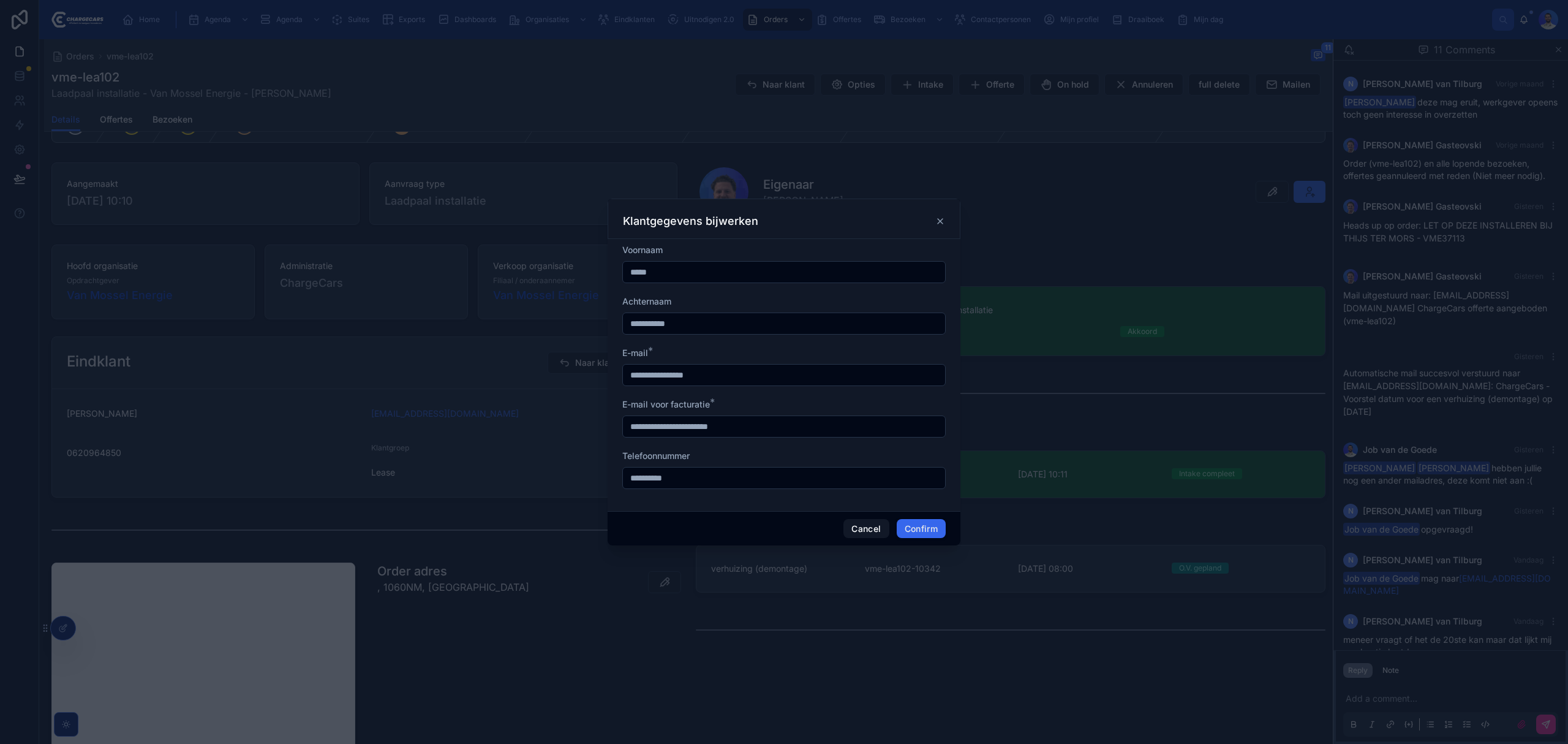
drag, startPoint x: 743, startPoint y: 378, endPoint x: 546, endPoint y: 393, distance: 197.6
click at [546, 393] on div "**********" at bounding box center [784, 372] width 1568 height 744
paste input "*"
type input "**********"
drag, startPoint x: 790, startPoint y: 422, endPoint x: 432, endPoint y: 430, distance: 358.1
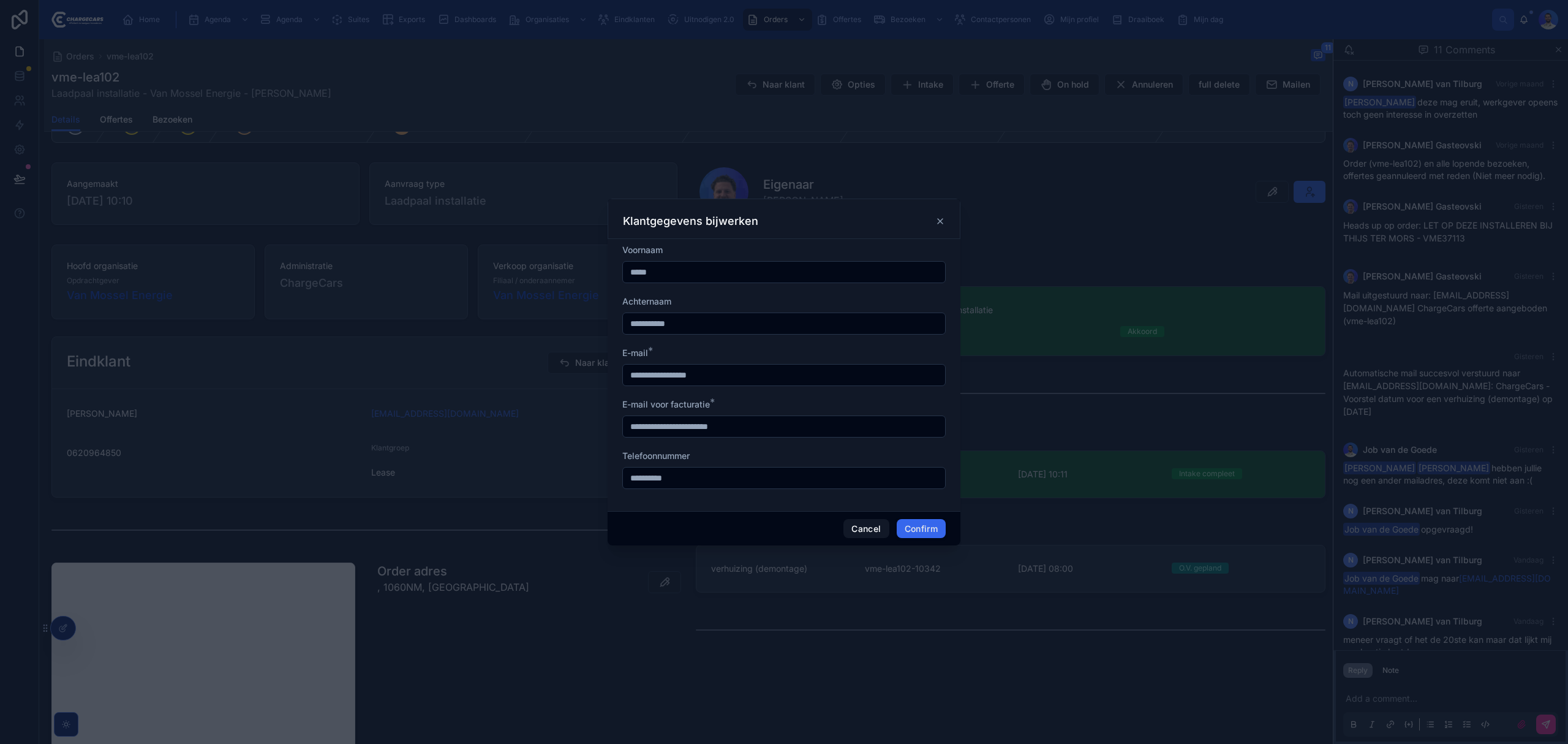
click at [432, 430] on div "**********" at bounding box center [784, 372] width 1568 height 744
paste input "text"
type input "**********"
click at [920, 522] on button "Confirm" at bounding box center [922, 530] width 49 height 20
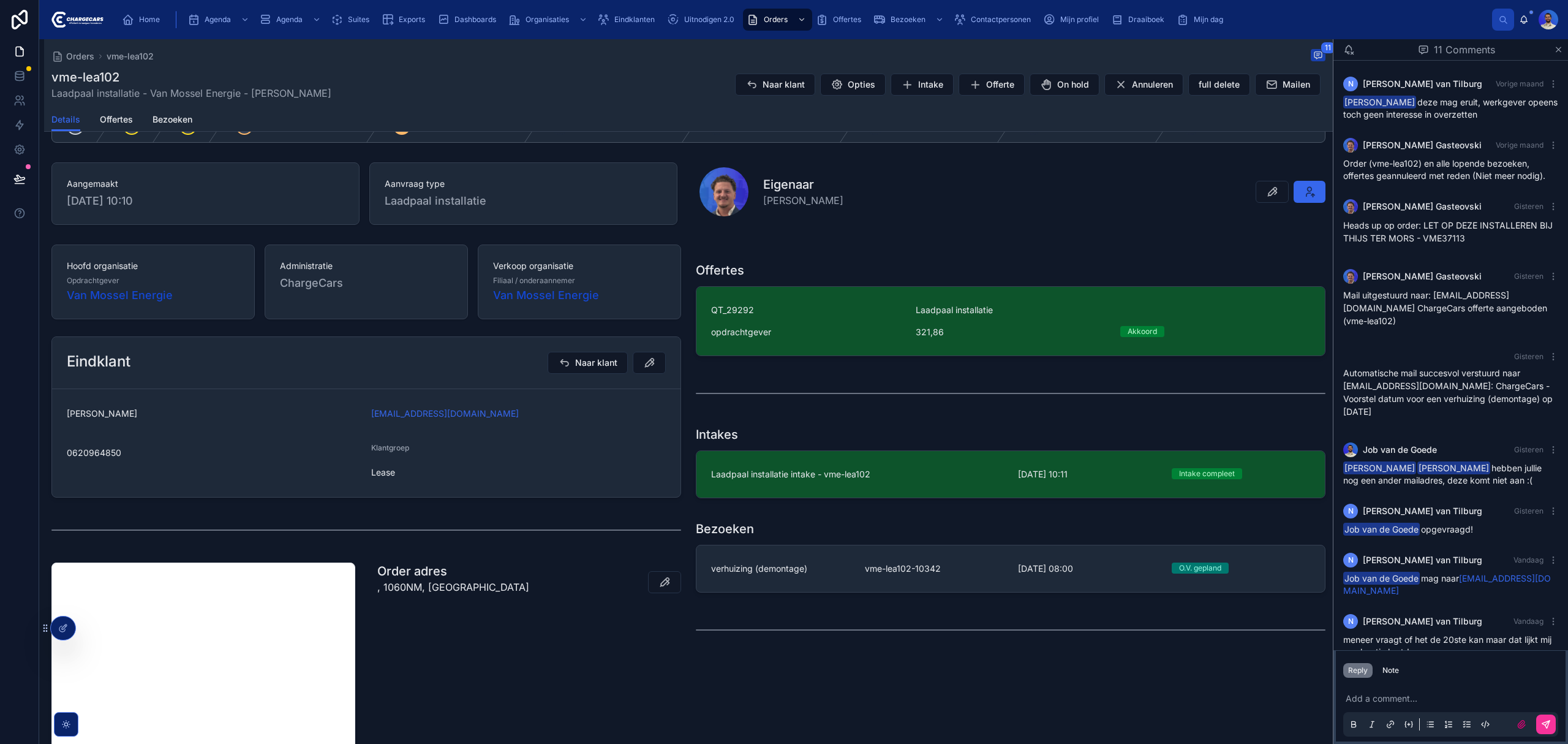
click at [927, 565] on span "vme-lea102-10342" at bounding box center [934, 568] width 139 height 12
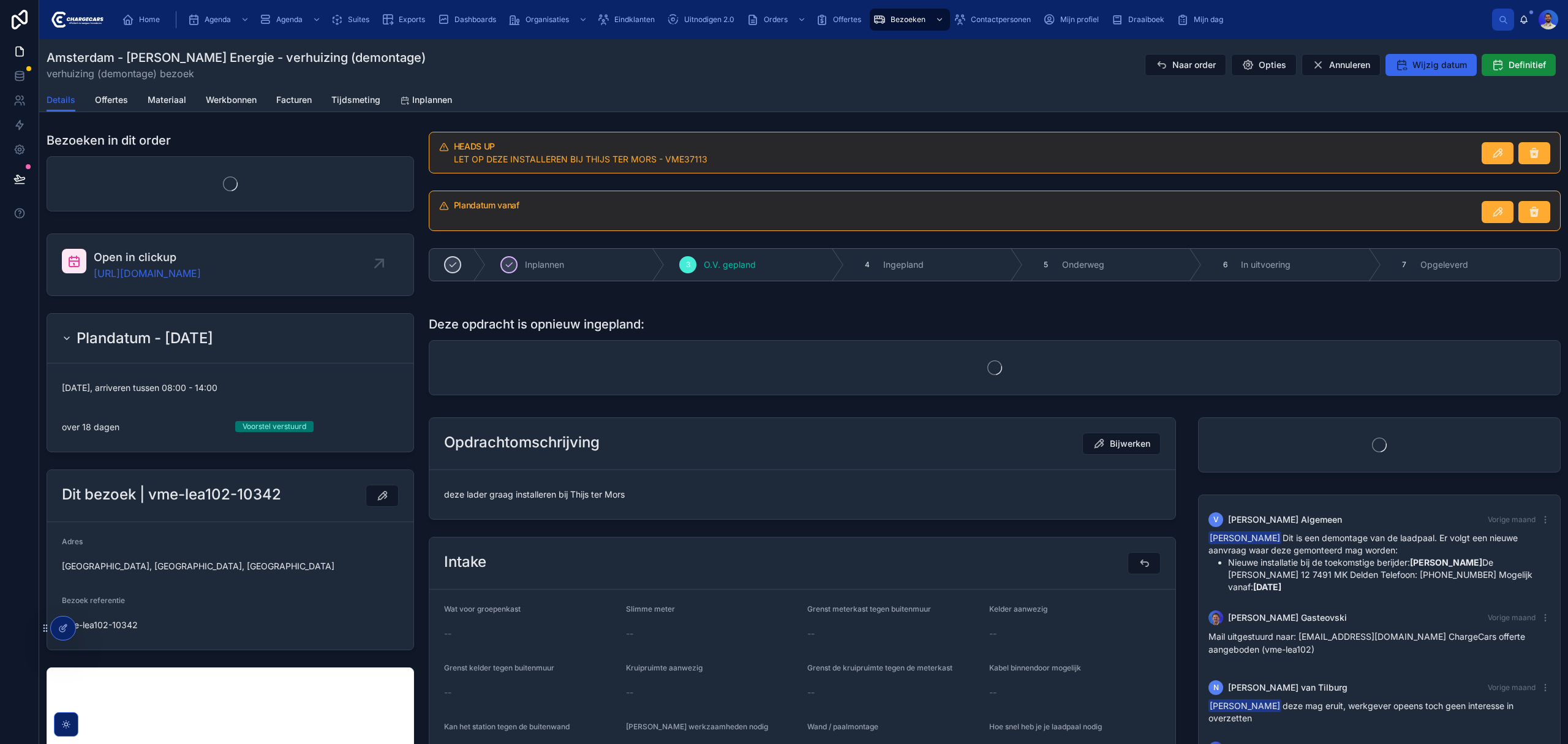
scroll to position [246, 0]
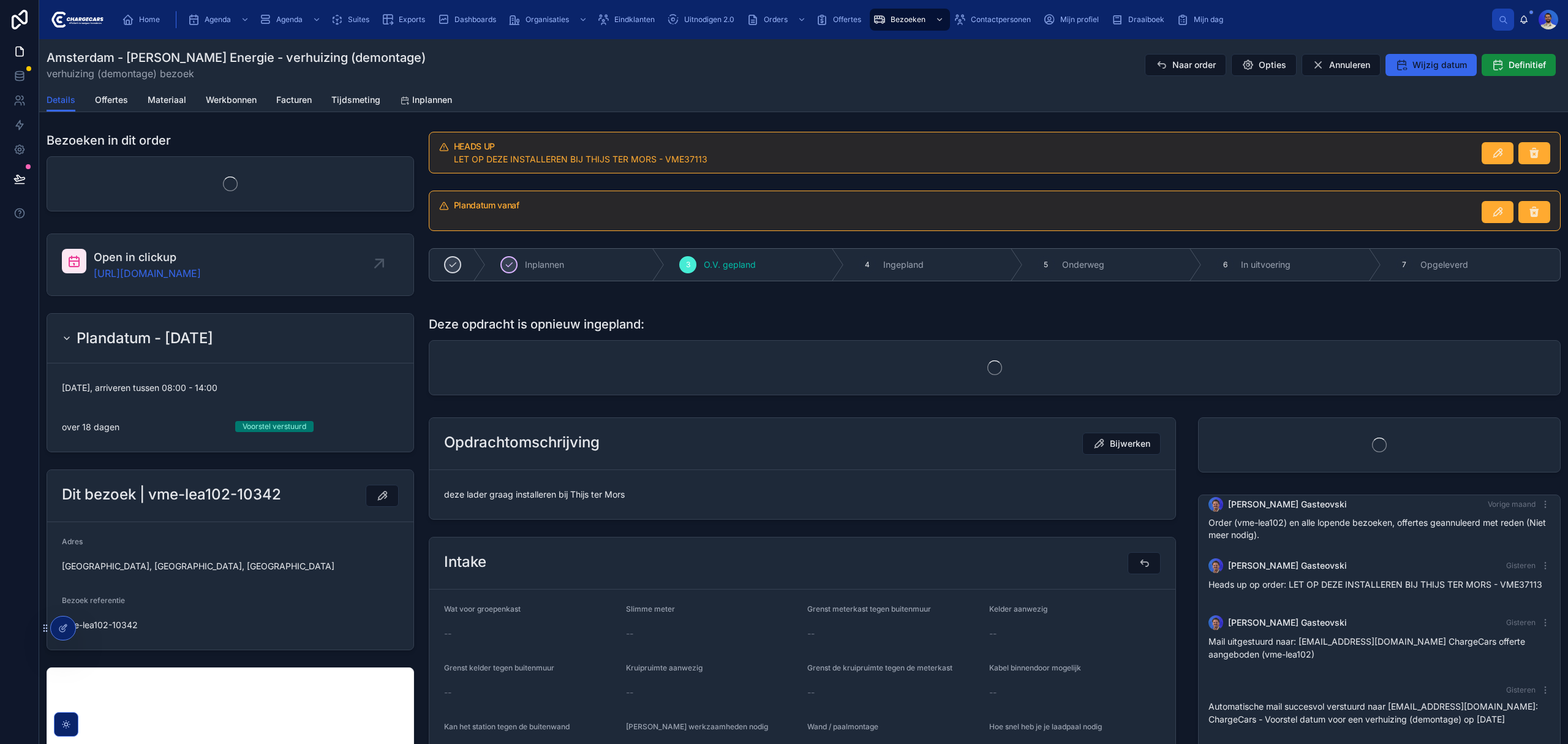
click at [1413, 67] on span "Wijzig datum" at bounding box center [1440, 64] width 54 height 12
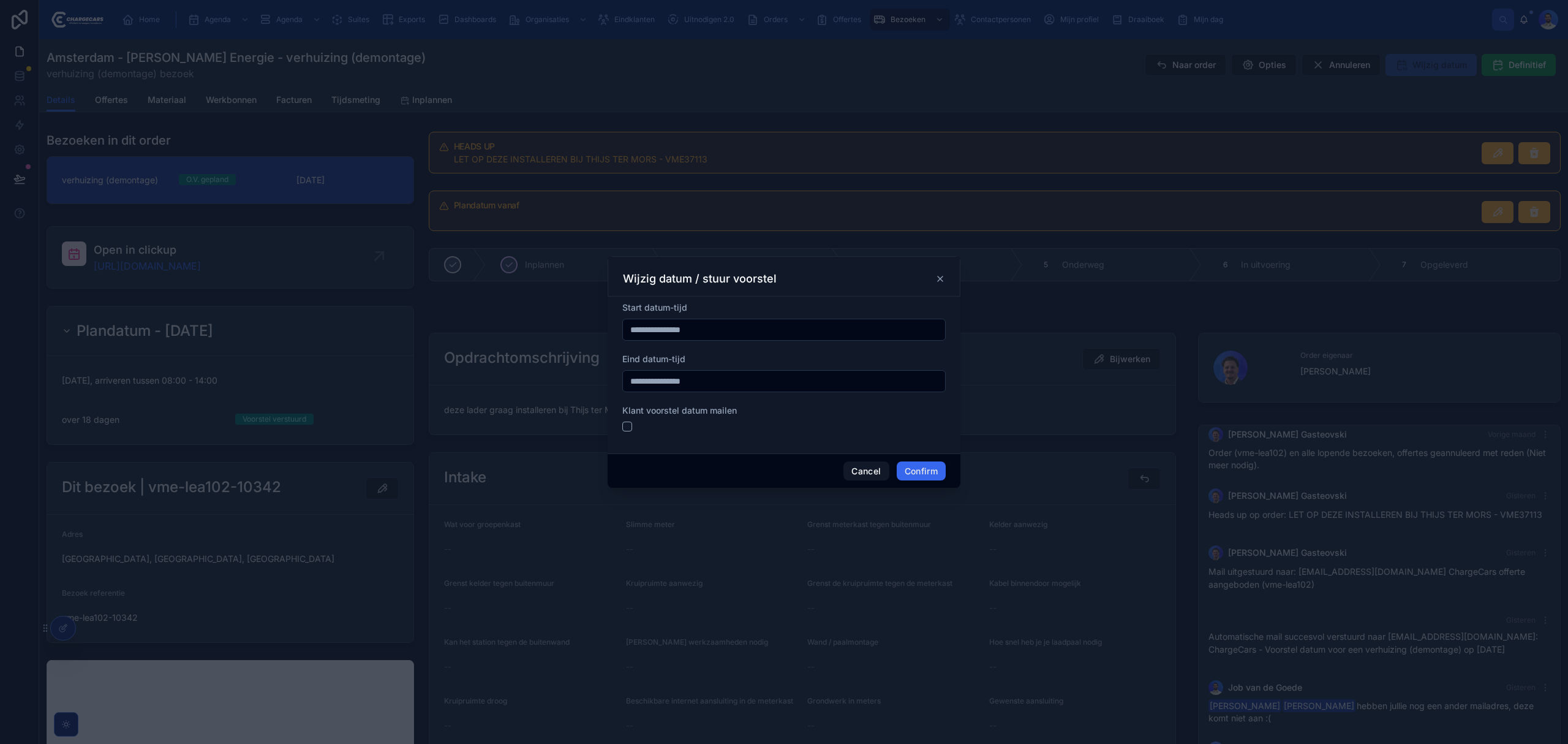
click at [636, 428] on div at bounding box center [784, 426] width 323 height 10
click at [623, 427] on button "button" at bounding box center [627, 426] width 10 height 10
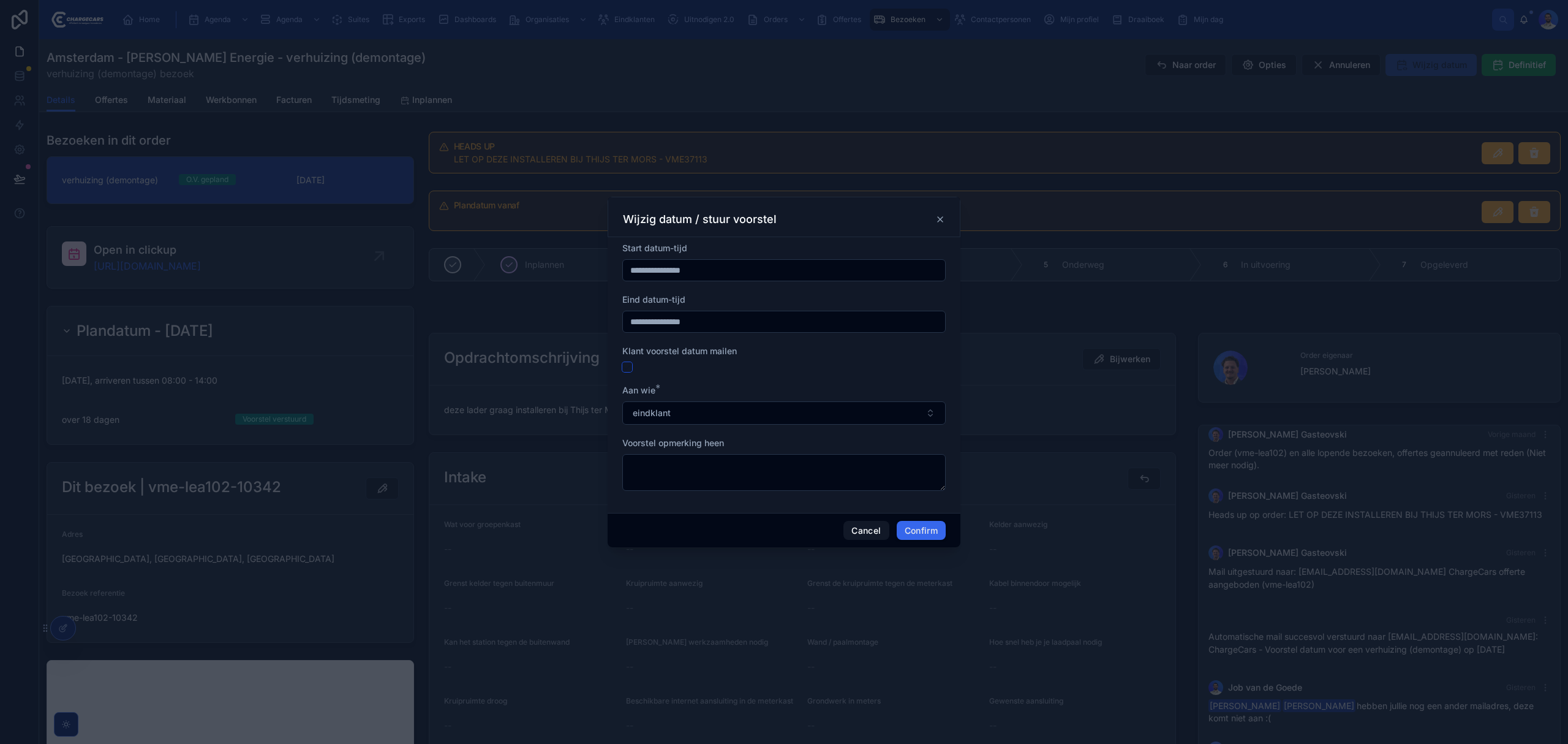
click at [624, 371] on button "button" at bounding box center [627, 367] width 10 height 10
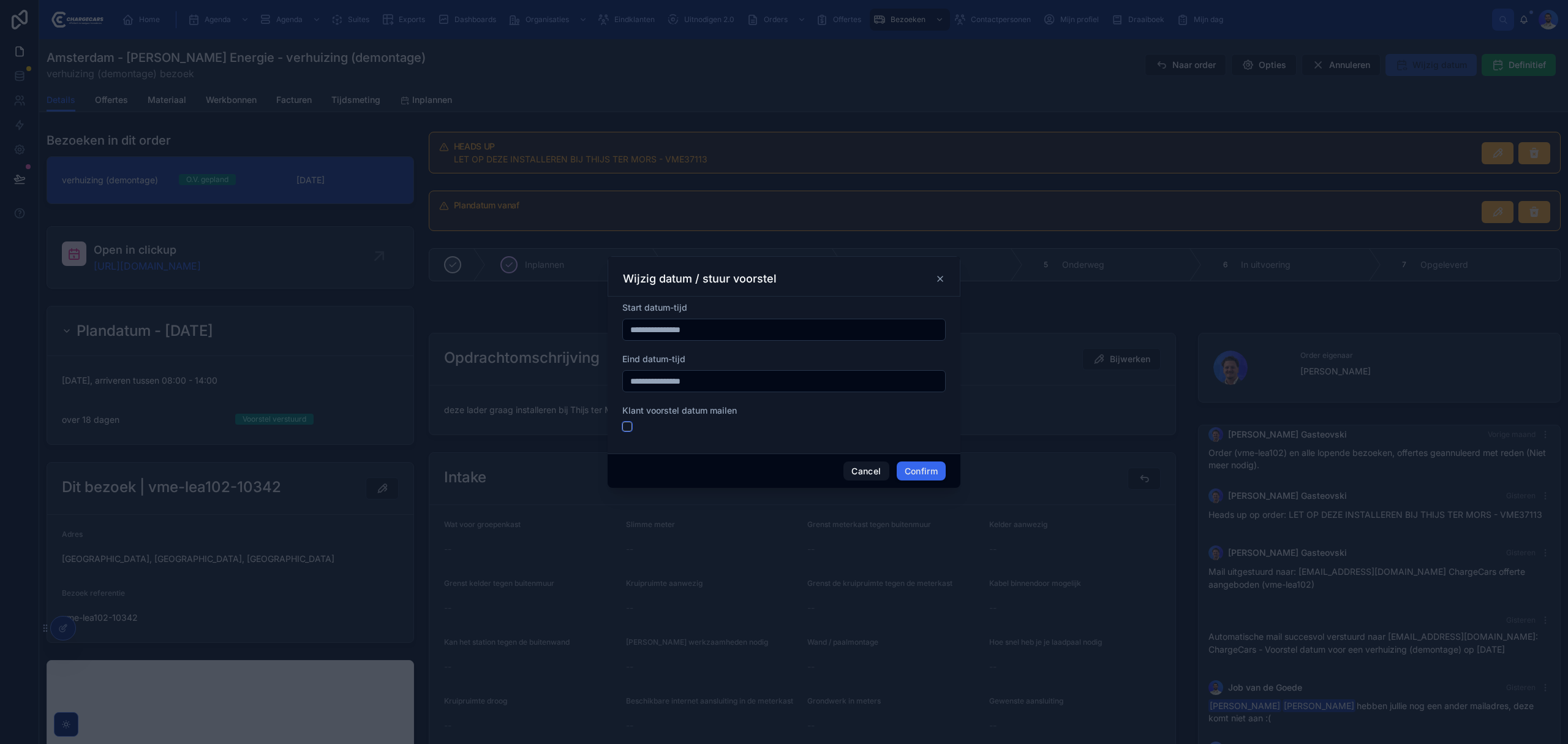
click at [628, 430] on button "button" at bounding box center [627, 426] width 10 height 10
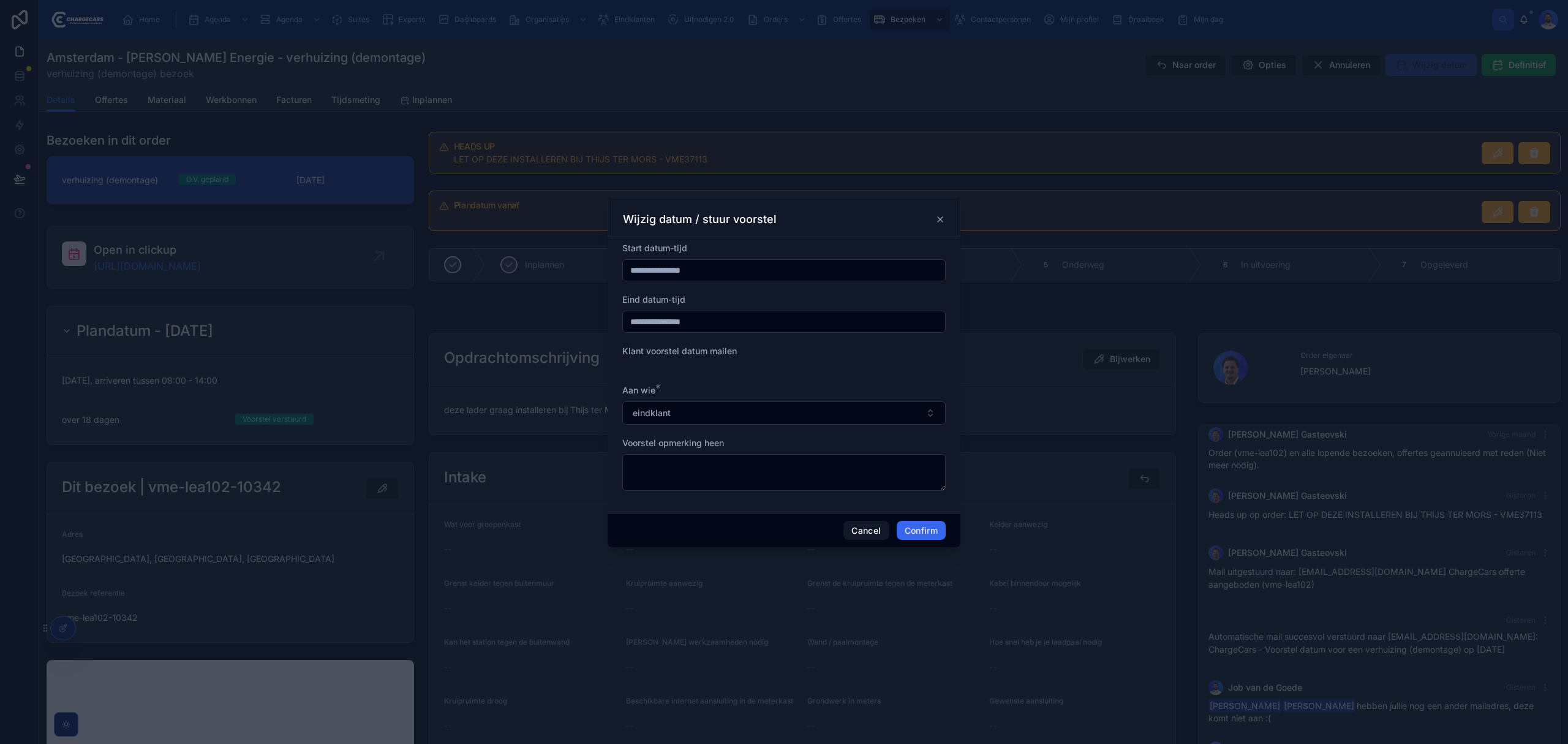
click at [907, 529] on button "Confirm" at bounding box center [922, 531] width 49 height 20
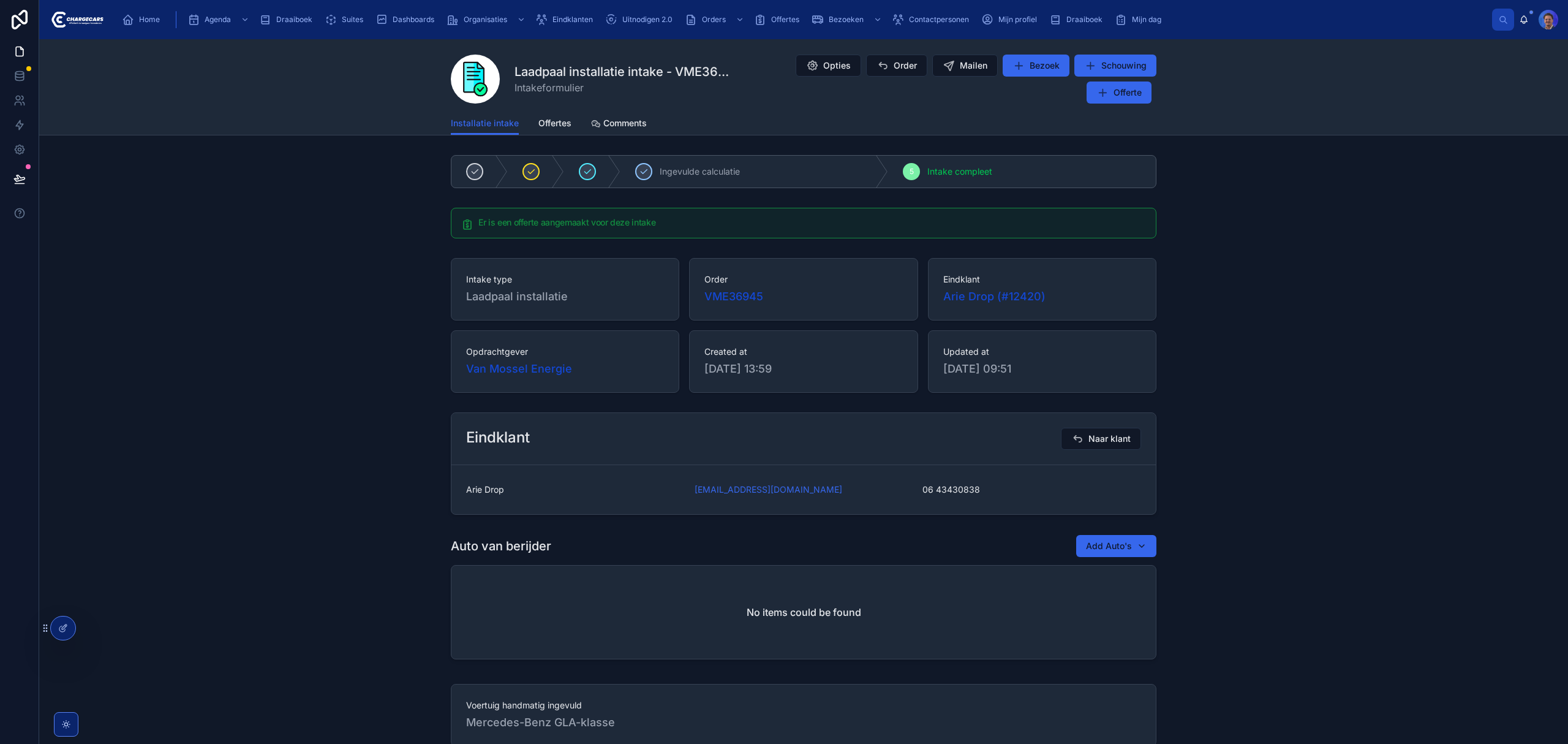
click at [567, 15] on span "Eindklanten" at bounding box center [573, 19] width 41 height 10
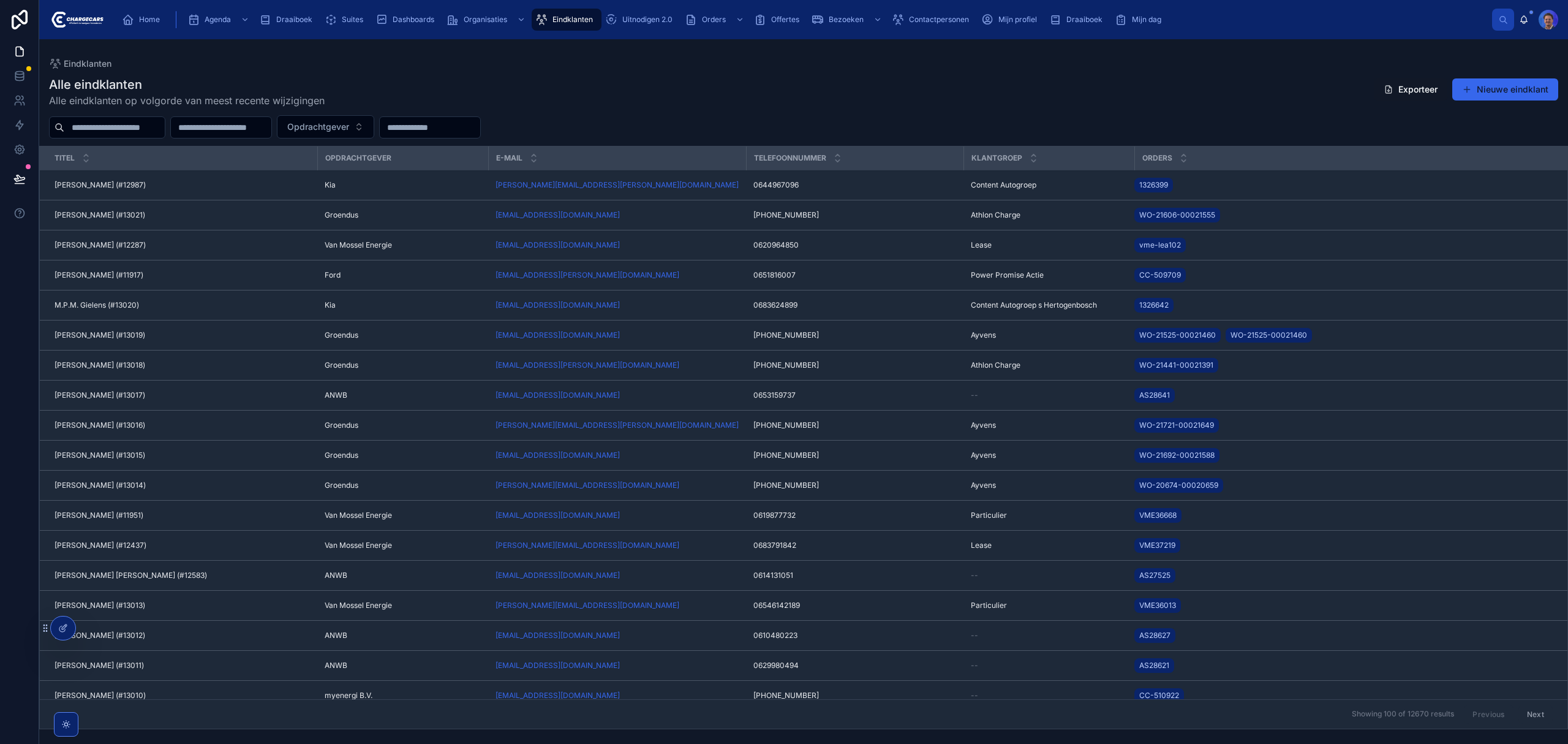
click at [118, 124] on input "text" at bounding box center [114, 127] width 101 height 17
type input "***"
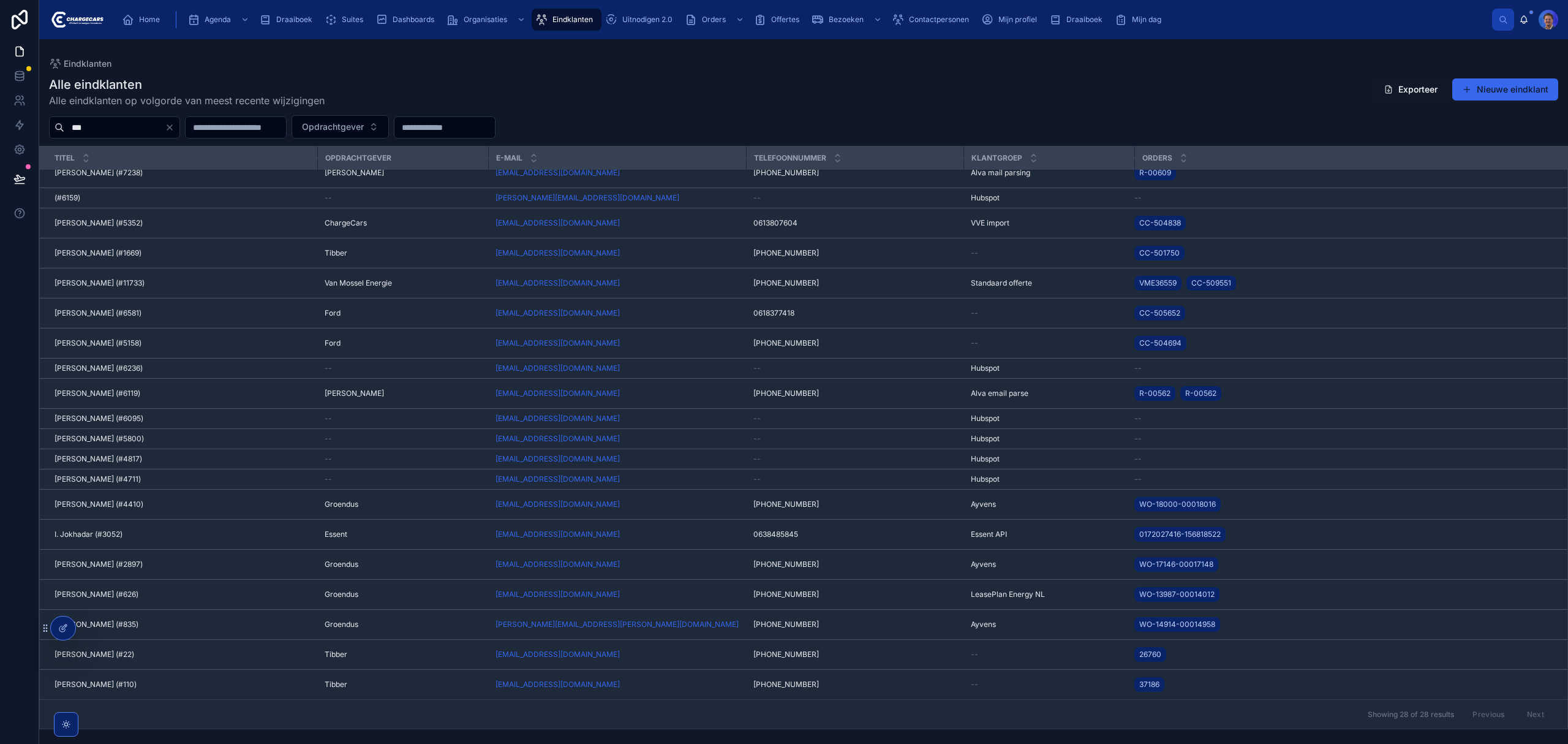
scroll to position [248, 0]
click at [159, 500] on div "Mohamed Al Khayat (#4410) Mohamed Al Khayat (#4410)" at bounding box center [182, 504] width 255 height 10
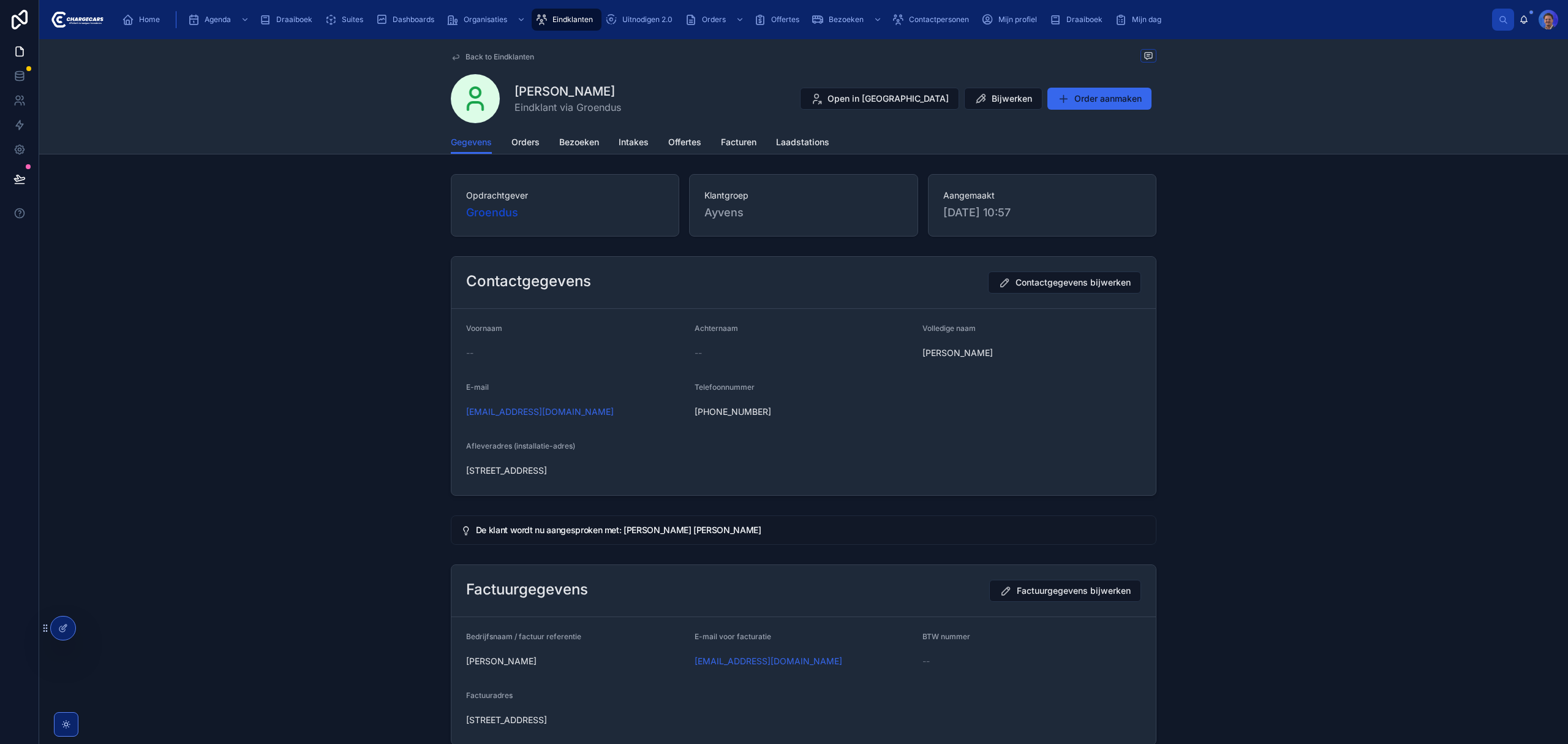
click at [519, 148] on span "Orders" at bounding box center [525, 142] width 28 height 12
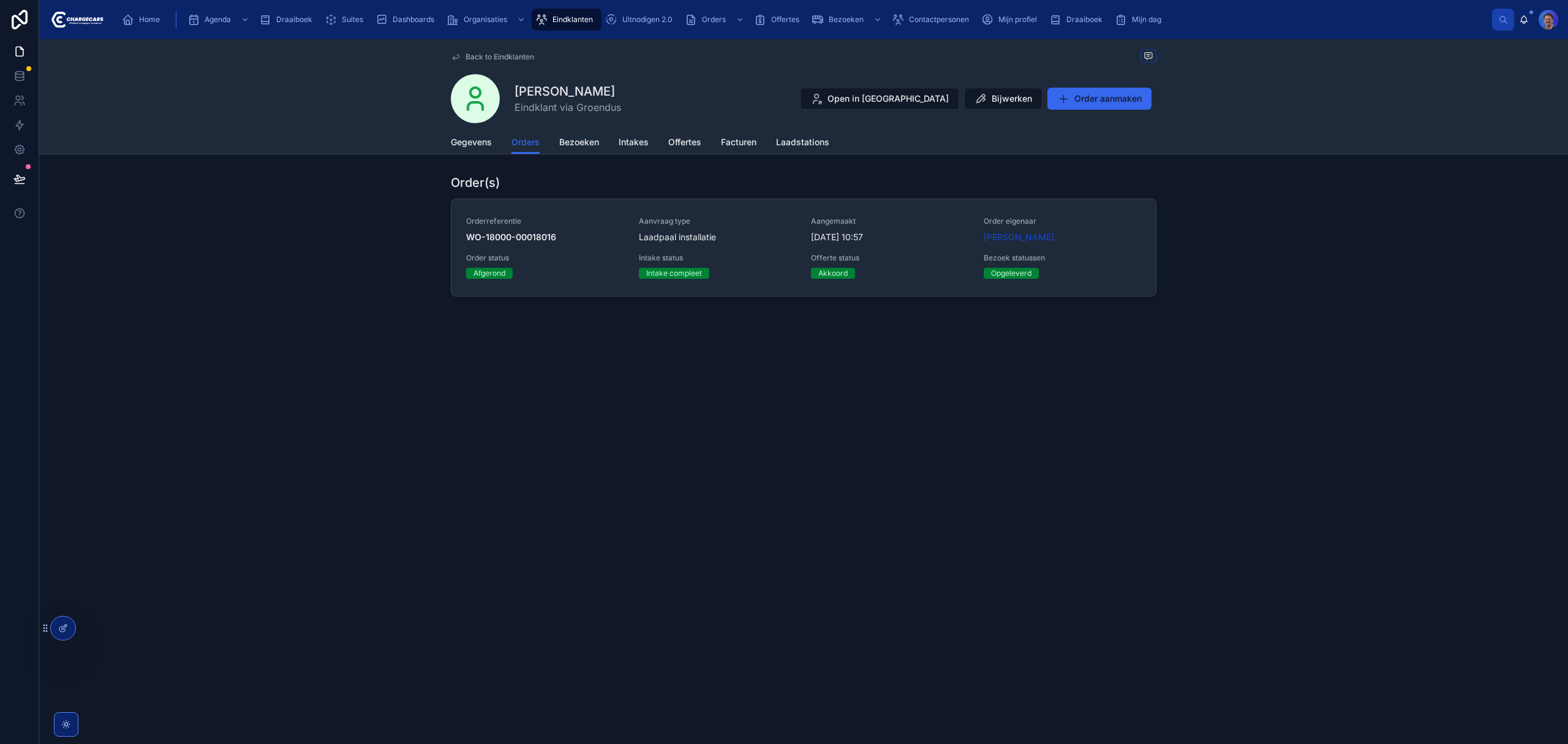
click at [745, 241] on div "Laadpaal installatie" at bounding box center [718, 236] width 158 height 12
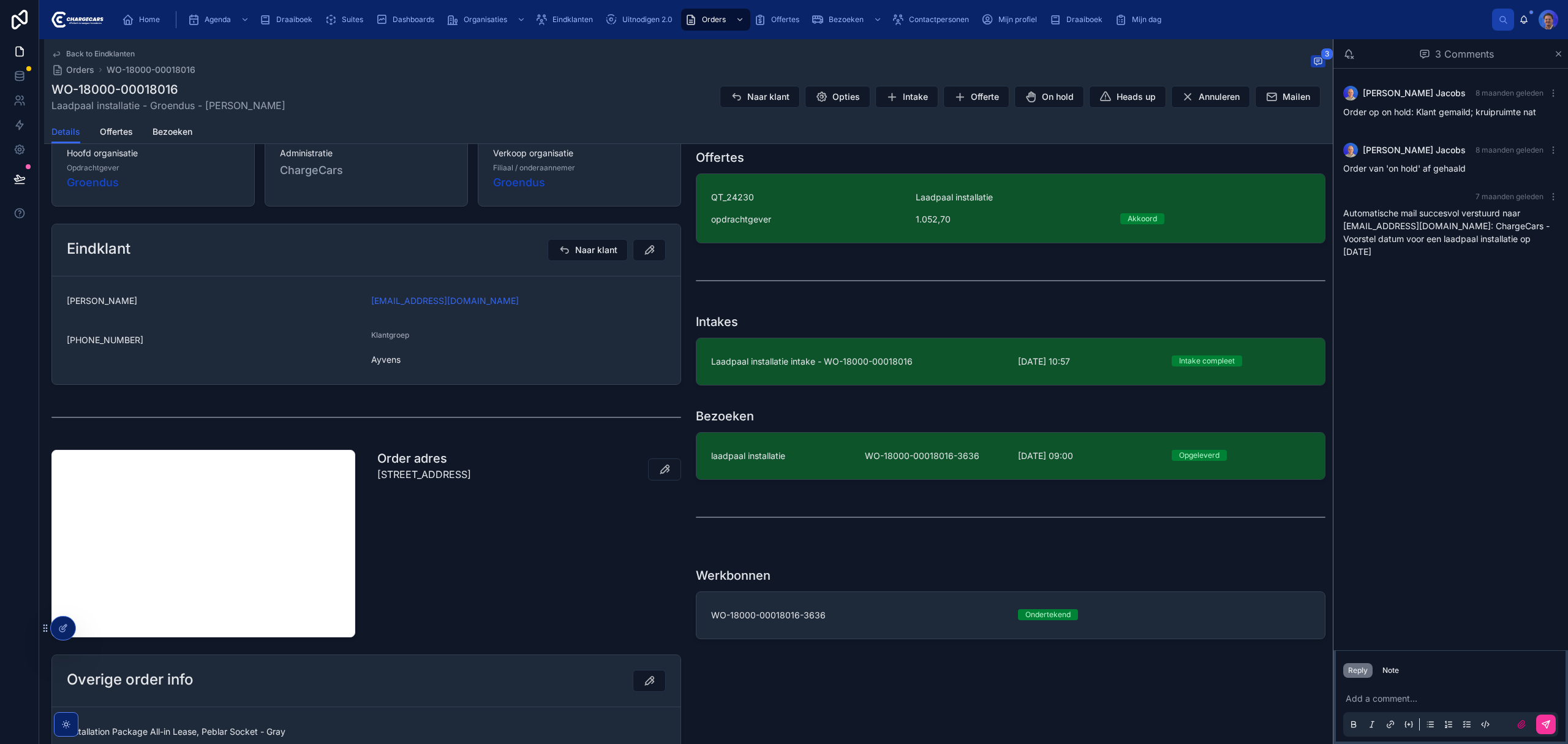
scroll to position [245, 0]
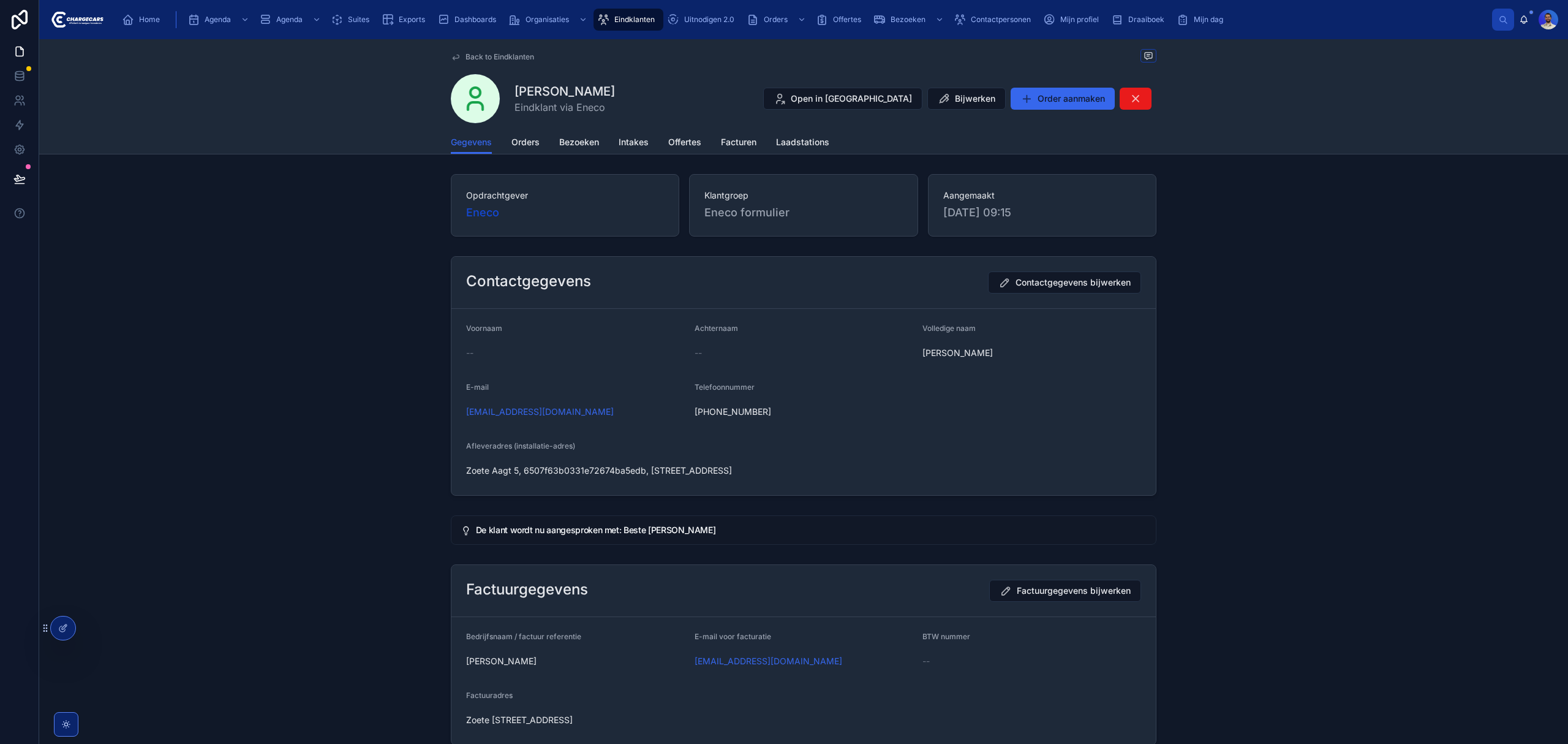
click at [537, 152] on div "Gegevens Orders Bezoeken Intakes Offertes Facturen Laadstations" at bounding box center [804, 143] width 705 height 24
click at [528, 134] on link "Orders" at bounding box center [525, 143] width 28 height 25
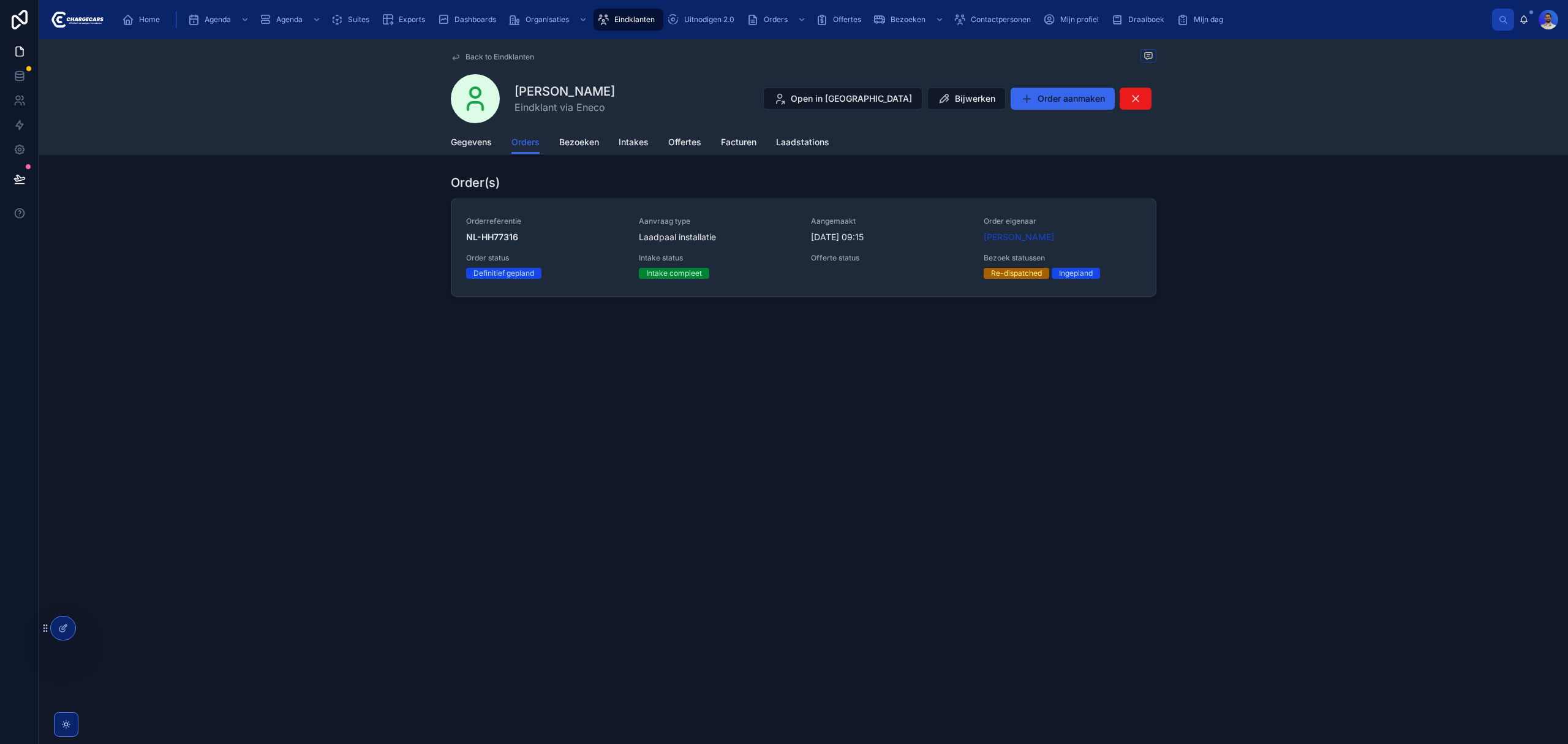
click at [733, 220] on span "Aanvraag type" at bounding box center [718, 221] width 158 height 10
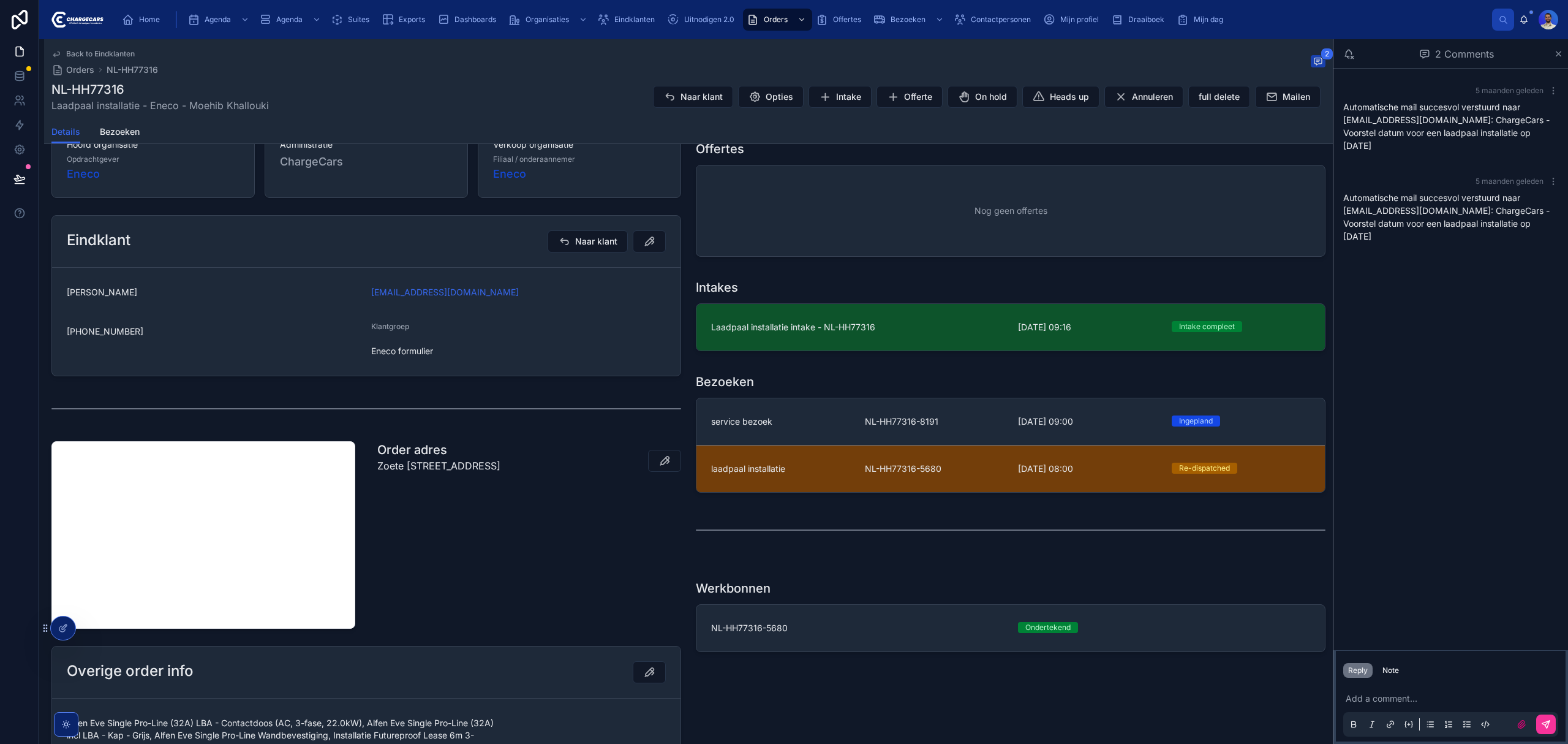
scroll to position [327, 0]
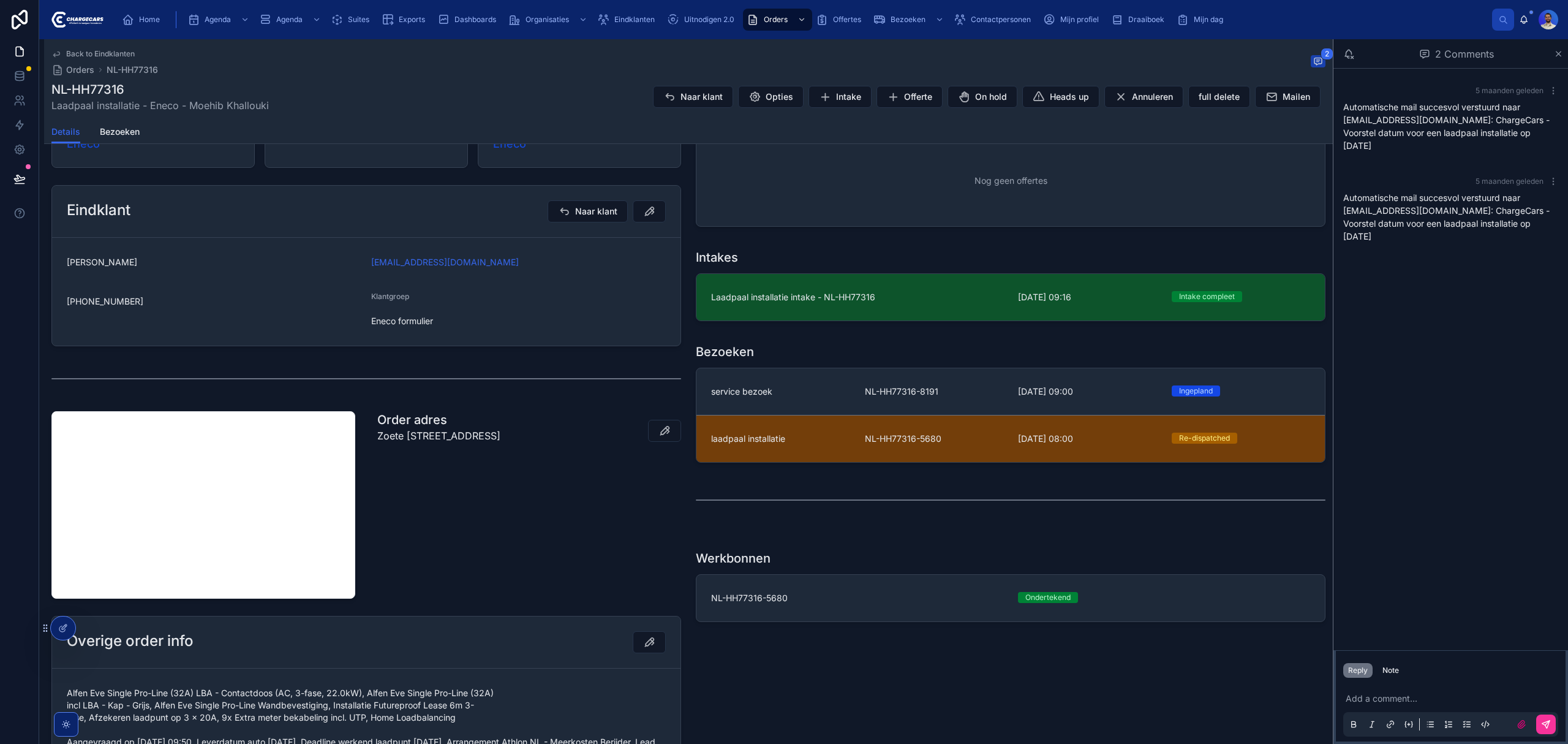
click at [827, 395] on div "service bezoek" at bounding box center [780, 391] width 139 height 12
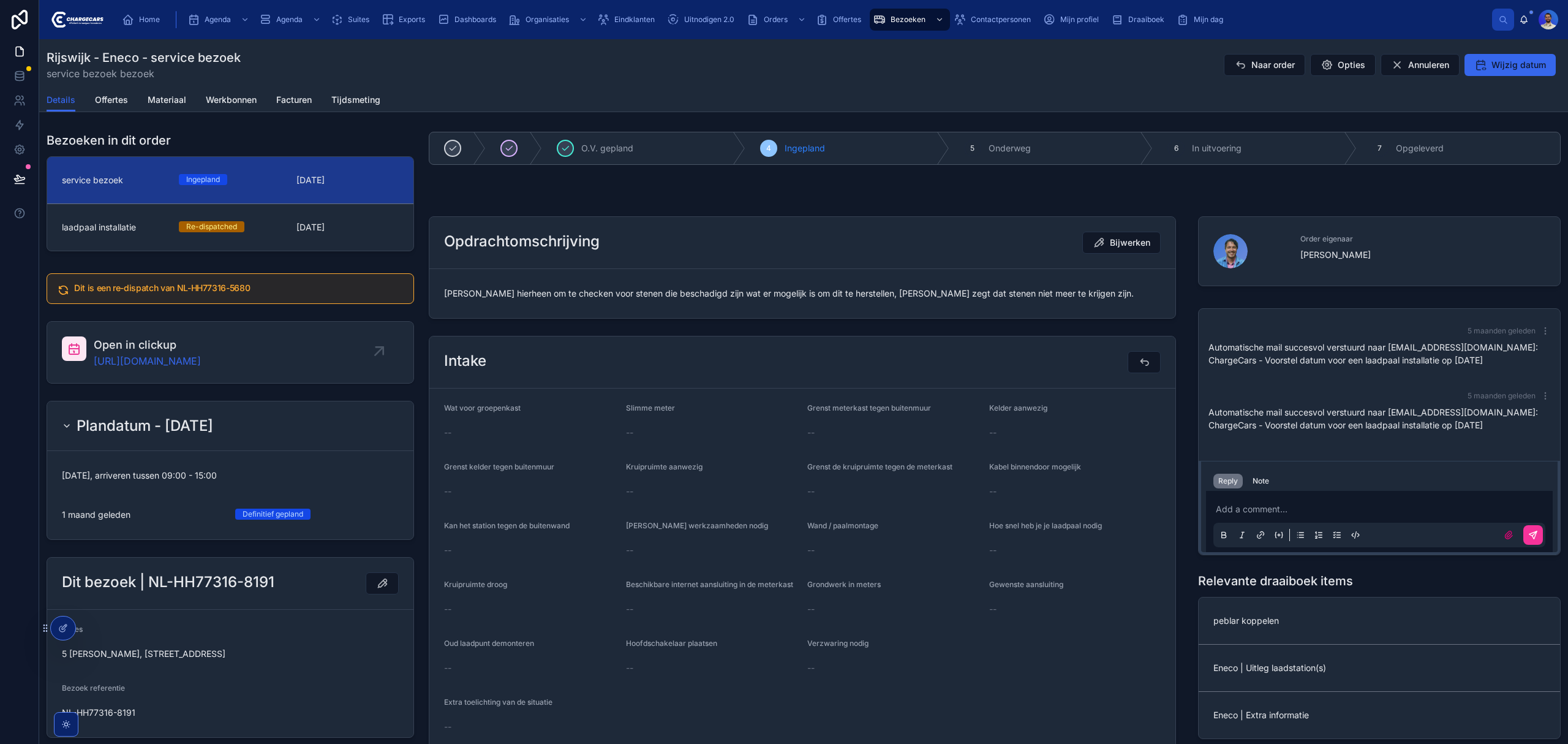
click at [653, 295] on span "[PERSON_NAME] hierheen om te checken voor stenen die beschadigd zijn wat er mog…" at bounding box center [802, 293] width 716 height 12
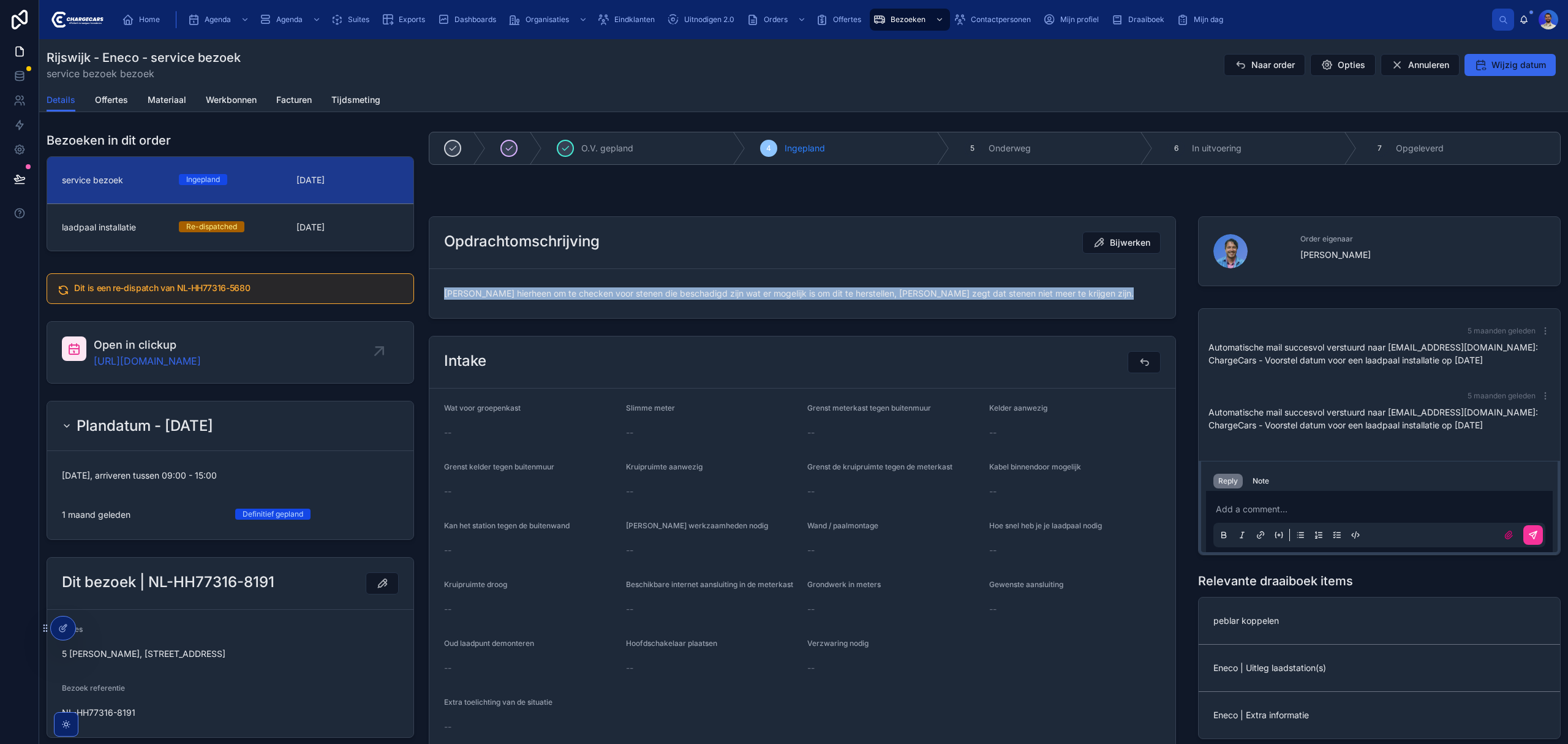
click at [653, 295] on span "[PERSON_NAME] hierheen om te checken voor stenen die beschadigd zijn wat er mog…" at bounding box center [802, 293] width 716 height 12
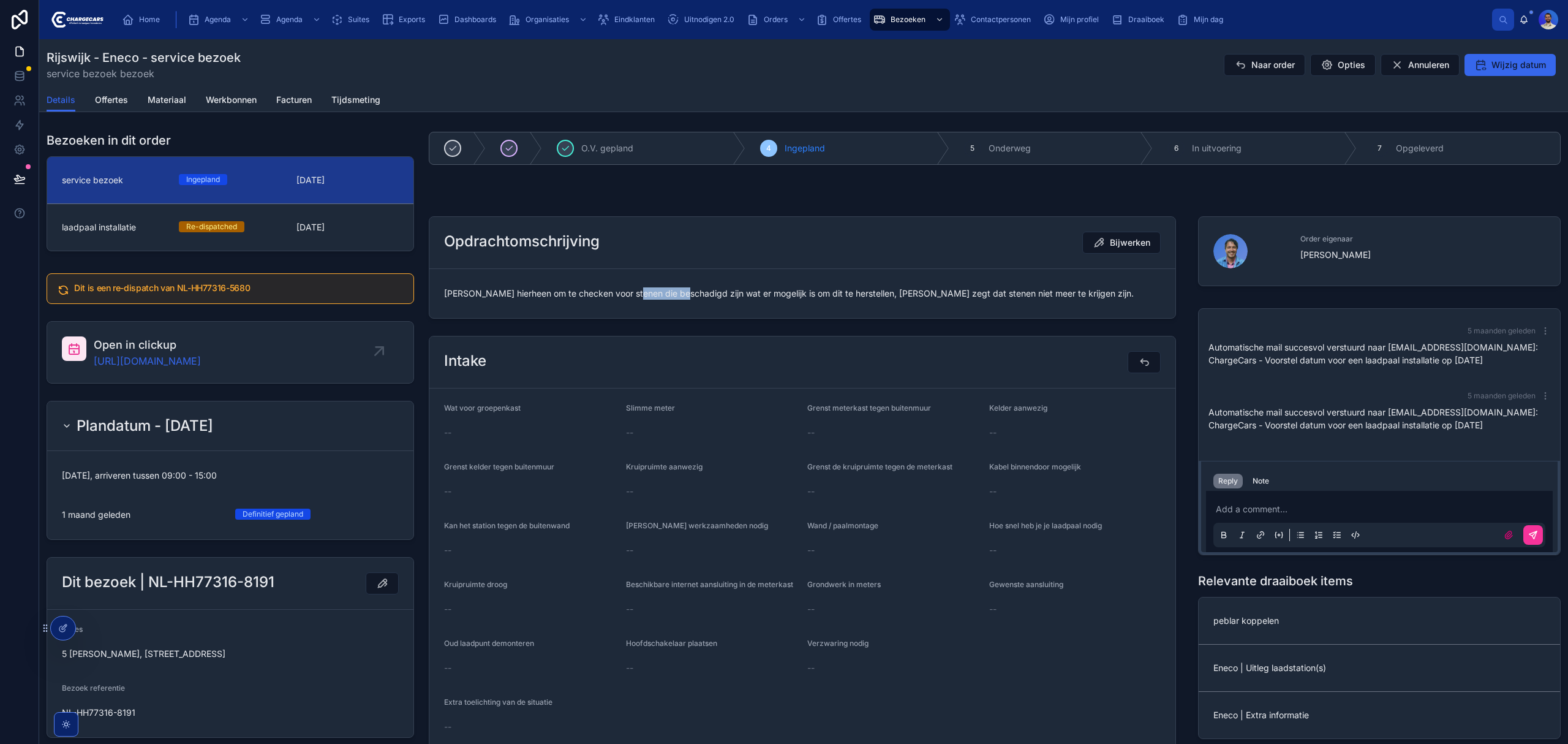
click at [653, 295] on span "[PERSON_NAME] hierheen om te checken voor stenen die beschadigd zijn wat er mog…" at bounding box center [802, 293] width 716 height 12
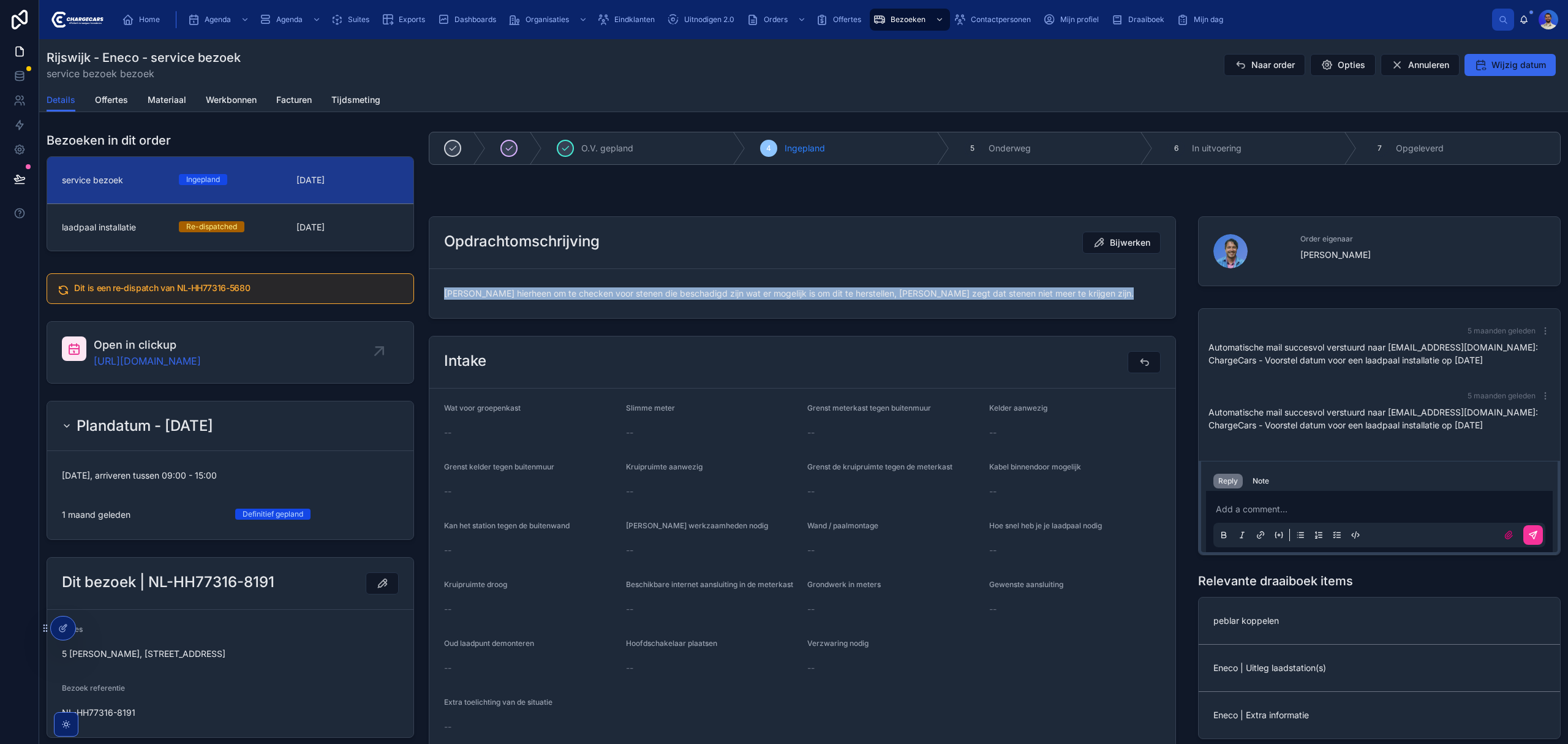
click at [653, 295] on span "[PERSON_NAME] hierheen om te checken voor stenen die beschadigd zijn wat er mog…" at bounding box center [802, 293] width 716 height 12
click at [183, 358] on link "[URL][DOMAIN_NAME]" at bounding box center [147, 361] width 107 height 15
